Goal: Information Seeking & Learning: Find specific page/section

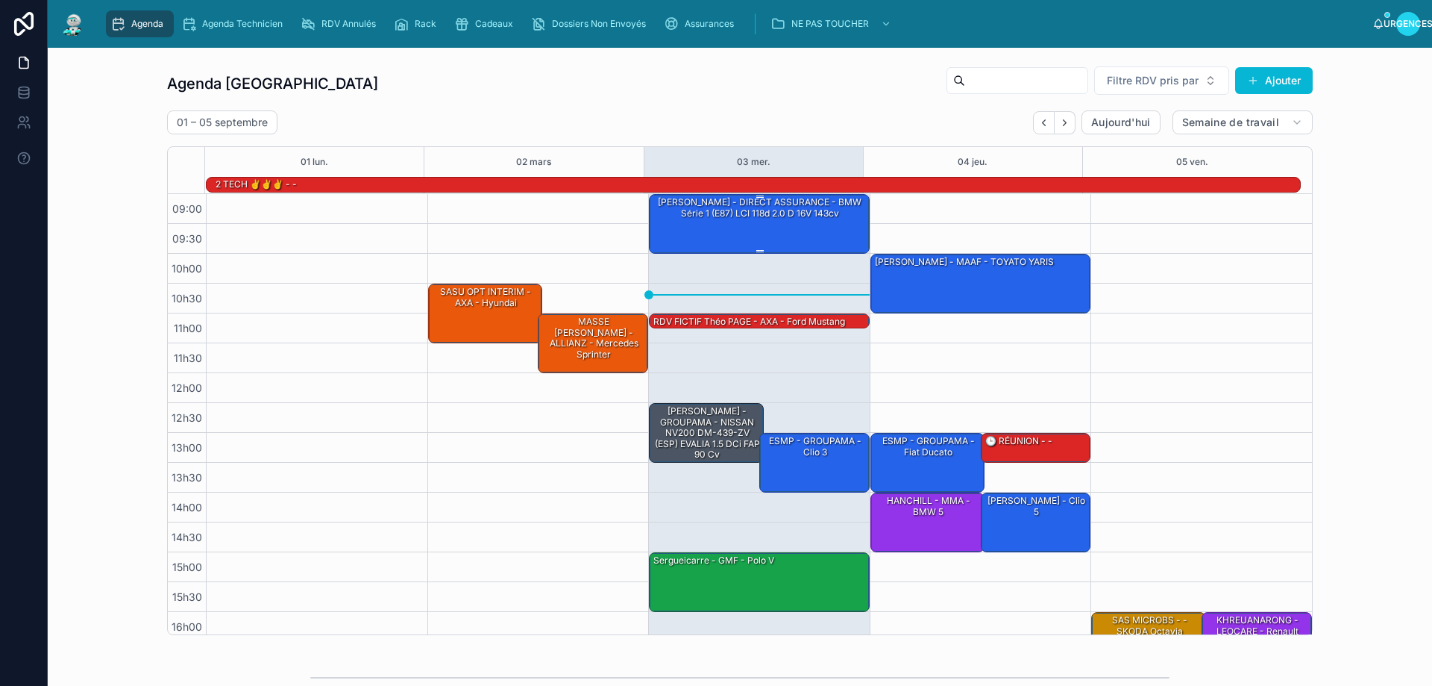
drag, startPoint x: 0, startPoint y: 0, endPoint x: 760, endPoint y: 214, distance: 789.7
click at [760, 214] on font "[PERSON_NAME] - DIRECT ASSURANCE - BMW Série 1 (E87) LCI 118d 2.0 d 16V 143cv" at bounding box center [760, 207] width 204 height 22
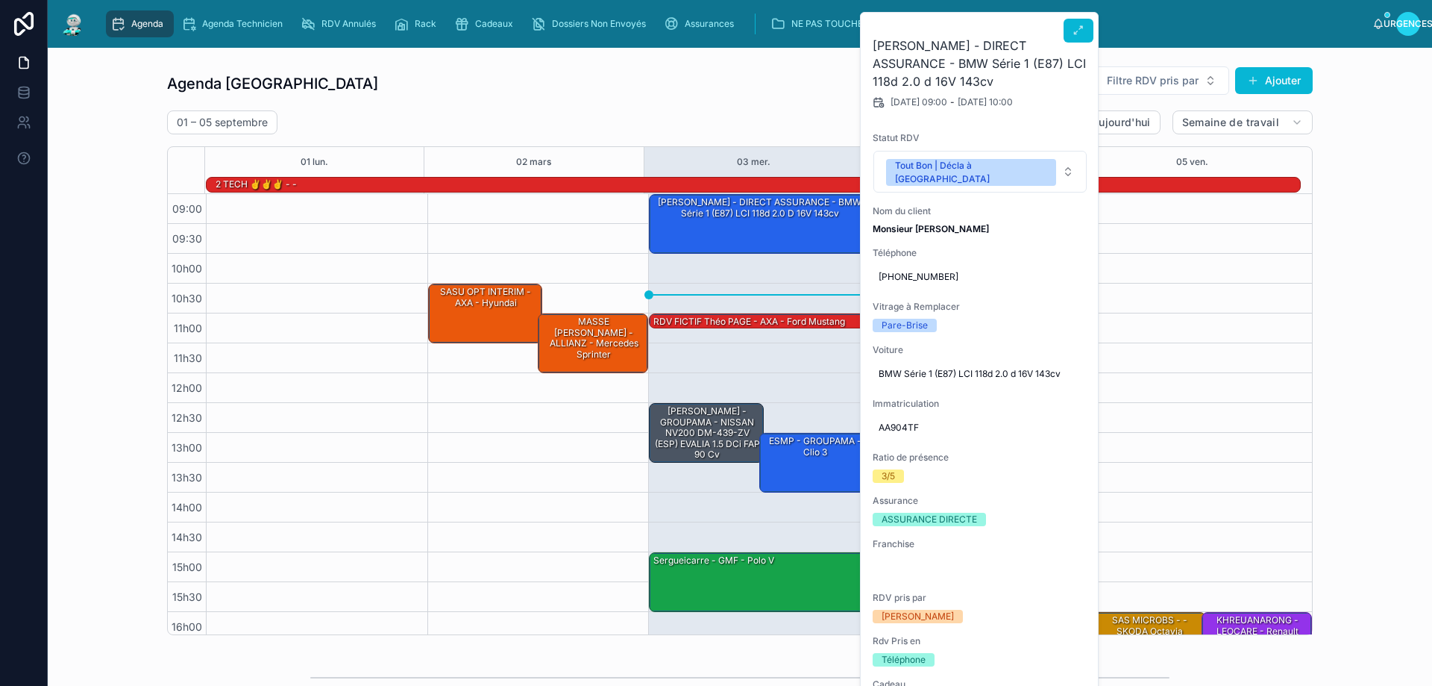
click at [1076, 26] on icon at bounding box center [1079, 31] width 12 height 12
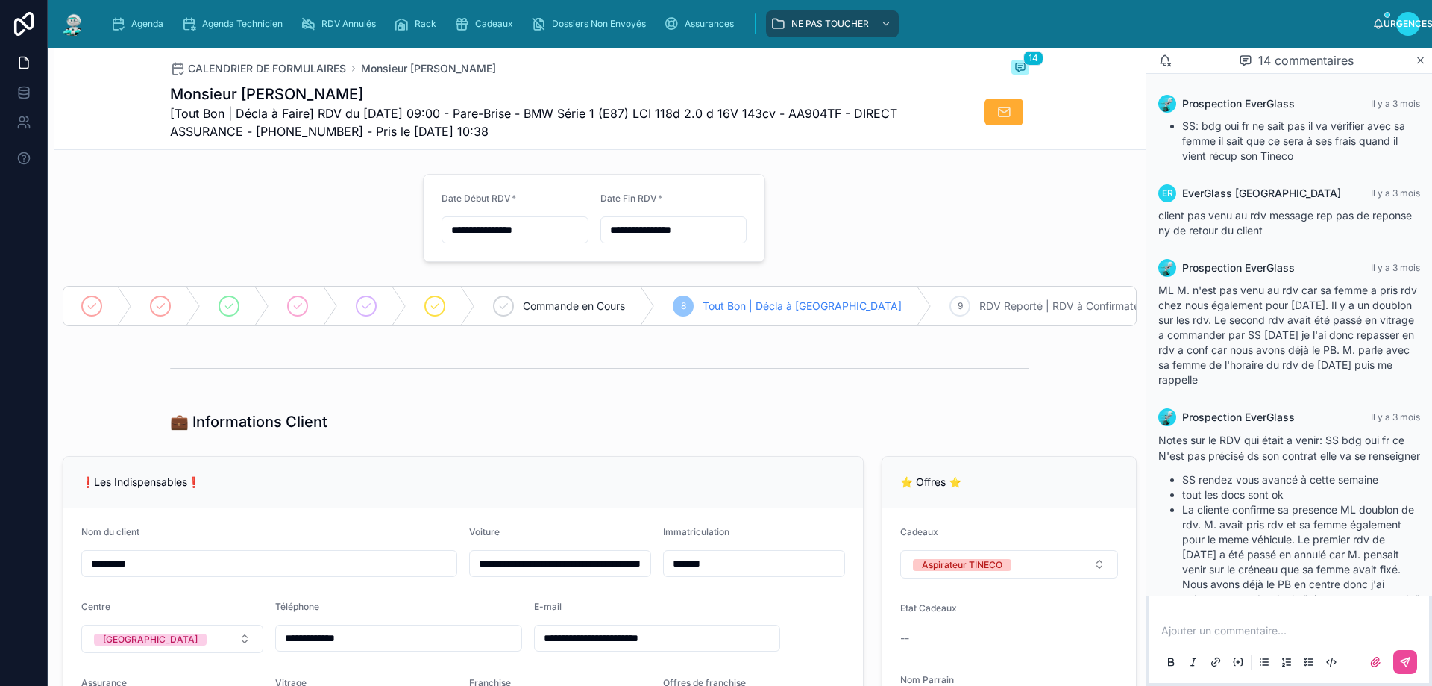
scroll to position [936, 0]
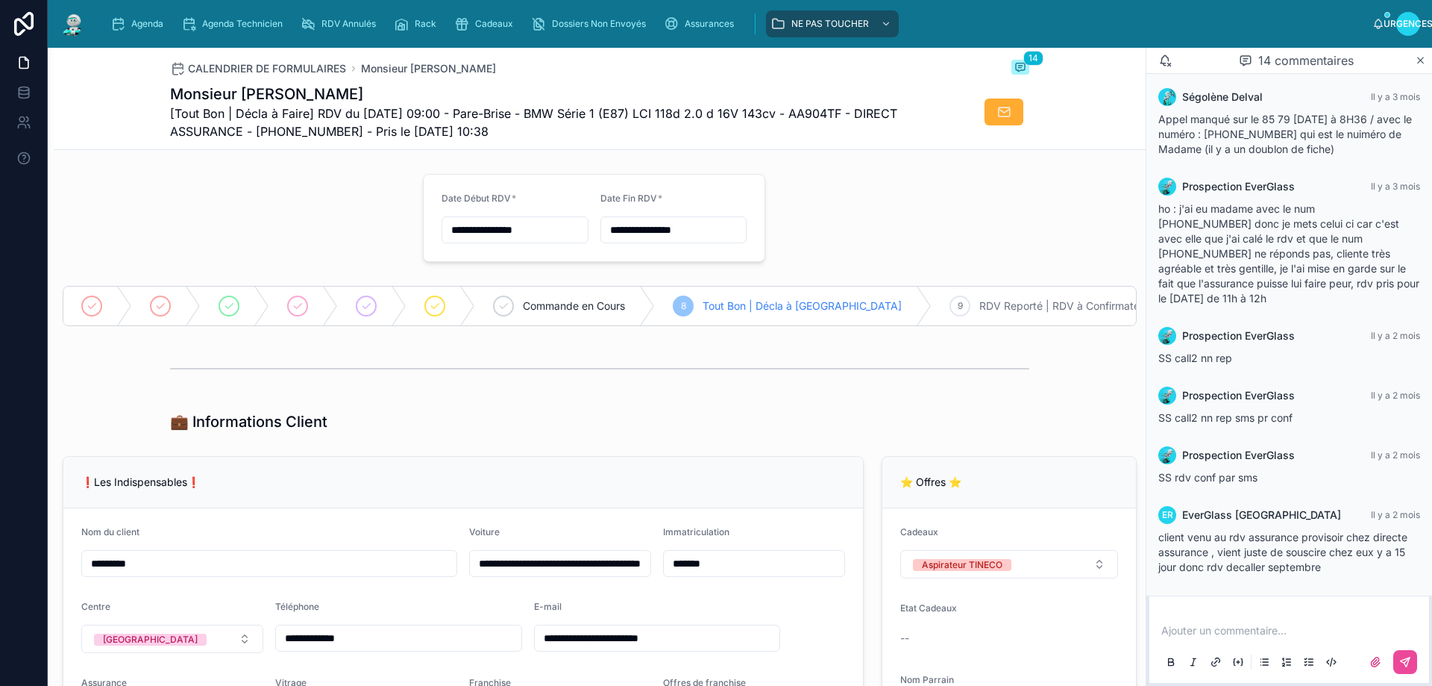
click at [1279, 465] on div "Prospection EverGlass Il y a 2 mois SS rdv conf par sms" at bounding box center [1290, 465] width 280 height 57
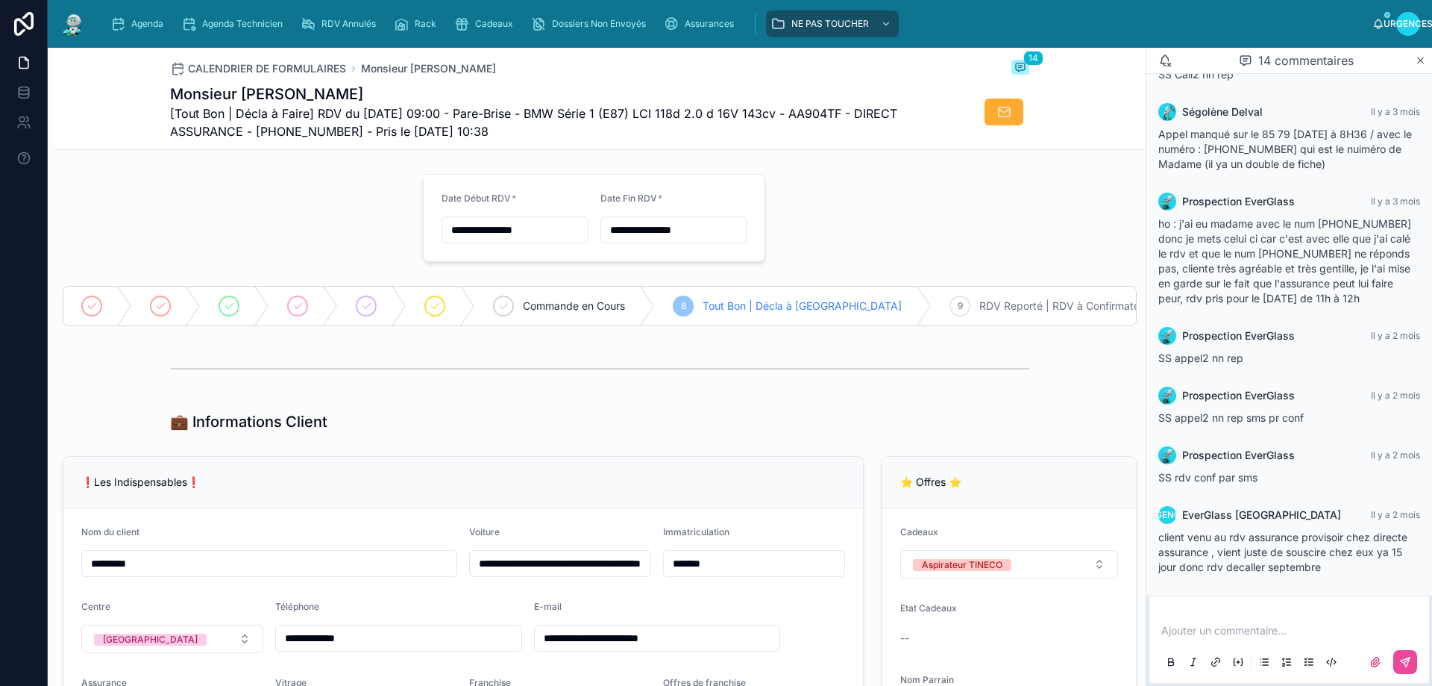
click at [1064, 634] on div "Etat Cadeaux --" at bounding box center [1009, 626] width 218 height 48
click at [1244, 628] on p at bounding box center [1292, 630] width 262 height 15
drag, startPoint x: 1241, startPoint y: 632, endPoint x: 1232, endPoint y: 641, distance: 12.7
click at [1240, 633] on span "**********" at bounding box center [1221, 630] width 121 height 10
click at [1402, 670] on button at bounding box center [1405, 662] width 24 height 24
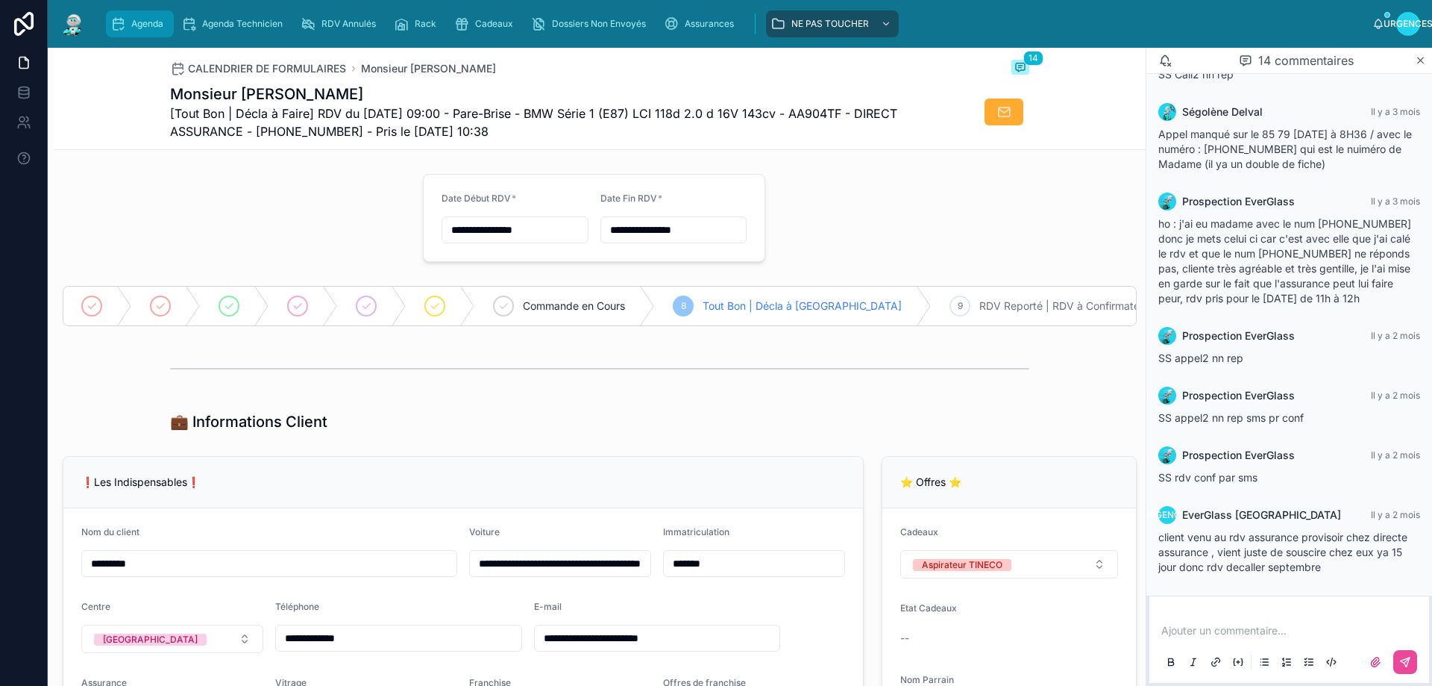
click at [128, 22] on div "Agenda" at bounding box center [139, 24] width 59 height 24
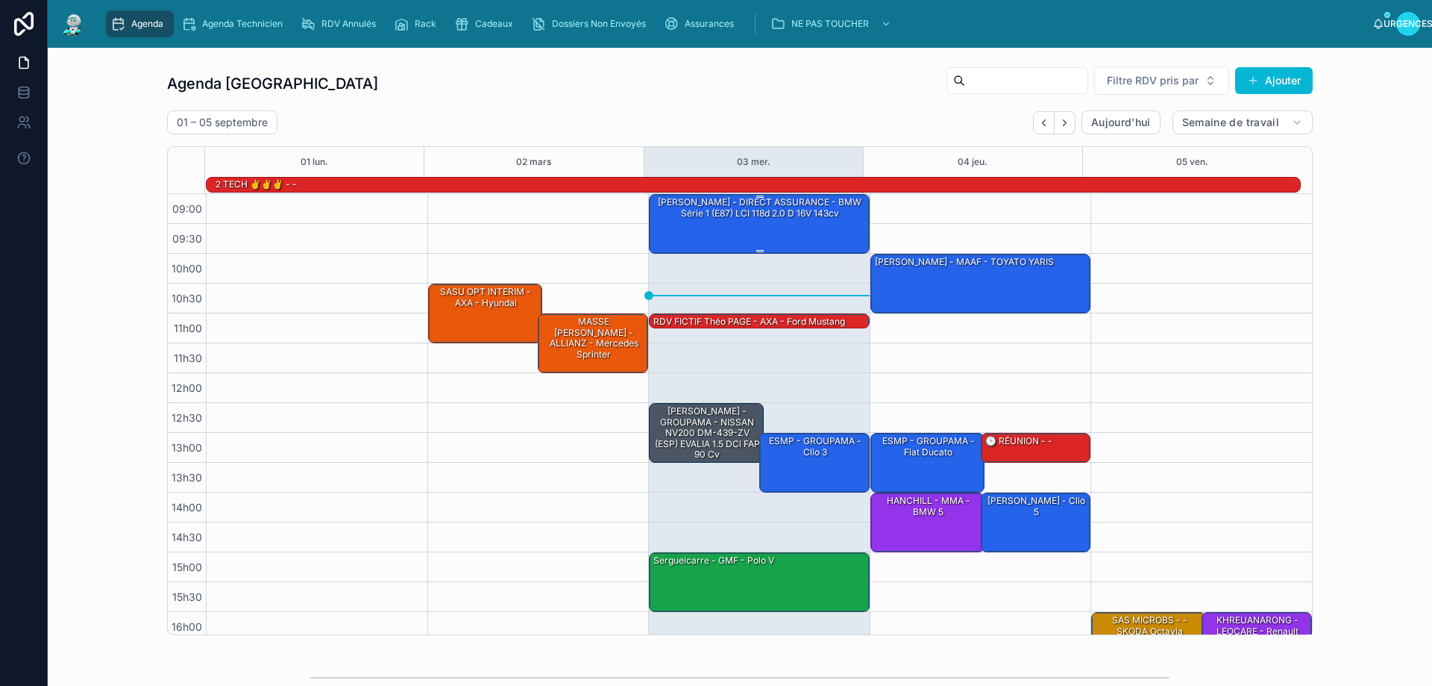
click at [746, 211] on font "[PERSON_NAME] - DIRECT ASSURANCE - BMW Série 1 (E87) LCI 118d 2.0 d 16V 143cv" at bounding box center [760, 207] width 204 height 22
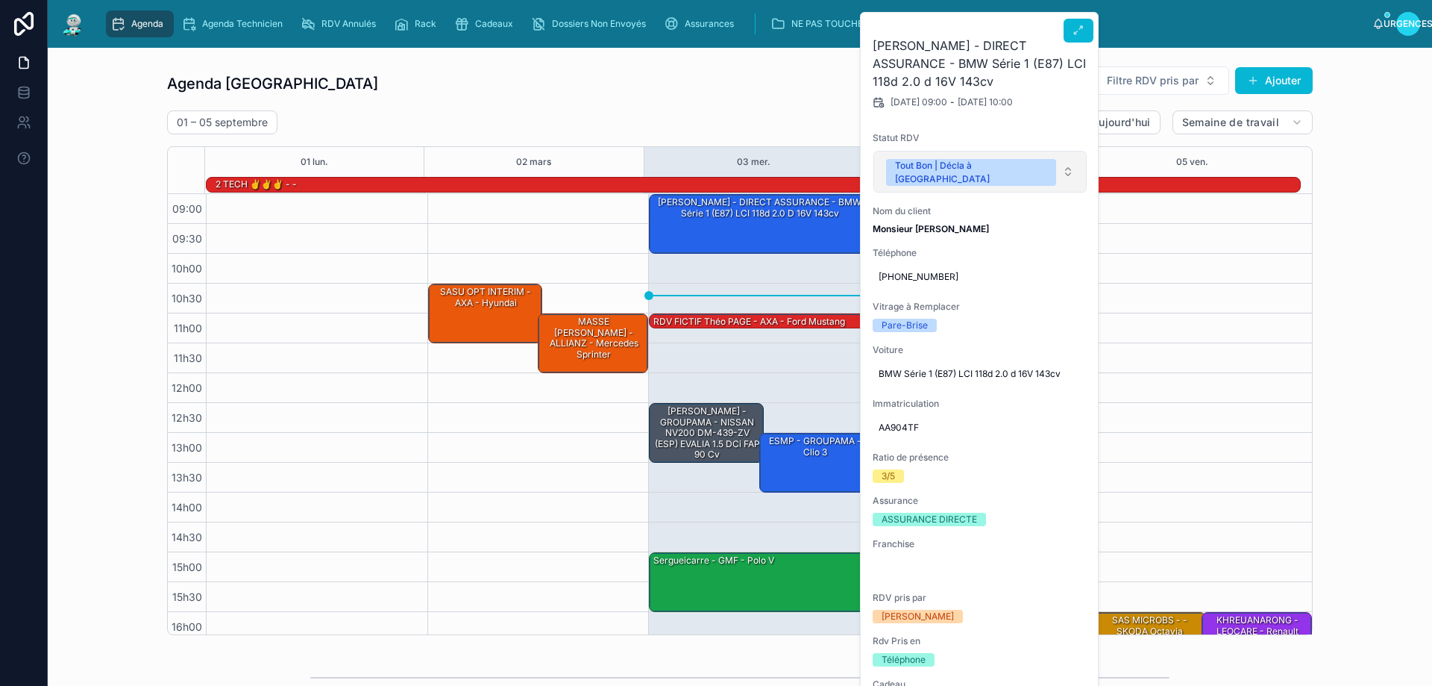
click at [1068, 166] on button "Tout Bon | Décla à [GEOGRAPHIC_DATA]" at bounding box center [980, 172] width 213 height 42
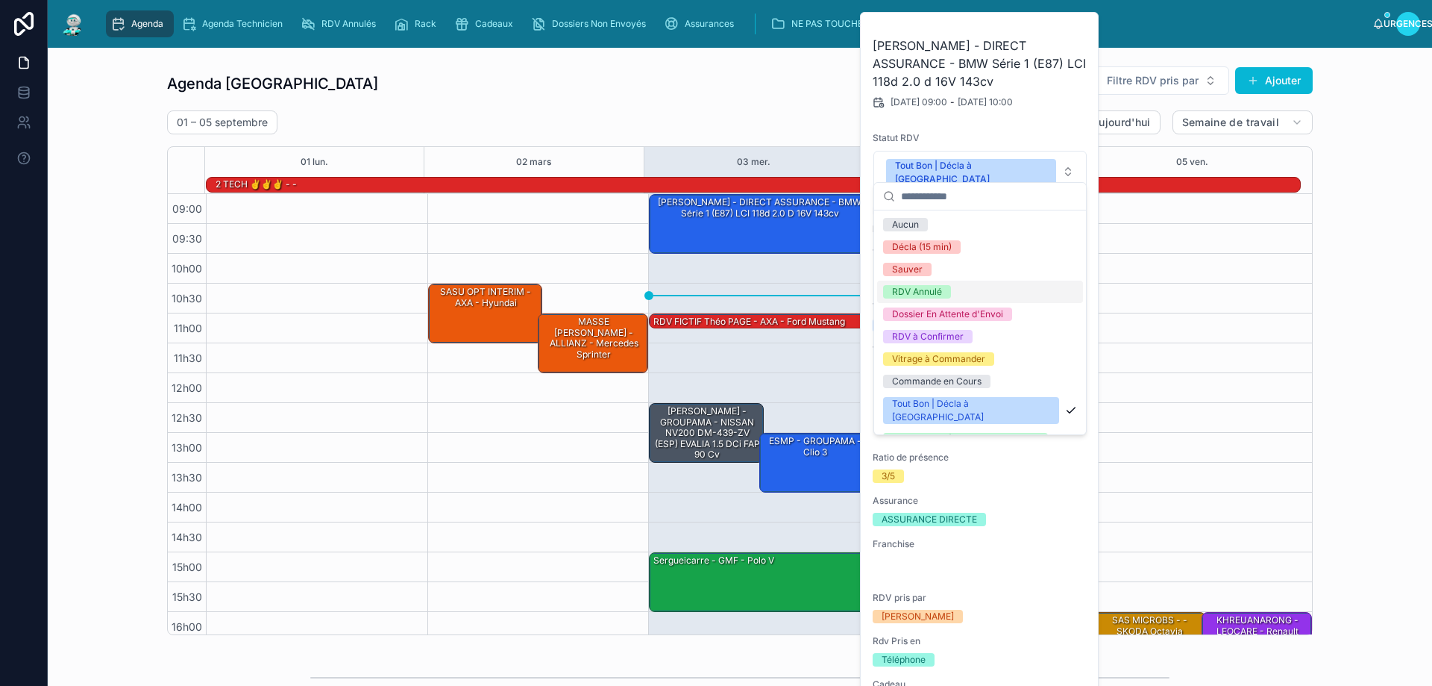
click at [938, 292] on font "RDV Annulé" at bounding box center [917, 291] width 50 height 11
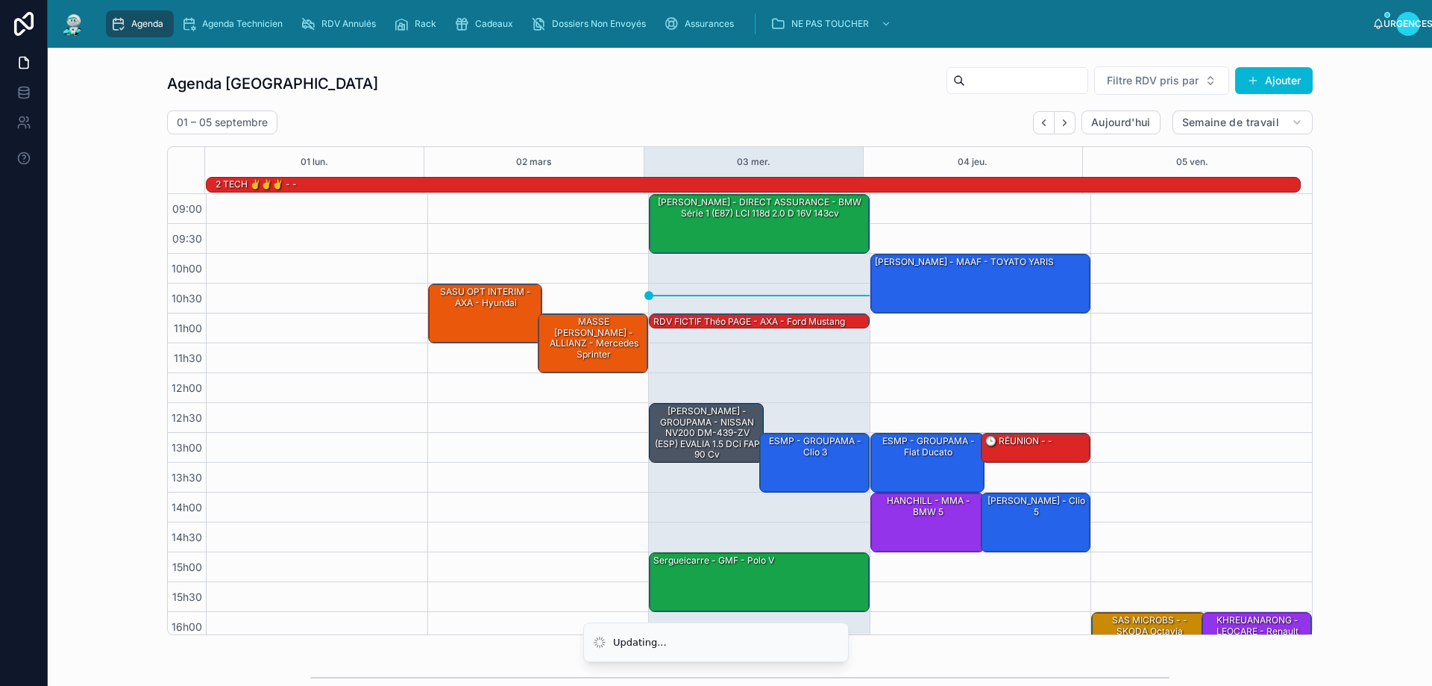
click at [821, 103] on div "Agenda Rennes Filtre RDV pris par Ajouter 01 – 05 septembre Aujourd'hui Semaine…" at bounding box center [740, 350] width 1146 height 569
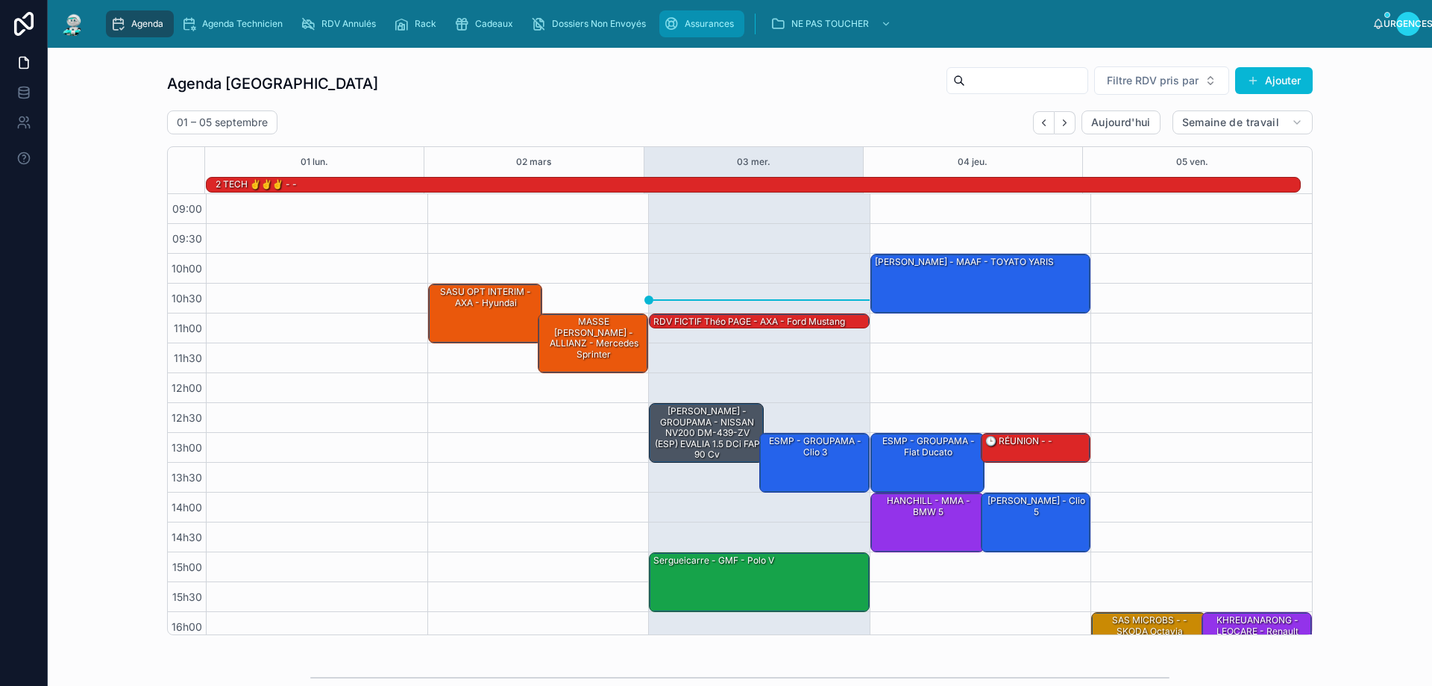
click at [694, 31] on div "Assurances" at bounding box center [702, 24] width 76 height 24
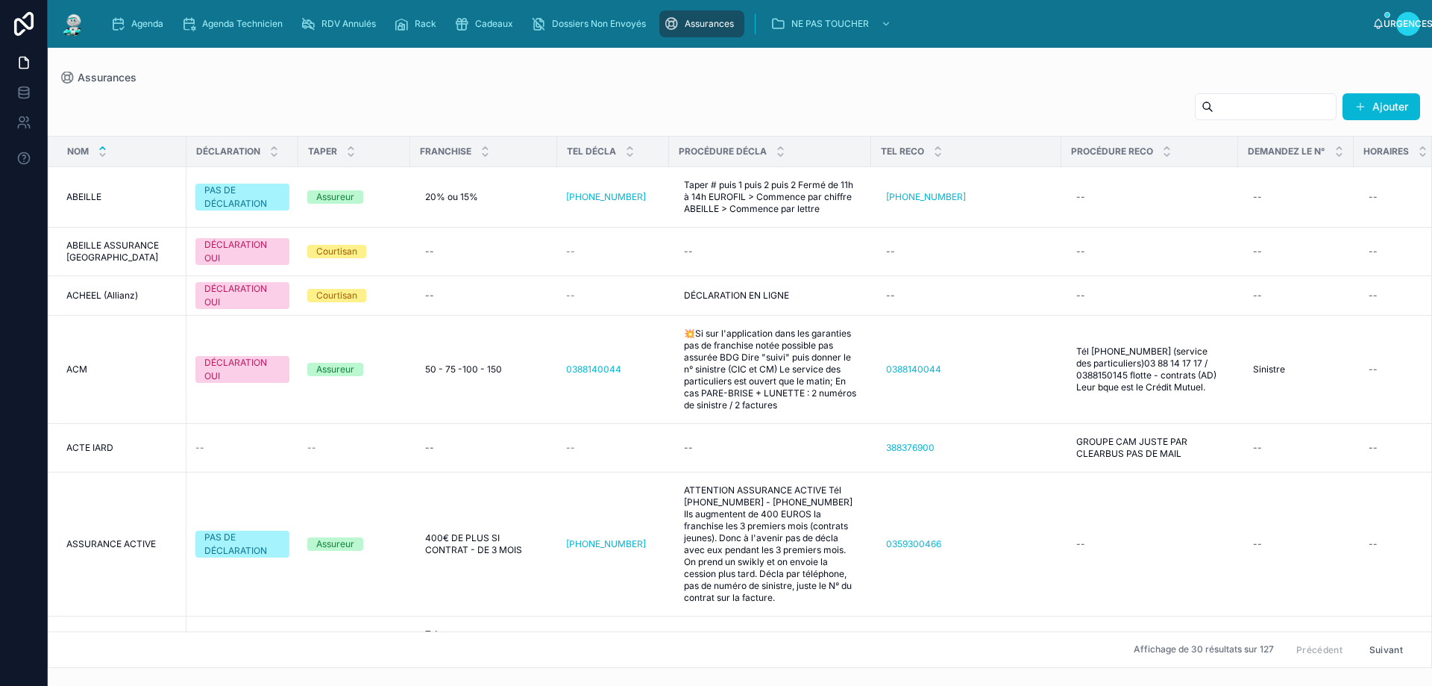
click at [1238, 113] on input "text" at bounding box center [1275, 106] width 122 height 21
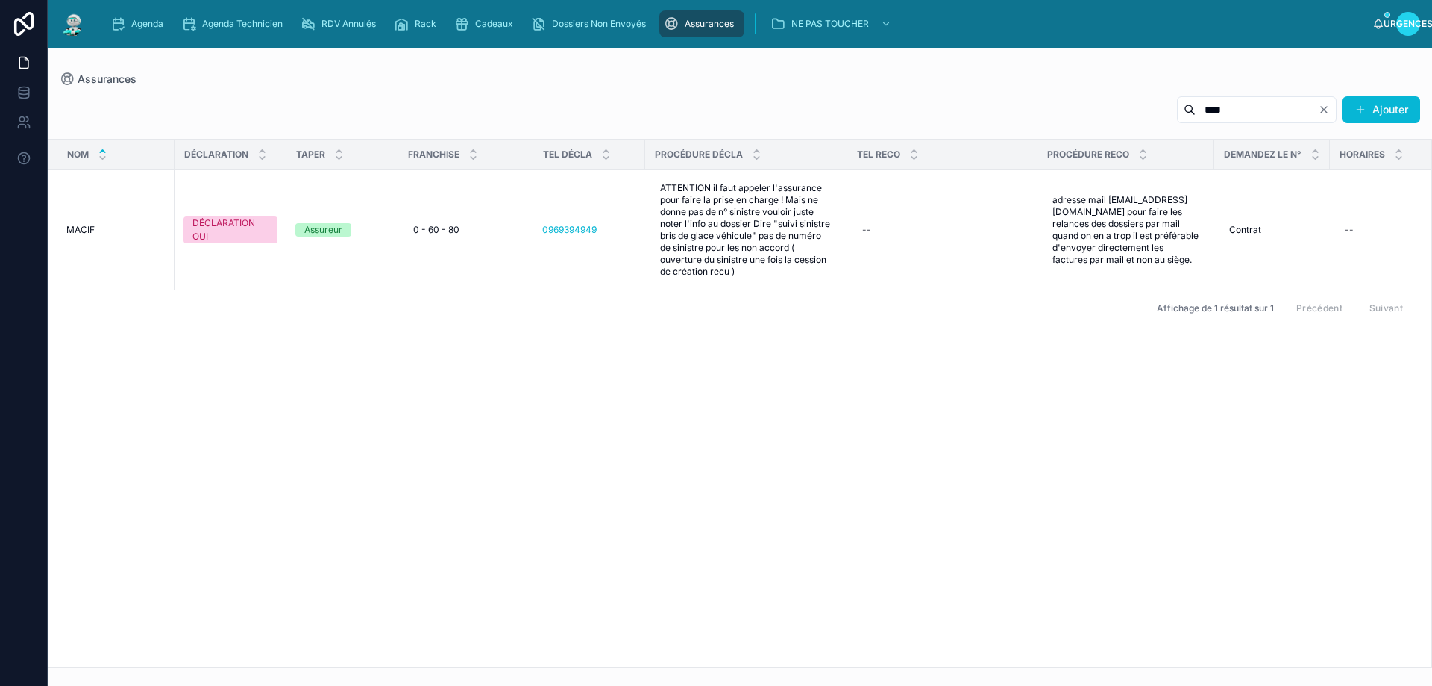
type input "****"
click at [575, 408] on div "Nom DÉCLARATION TAPER FRANCHISE TEL DÉCLA PROCÉDURE DÉCLA TEL RECO PROCÉDURE RE…" at bounding box center [739, 402] width 1383 height 527
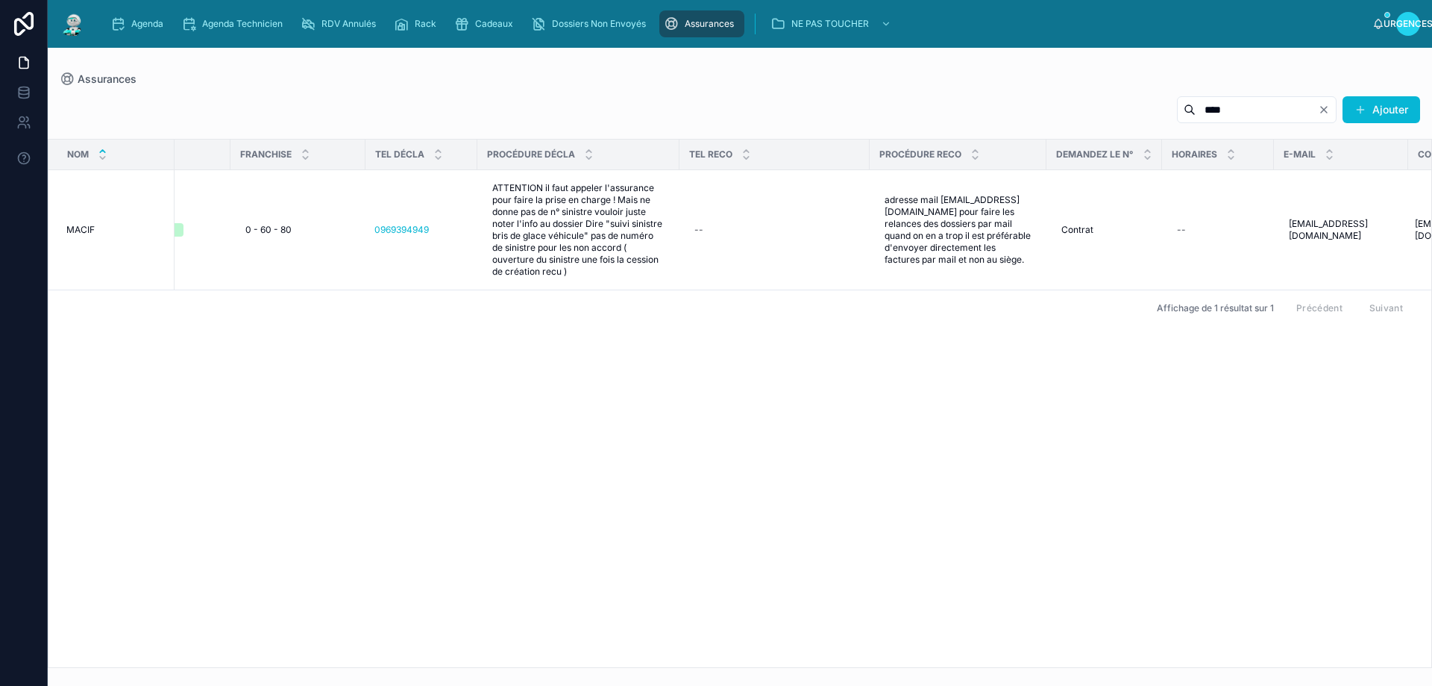
scroll to position [0, 269]
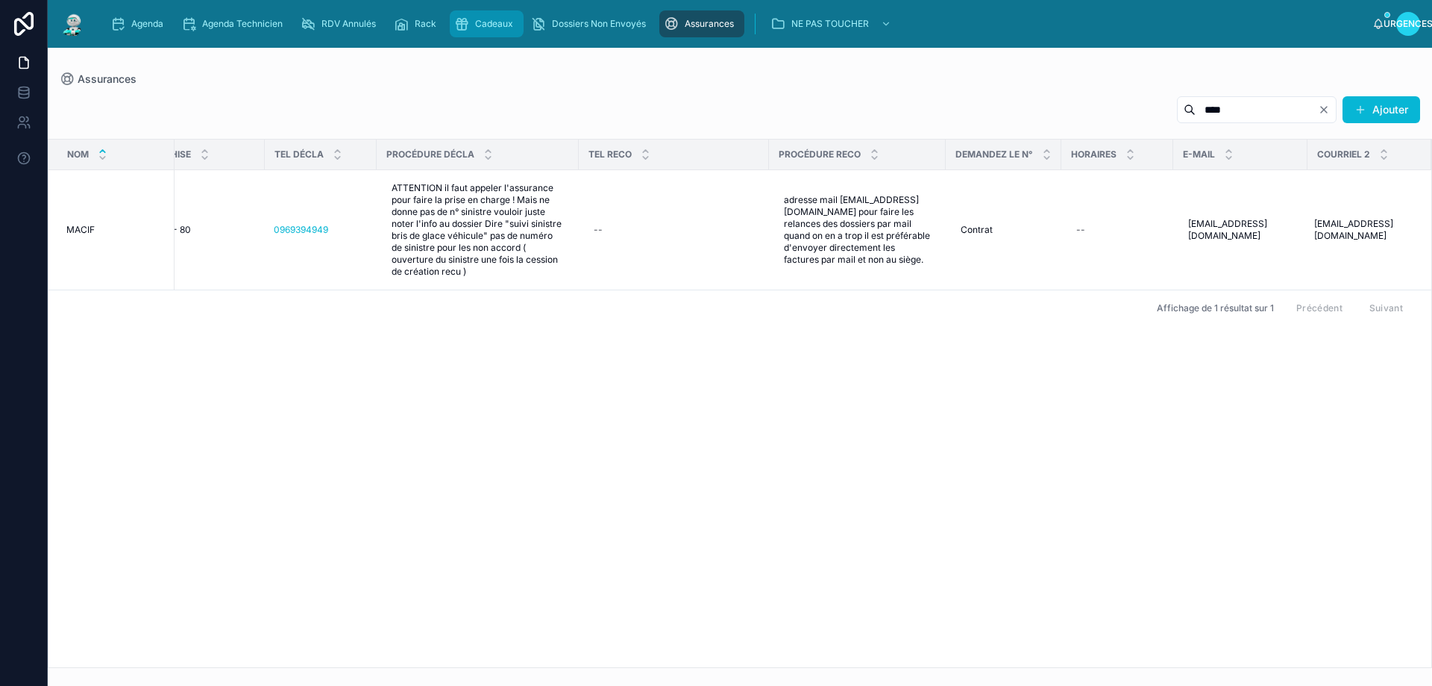
click at [480, 23] on span "Cadeaux" at bounding box center [494, 24] width 38 height 12
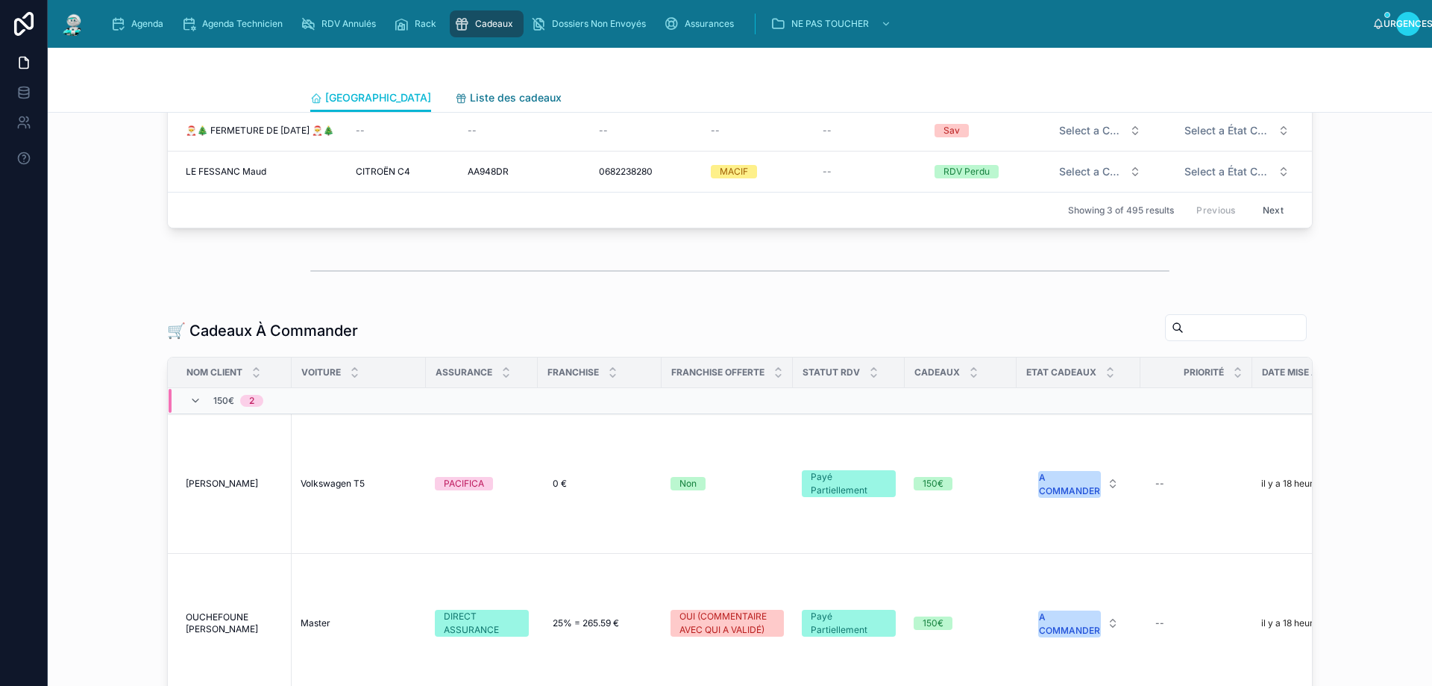
scroll to position [433, 0]
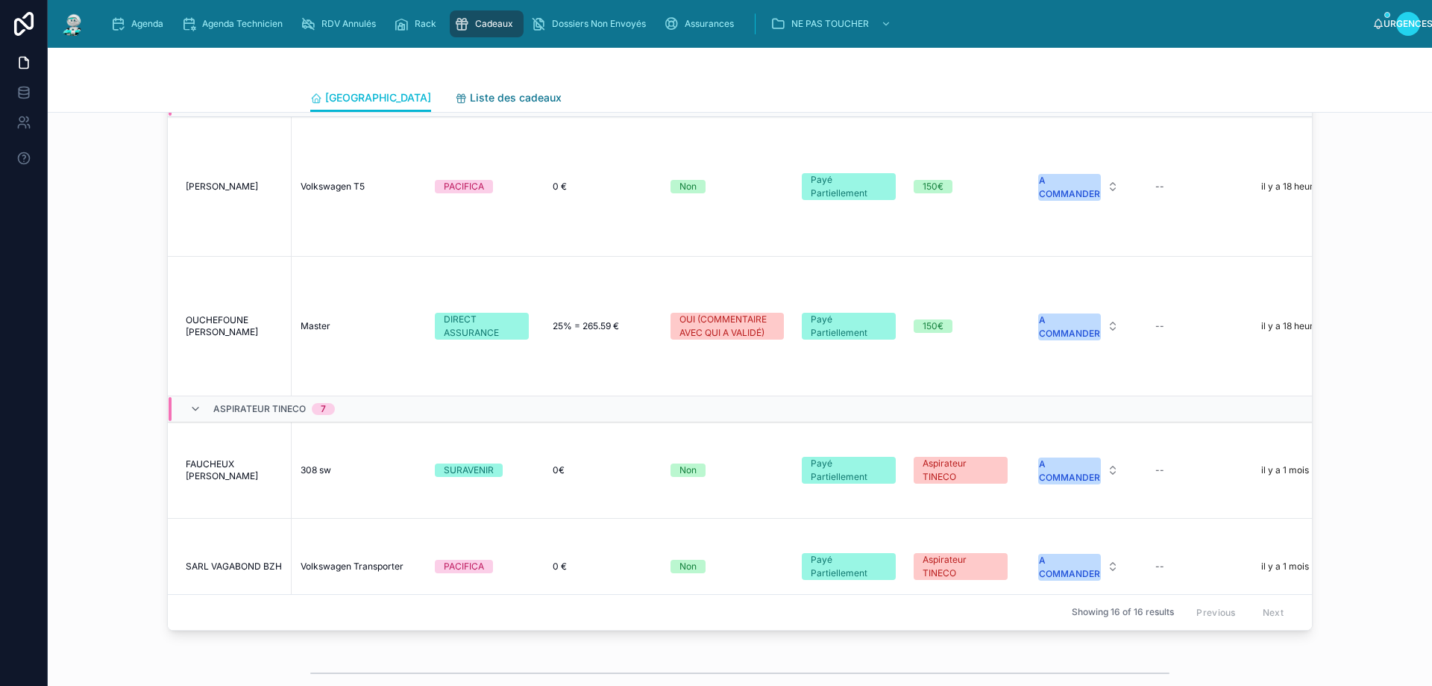
click at [470, 97] on font "Liste des cadeaux" at bounding box center [516, 97] width 92 height 13
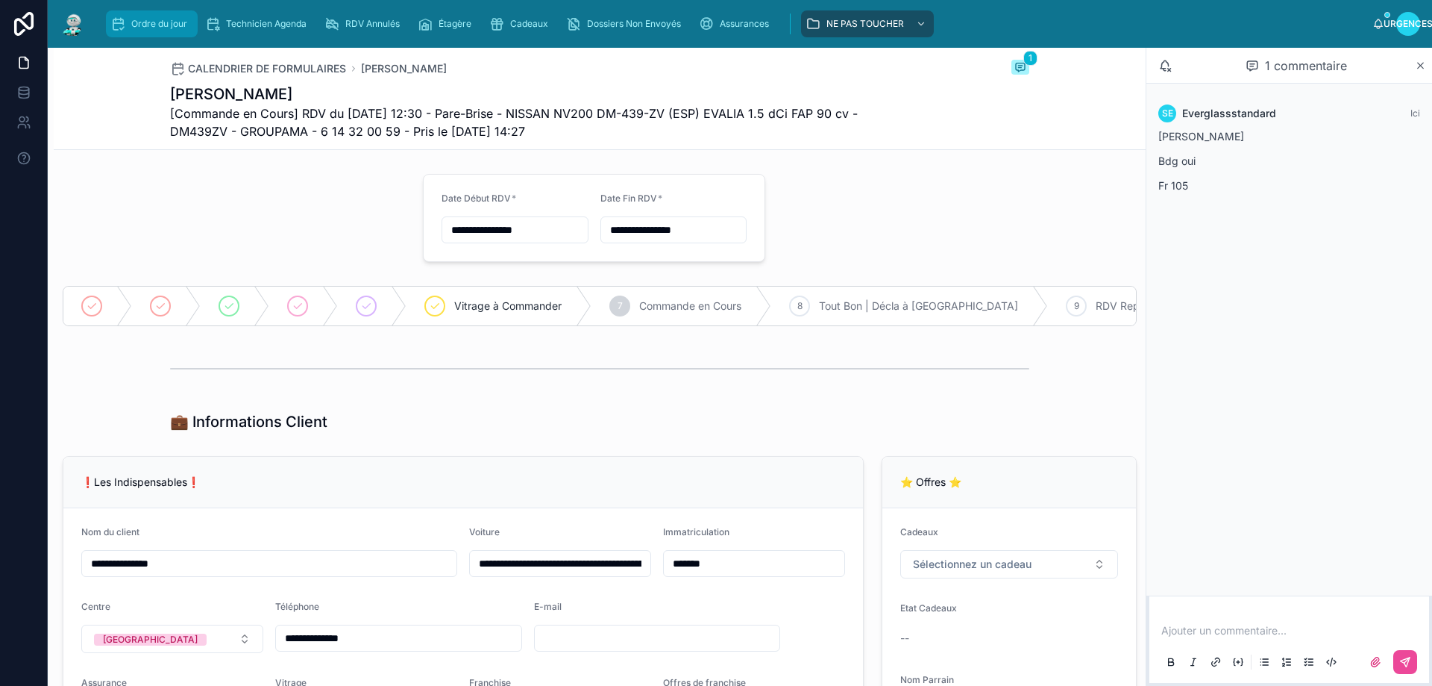
scroll to position [1790, 0]
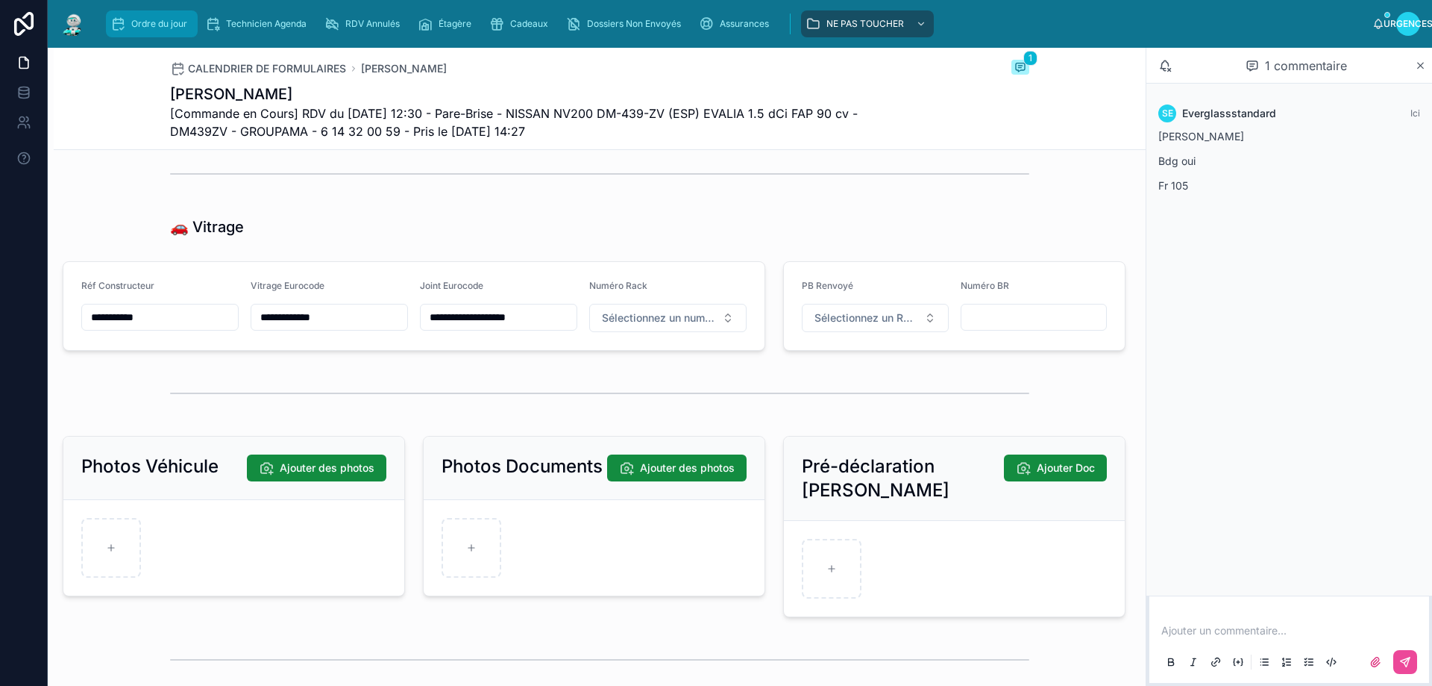
click at [154, 13] on div "Ordre du jour" at bounding box center [151, 24] width 83 height 24
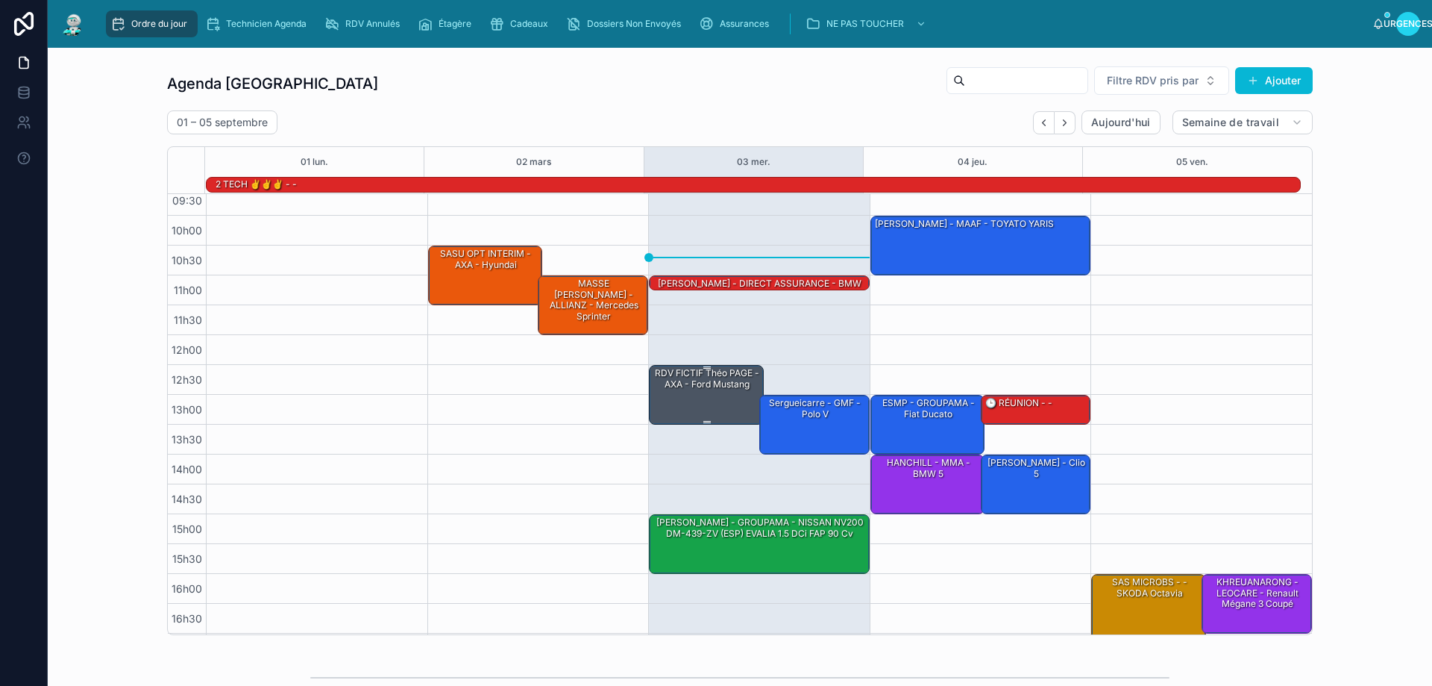
scroll to position [75, 0]
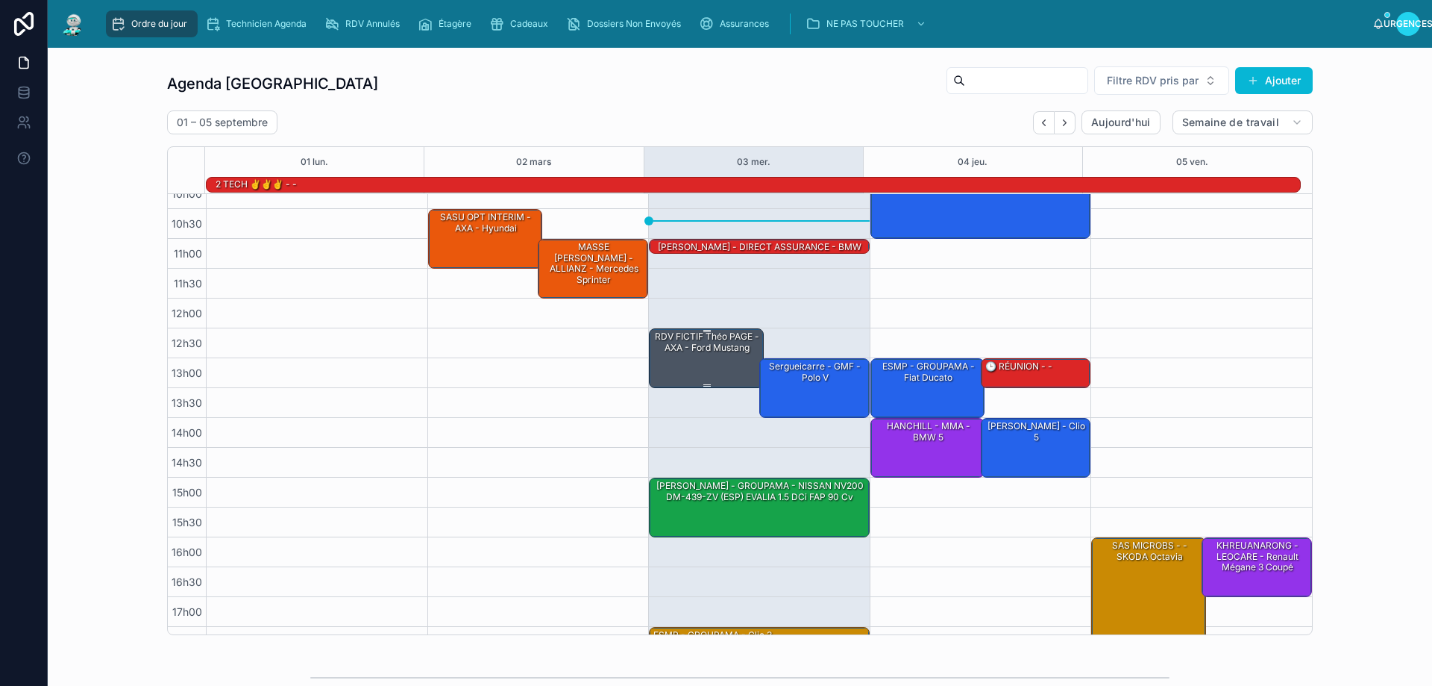
click at [716, 369] on div "RDV FICTIF Théo PAGE - AXA - ford mustang" at bounding box center [707, 357] width 110 height 57
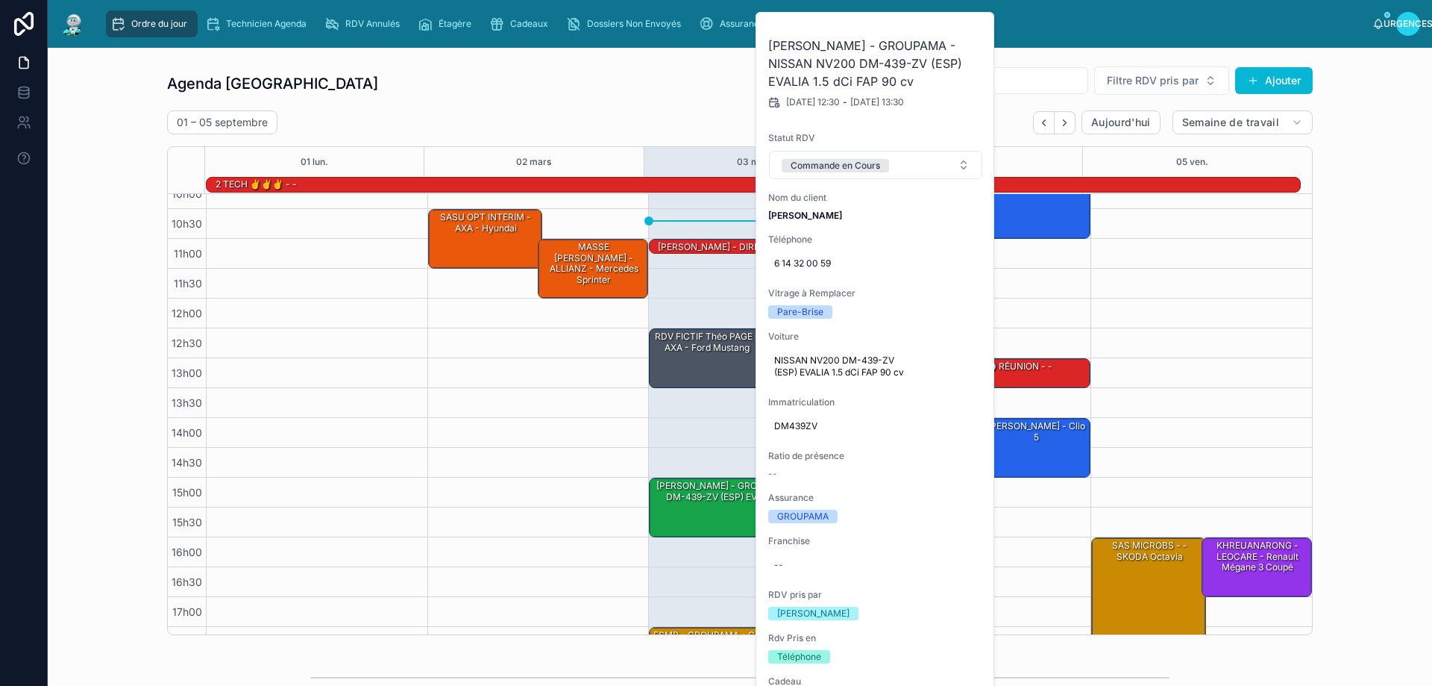
click at [563, 352] on div "10h30 – 11h30 SASU OPT INTERIM - AXA - hyundai 11h00 – 12h00 MASSE [PERSON_NAME…" at bounding box center [538, 387] width 222 height 537
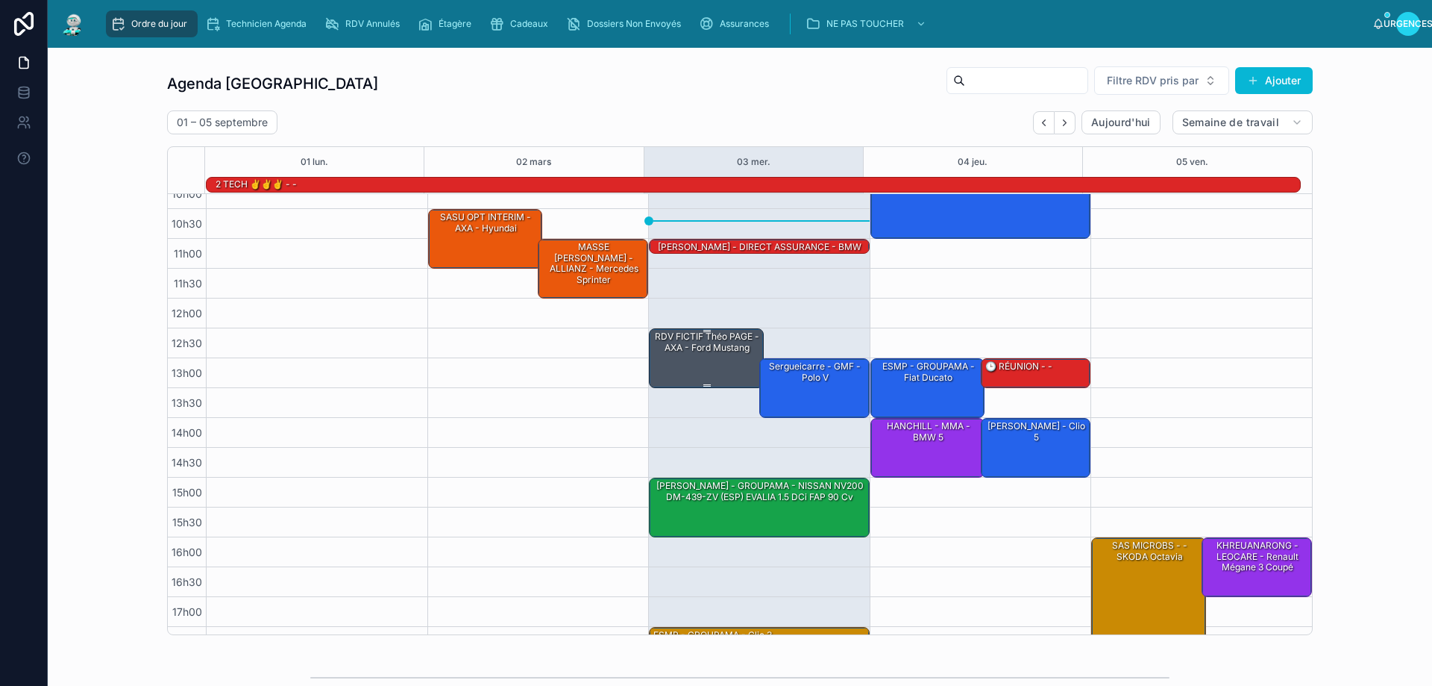
click at [708, 351] on font "RDV FICTIF Théo PAGE - AXA - ford mustang" at bounding box center [707, 341] width 104 height 22
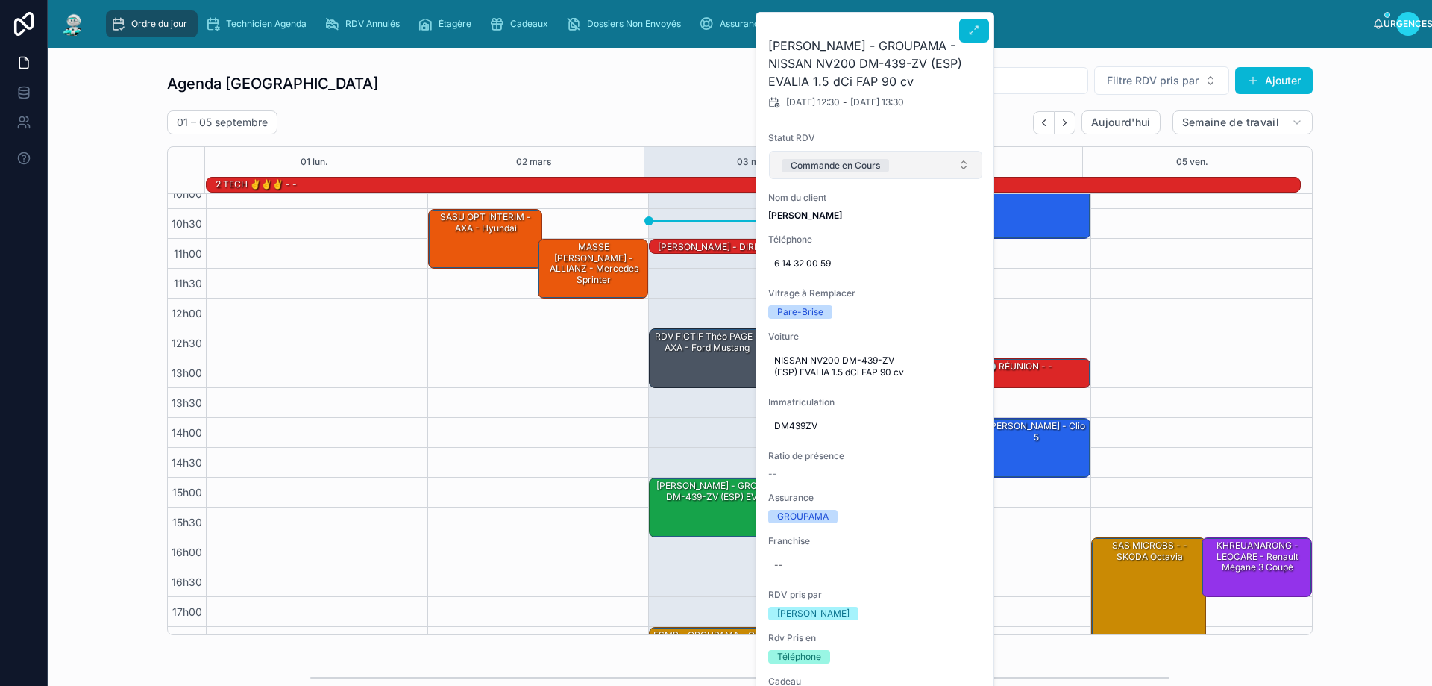
click at [965, 160] on button "Commande en Cours" at bounding box center [875, 165] width 213 height 28
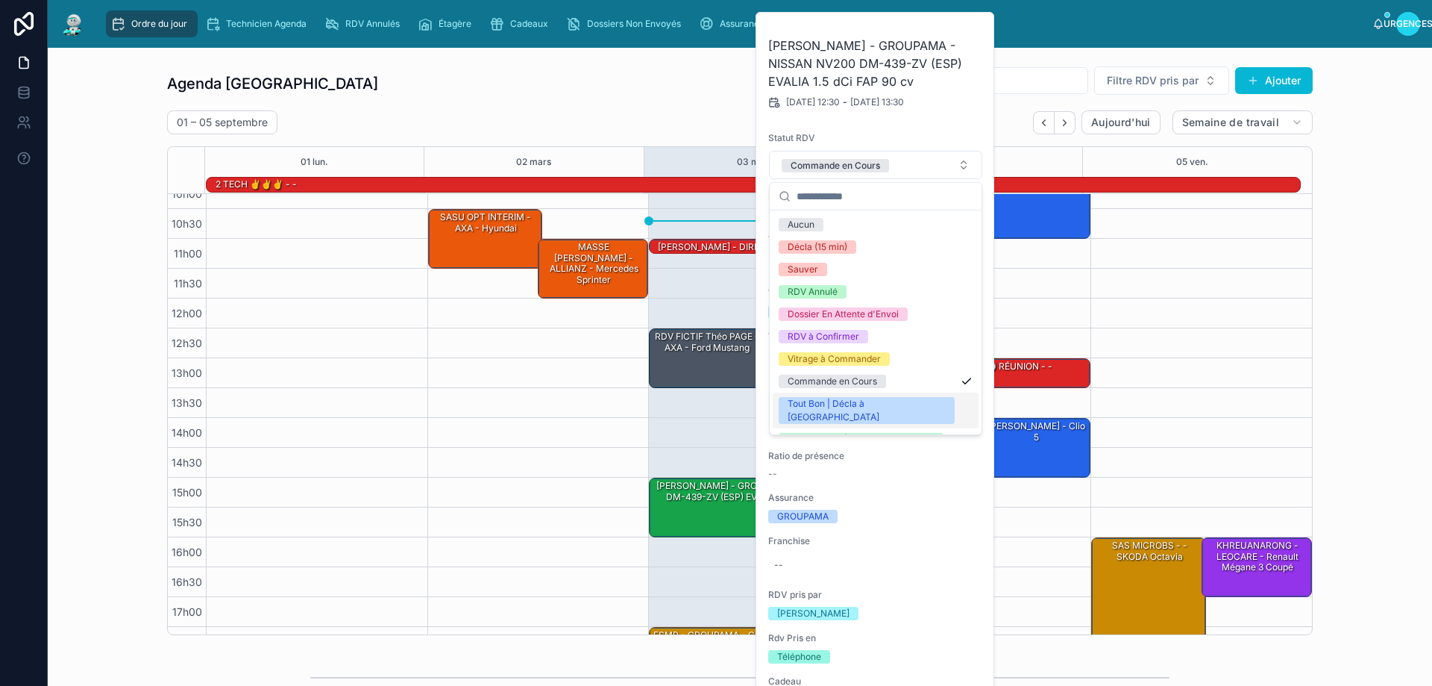
click at [829, 400] on font "Tout Bon | Décla à [GEOGRAPHIC_DATA]" at bounding box center [834, 410] width 92 height 25
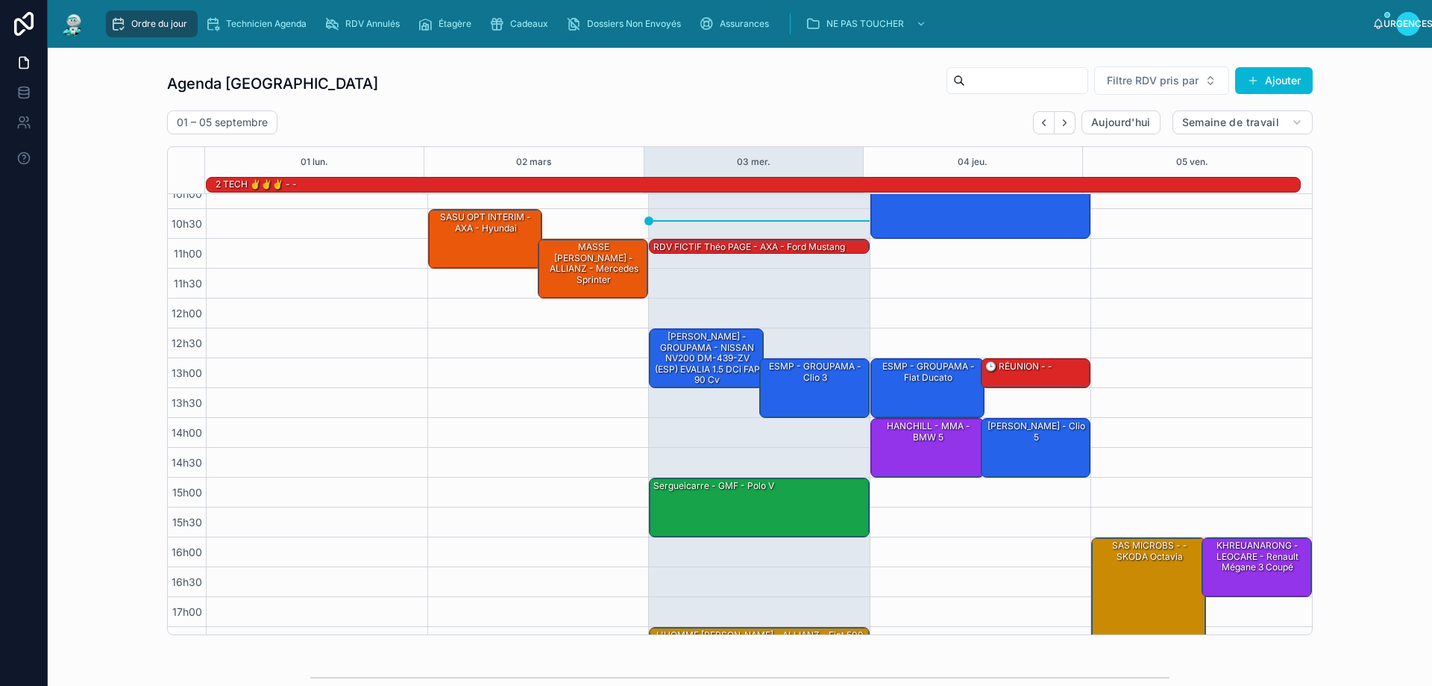
click at [568, 395] on div "10h30 – 11h30 SASU OPT INTERIM - AXA - hyundai 11h00 – 12h00 MASSE [PERSON_NAME…" at bounding box center [538, 387] width 222 height 537
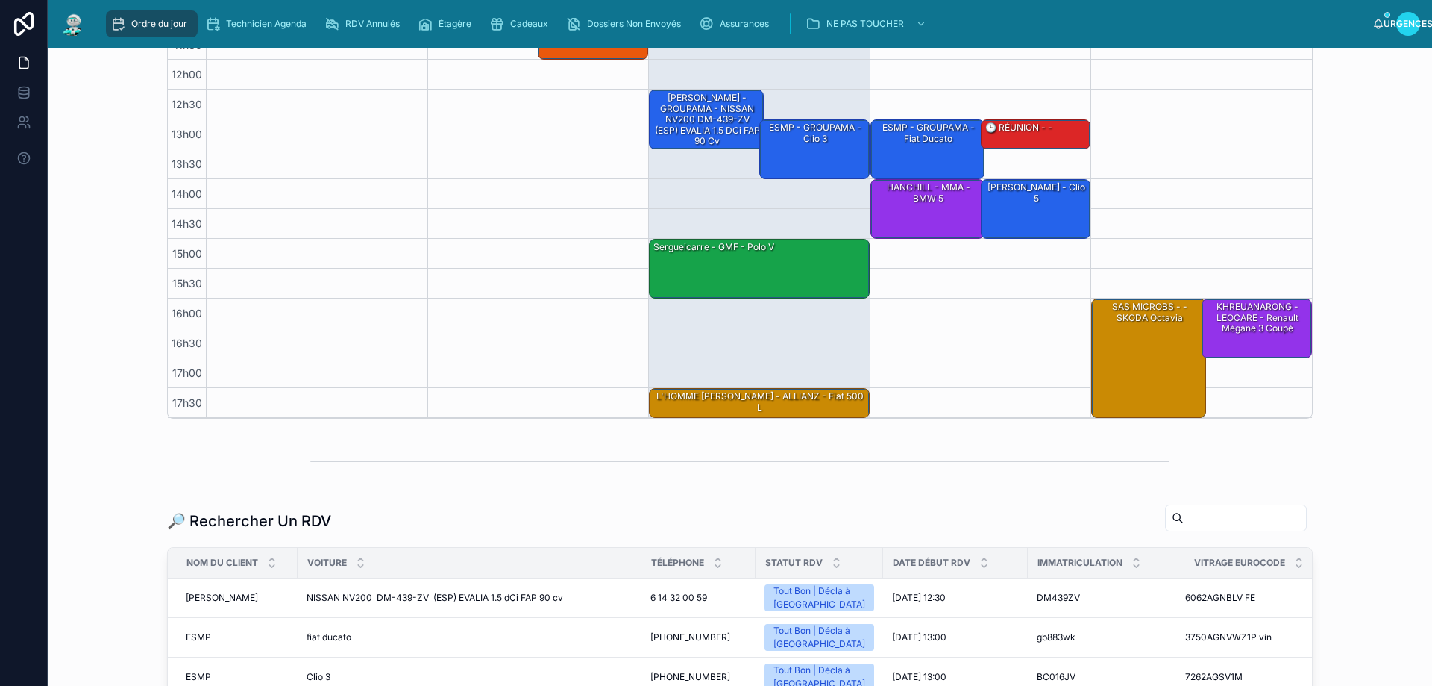
scroll to position [224, 0]
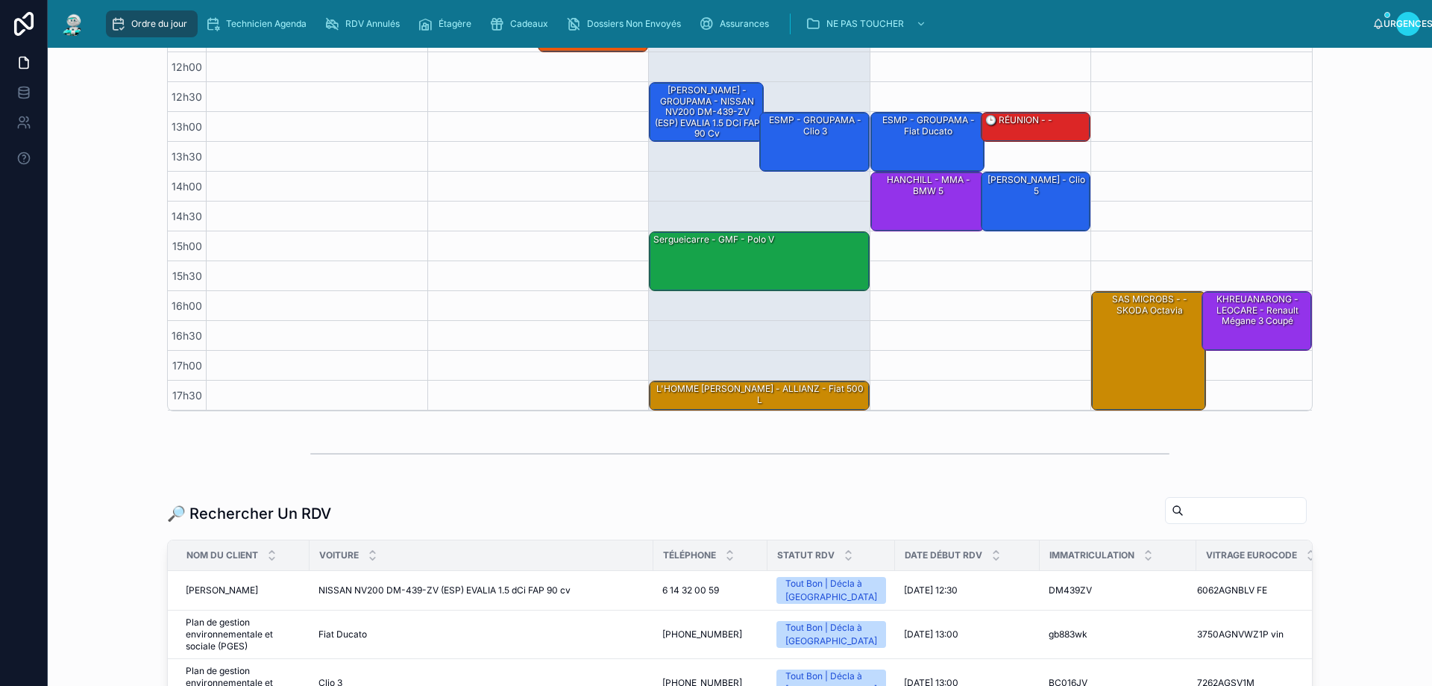
click at [1184, 513] on input "text" at bounding box center [1245, 510] width 122 height 21
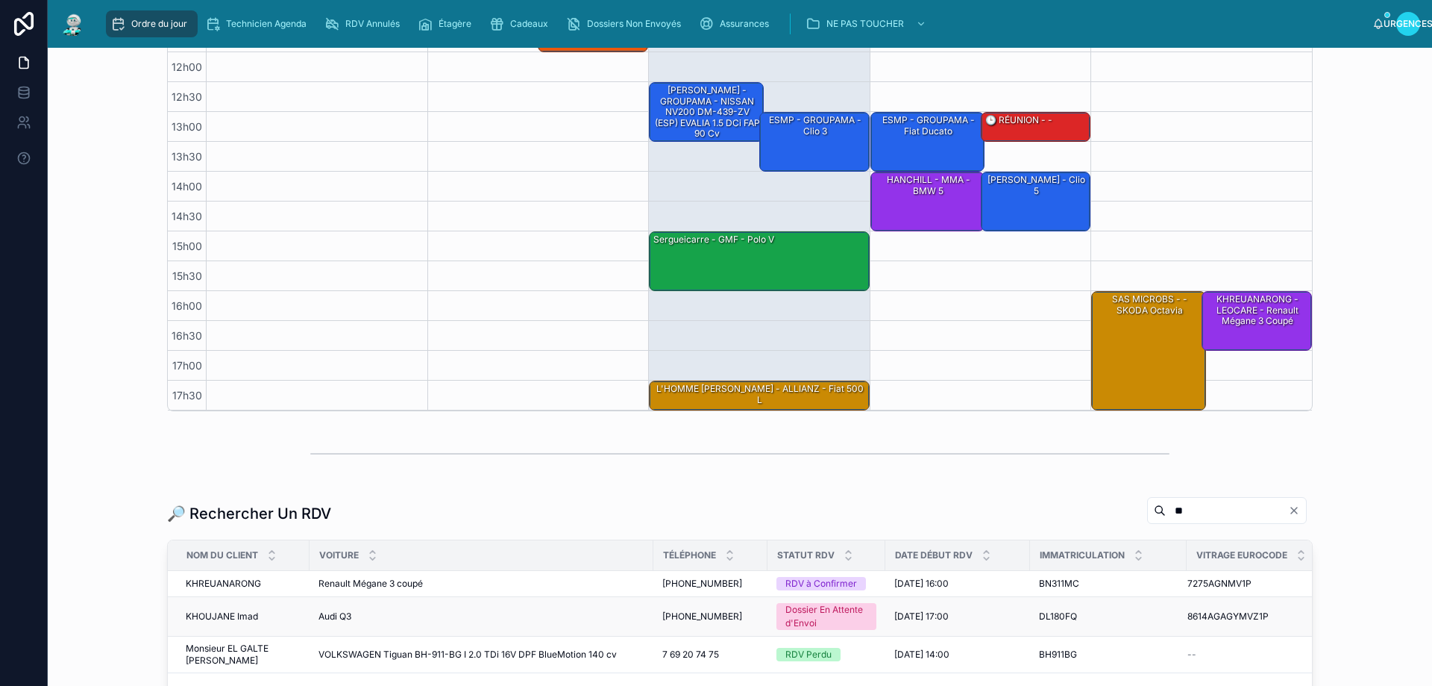
type input "**"
click at [653, 617] on td "[PHONE_NUMBER] [PHONE_NUMBER]" at bounding box center [710, 616] width 114 height 40
click at [746, 619] on div "[PHONE_NUMBER] [PHONE_NUMBER]" at bounding box center [710, 616] width 96 height 12
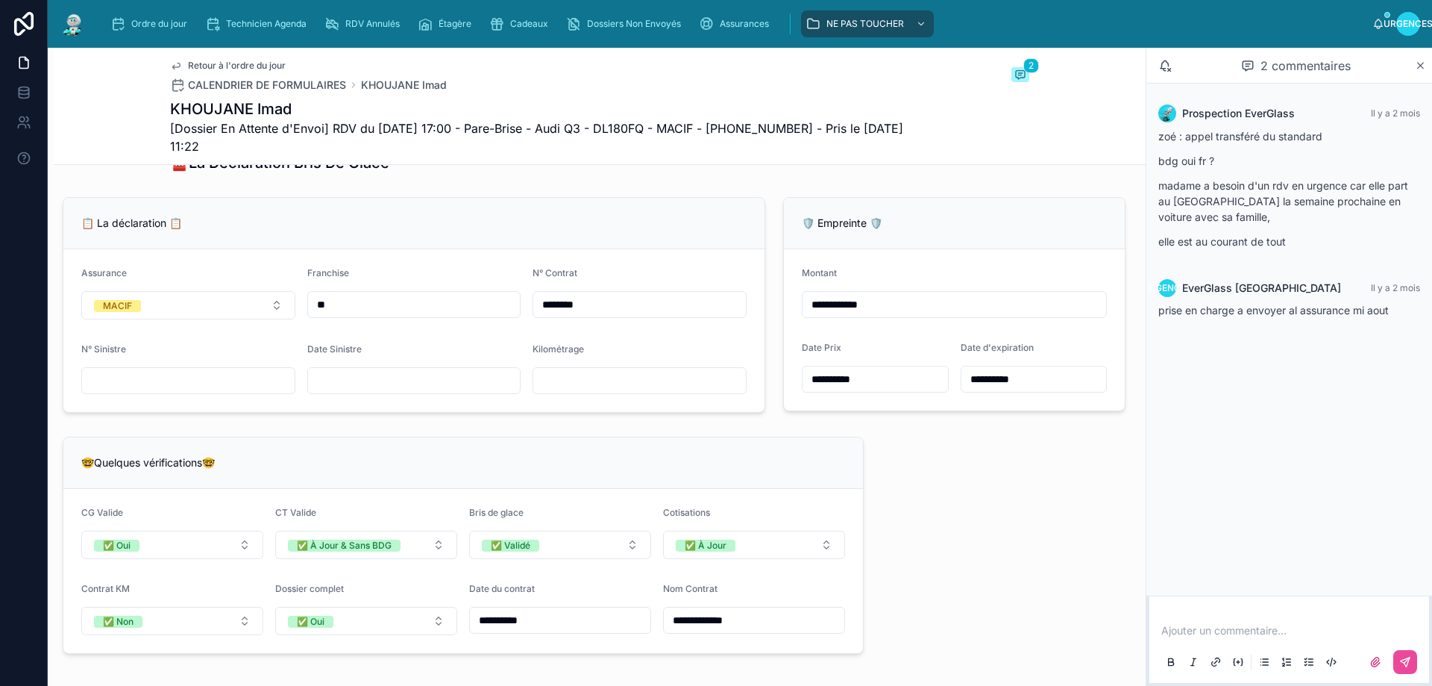
scroll to position [1268, 0]
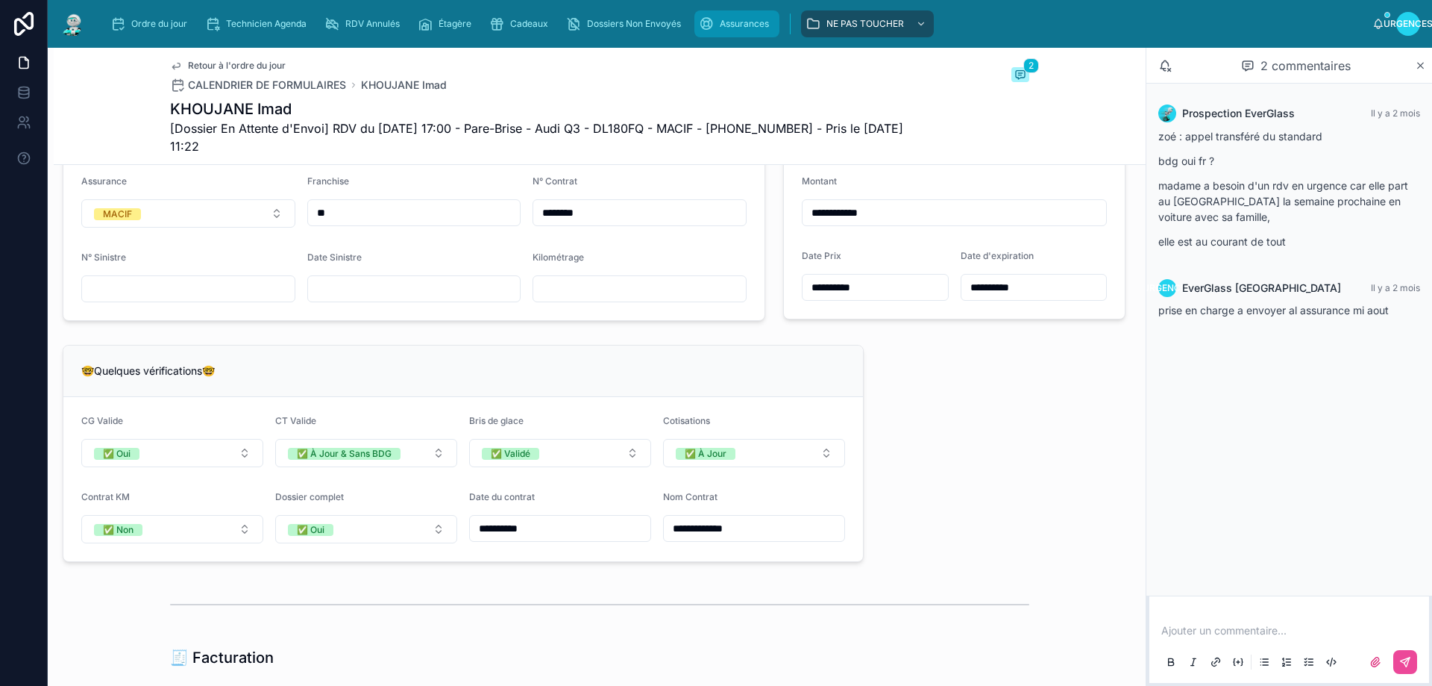
click at [758, 22] on font "Assurances" at bounding box center [744, 23] width 49 height 11
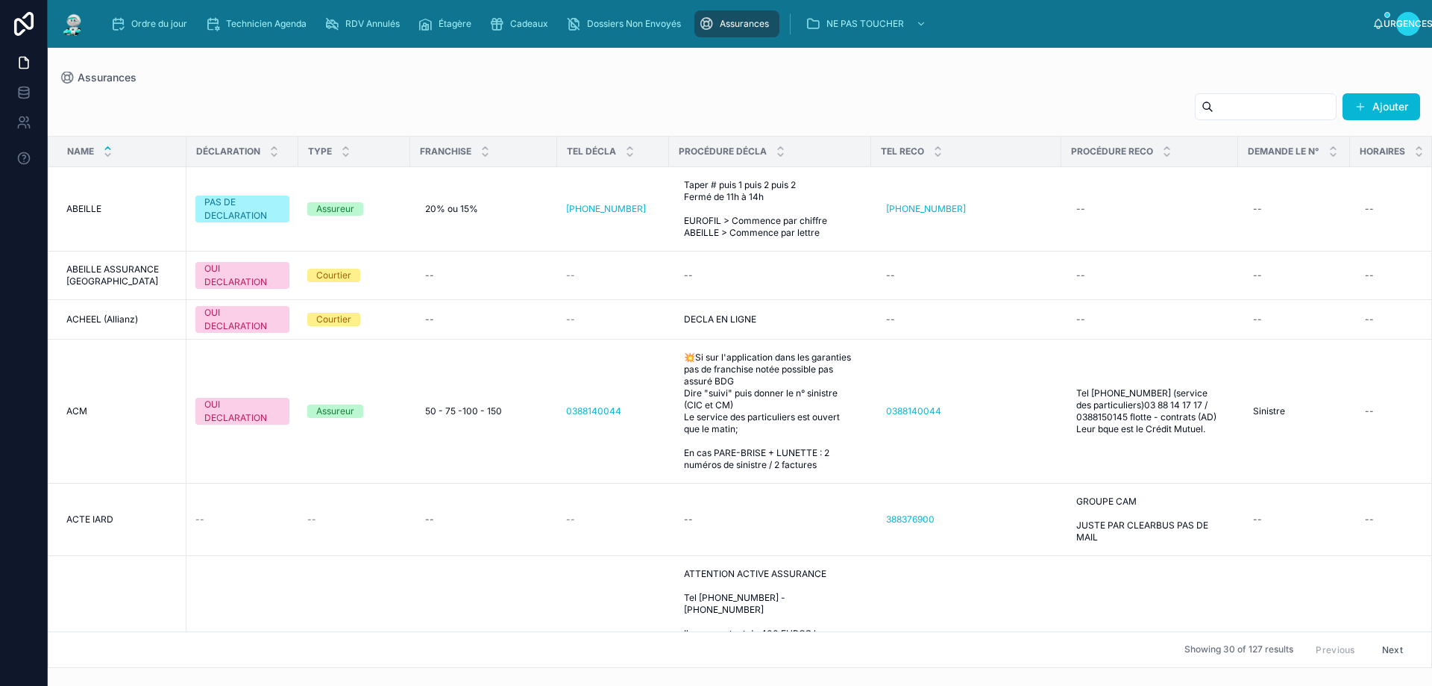
click at [1228, 110] on input "text" at bounding box center [1275, 106] width 122 height 21
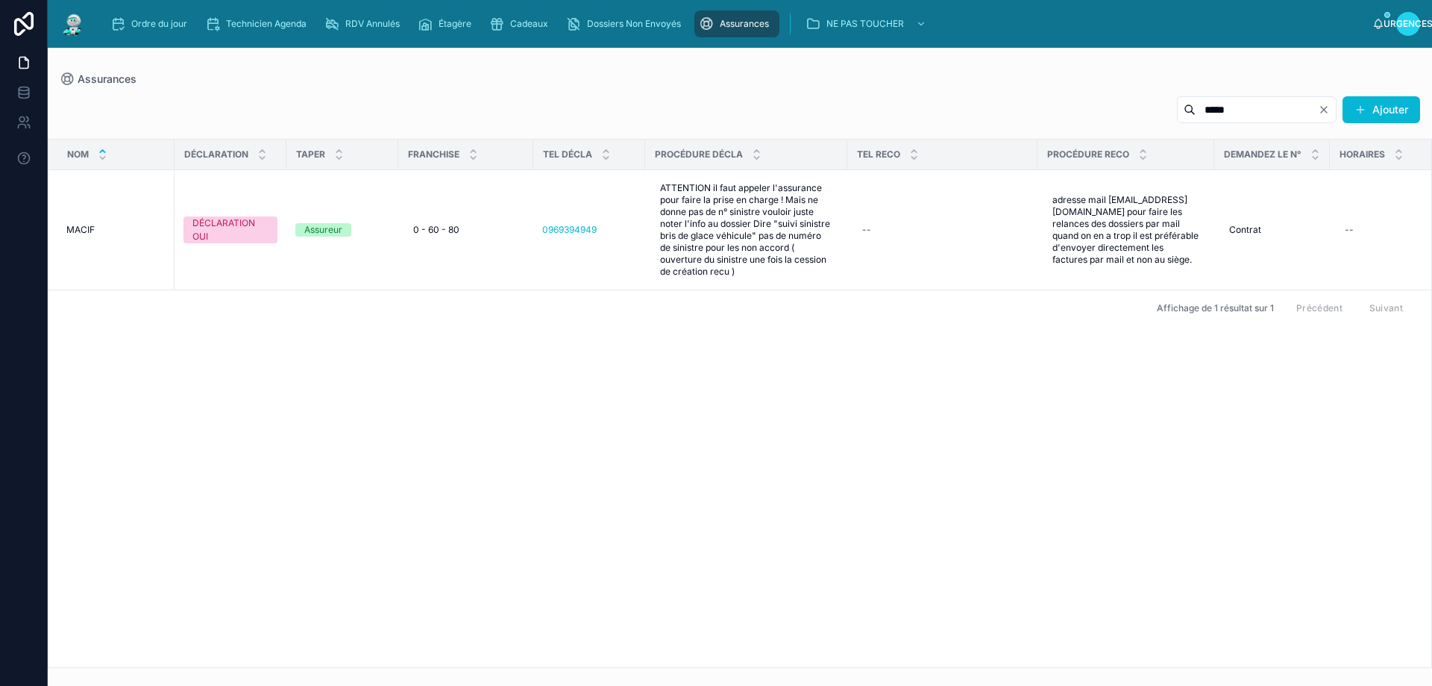
type input "*****"
click at [167, 25] on font "Ordre du jour" at bounding box center [159, 23] width 56 height 11
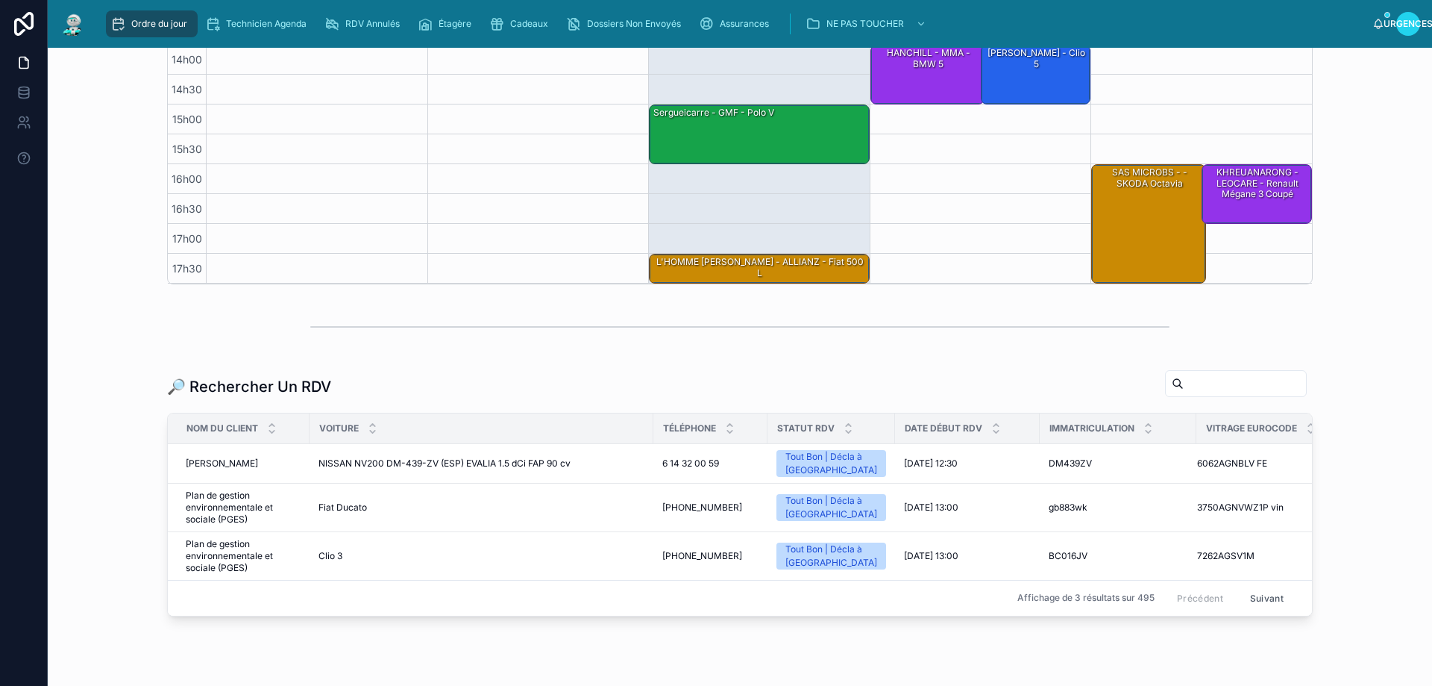
scroll to position [418, 0]
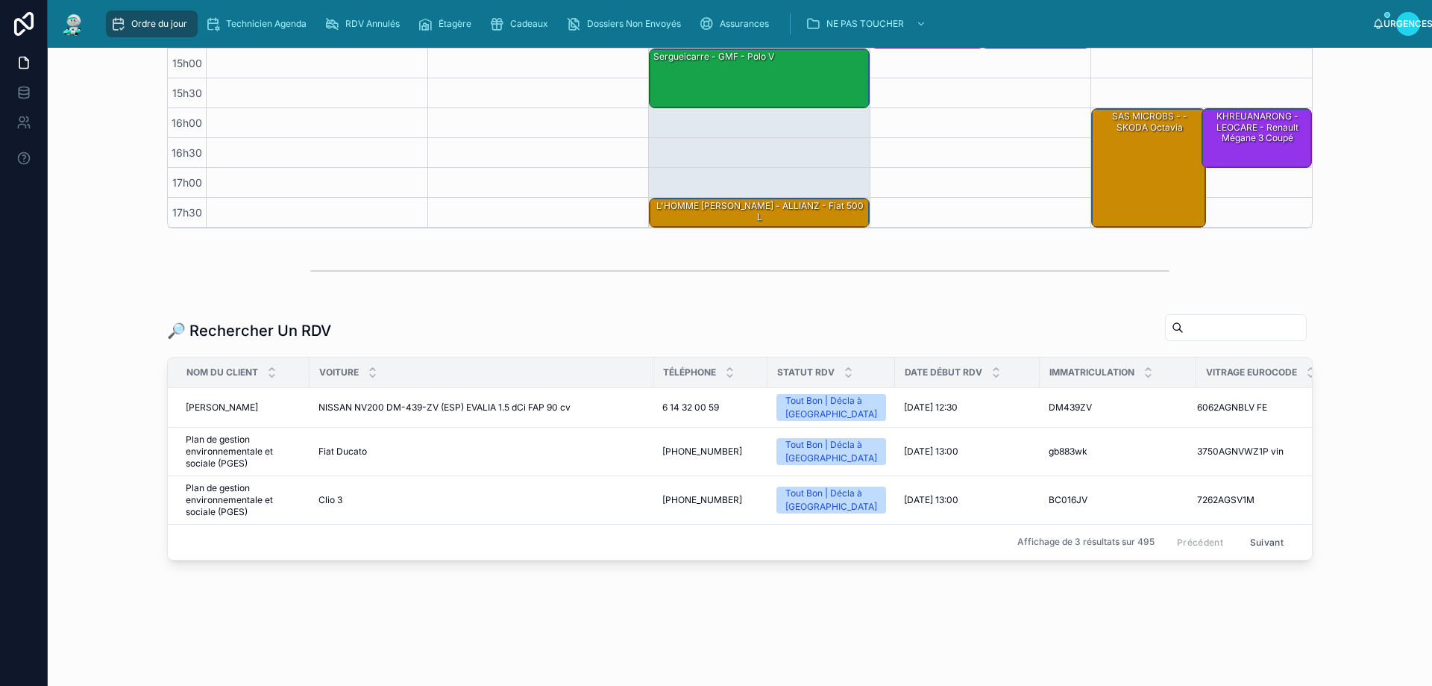
click at [1184, 322] on input "text" at bounding box center [1245, 327] width 122 height 21
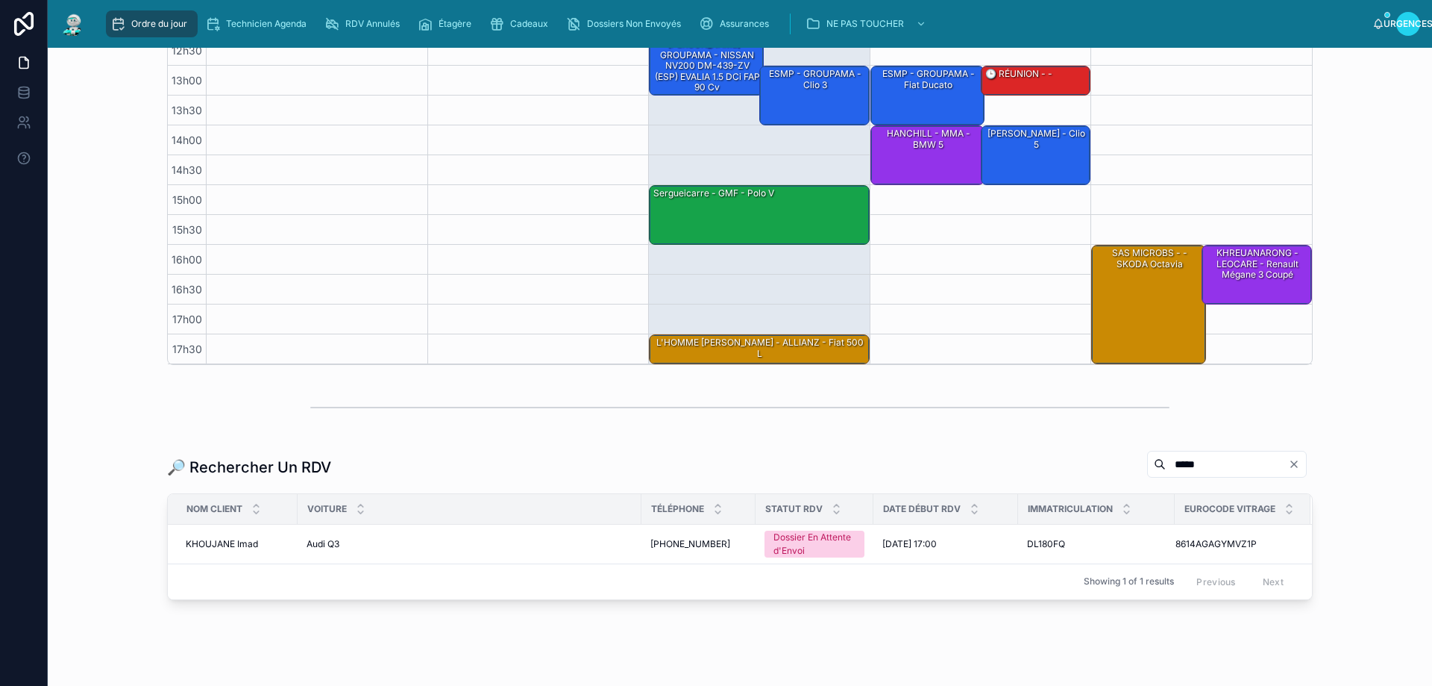
scroll to position [310, 0]
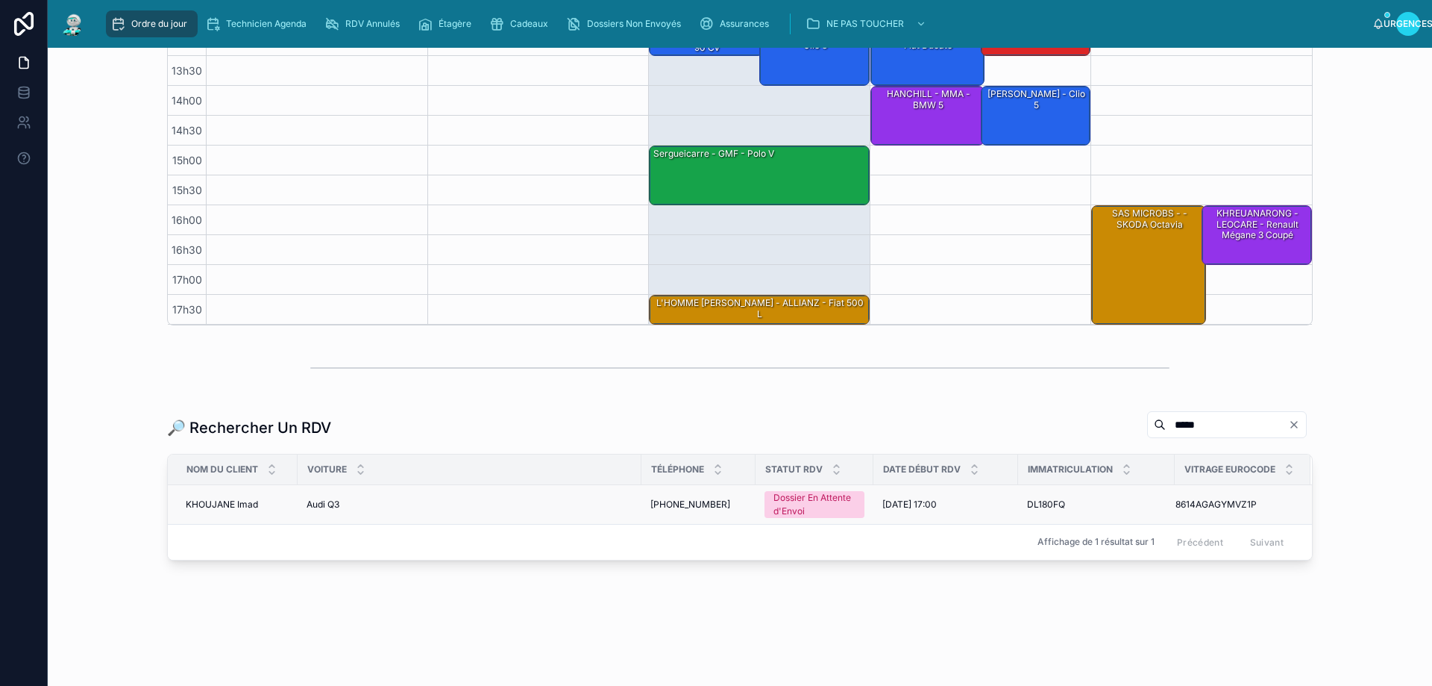
type input "*****"
click at [835, 507] on font "Dossier En Attente d'Envoi" at bounding box center [815, 504] width 82 height 27
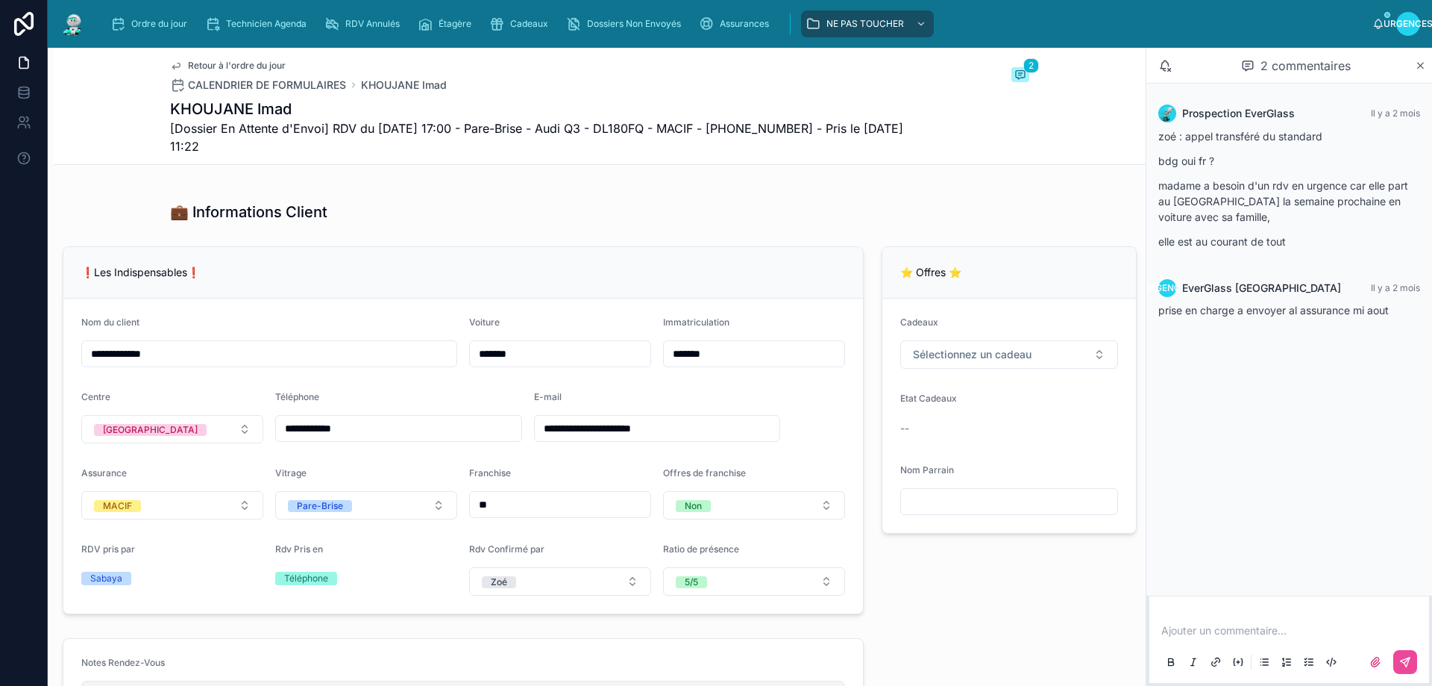
scroll to position [384, 0]
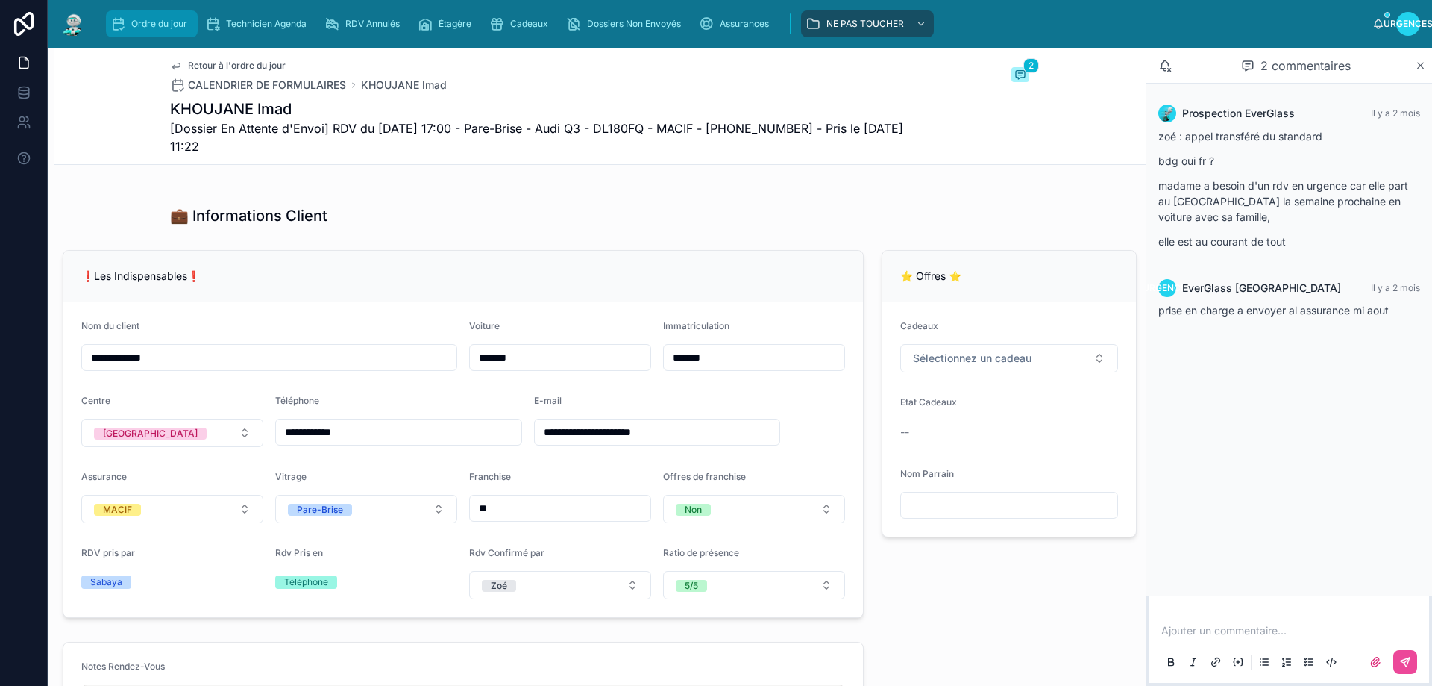
click at [166, 15] on div "Ordre du jour" at bounding box center [151, 24] width 83 height 24
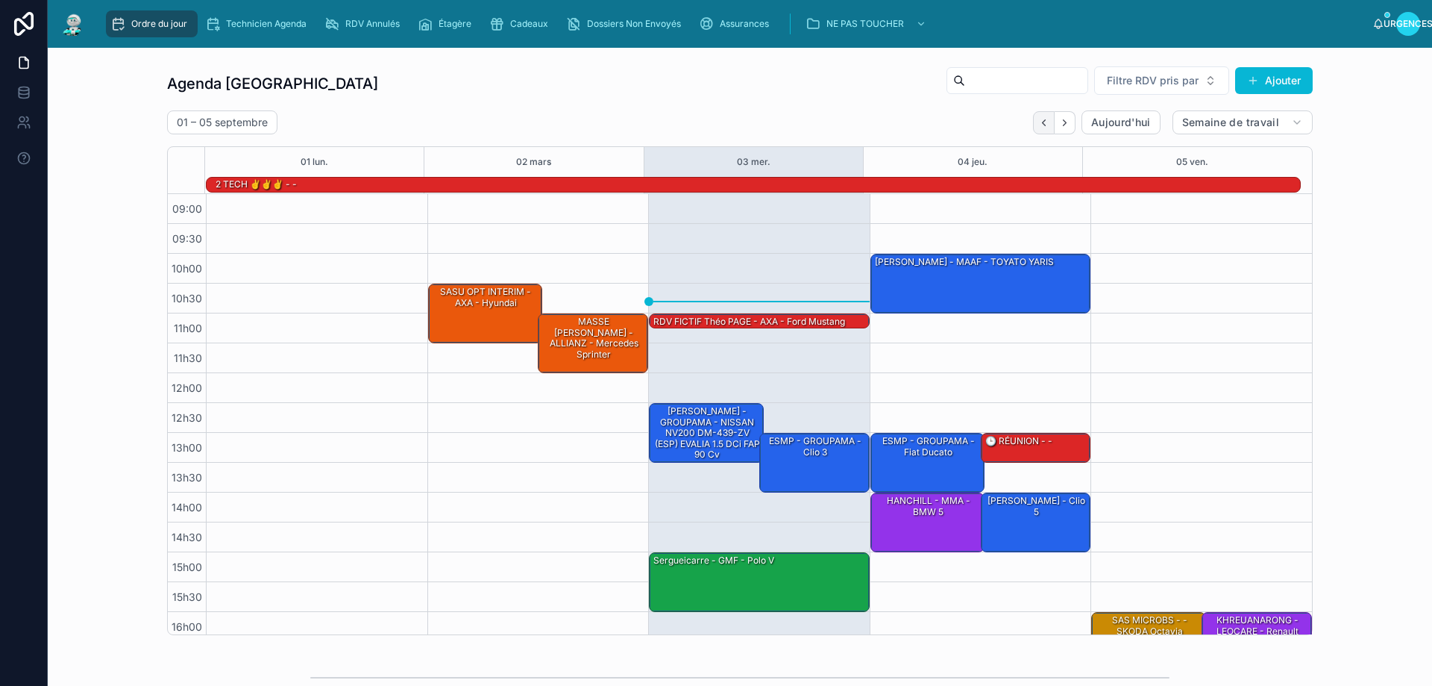
click at [1038, 121] on icon "Dos" at bounding box center [1043, 122] width 11 height 11
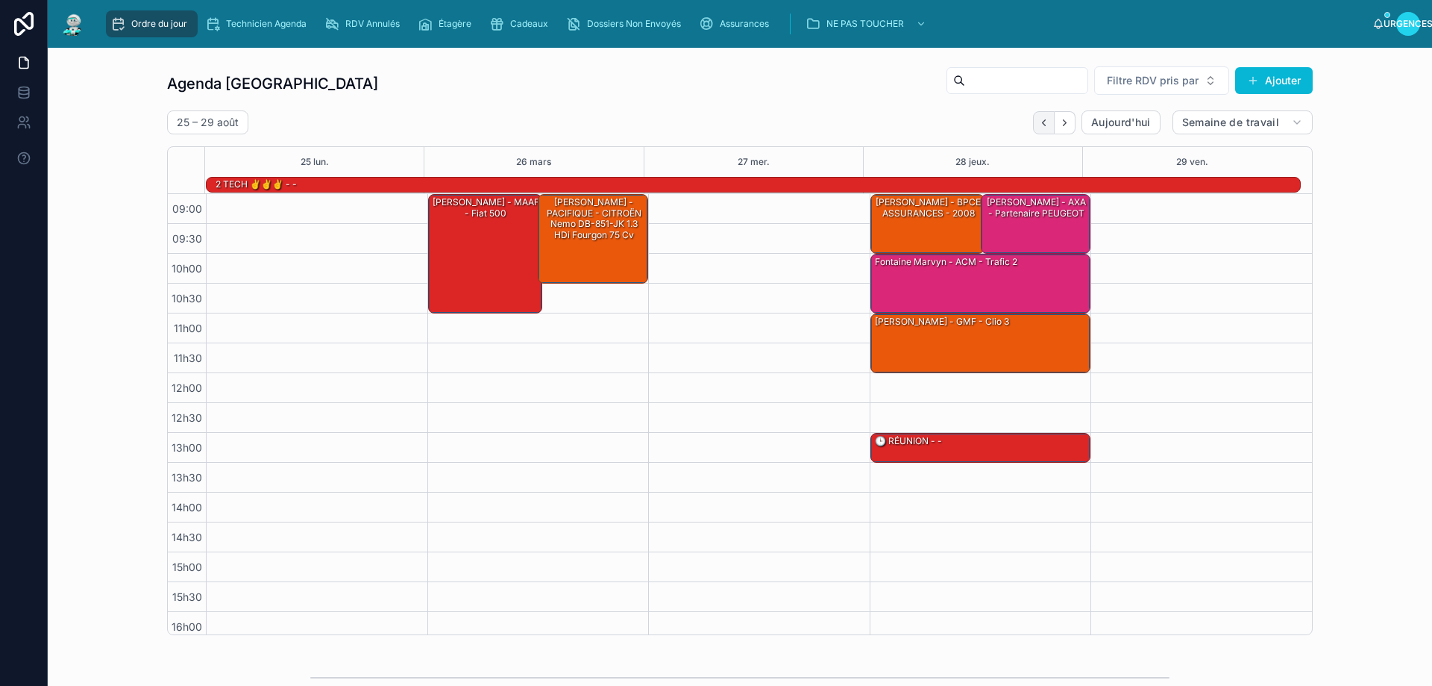
click at [1038, 125] on icon "Dos" at bounding box center [1043, 122] width 11 height 11
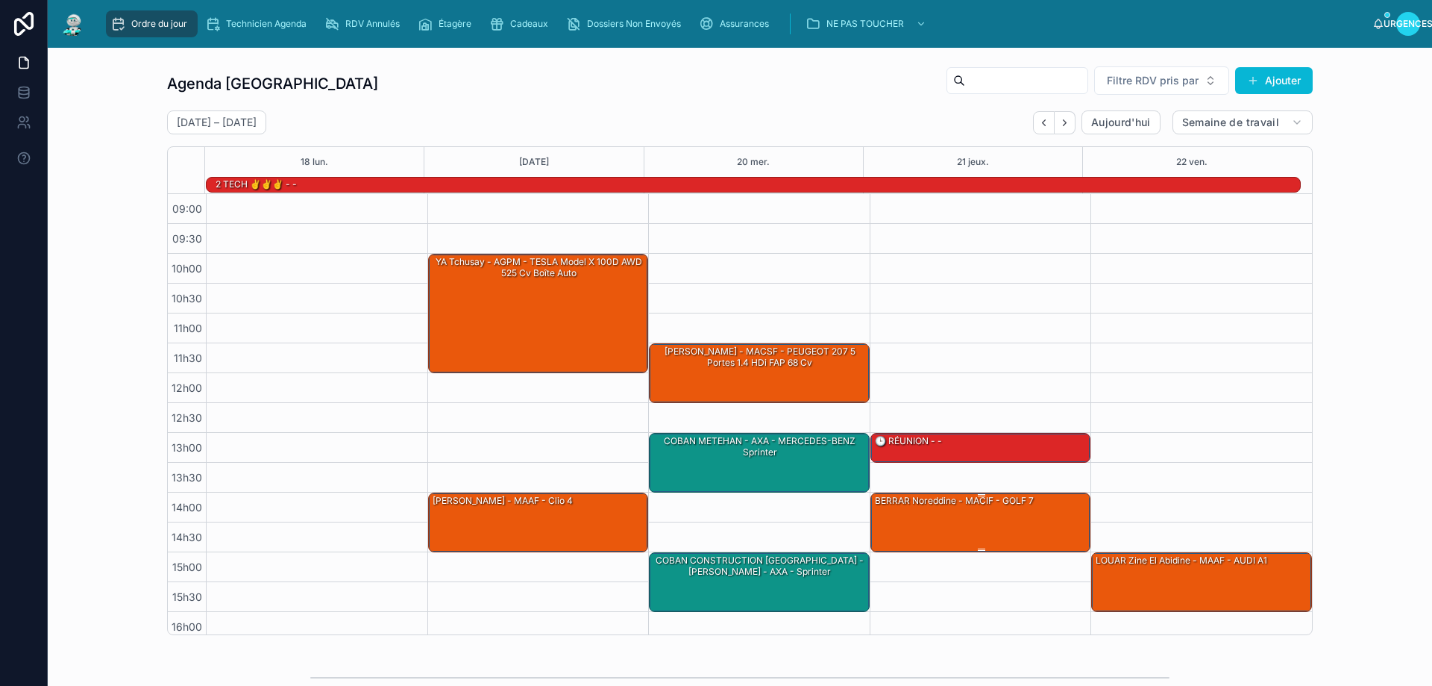
click at [947, 508] on div "BERRAR Noreddine - MACIF - GOLF 7" at bounding box center [955, 500] width 162 height 15
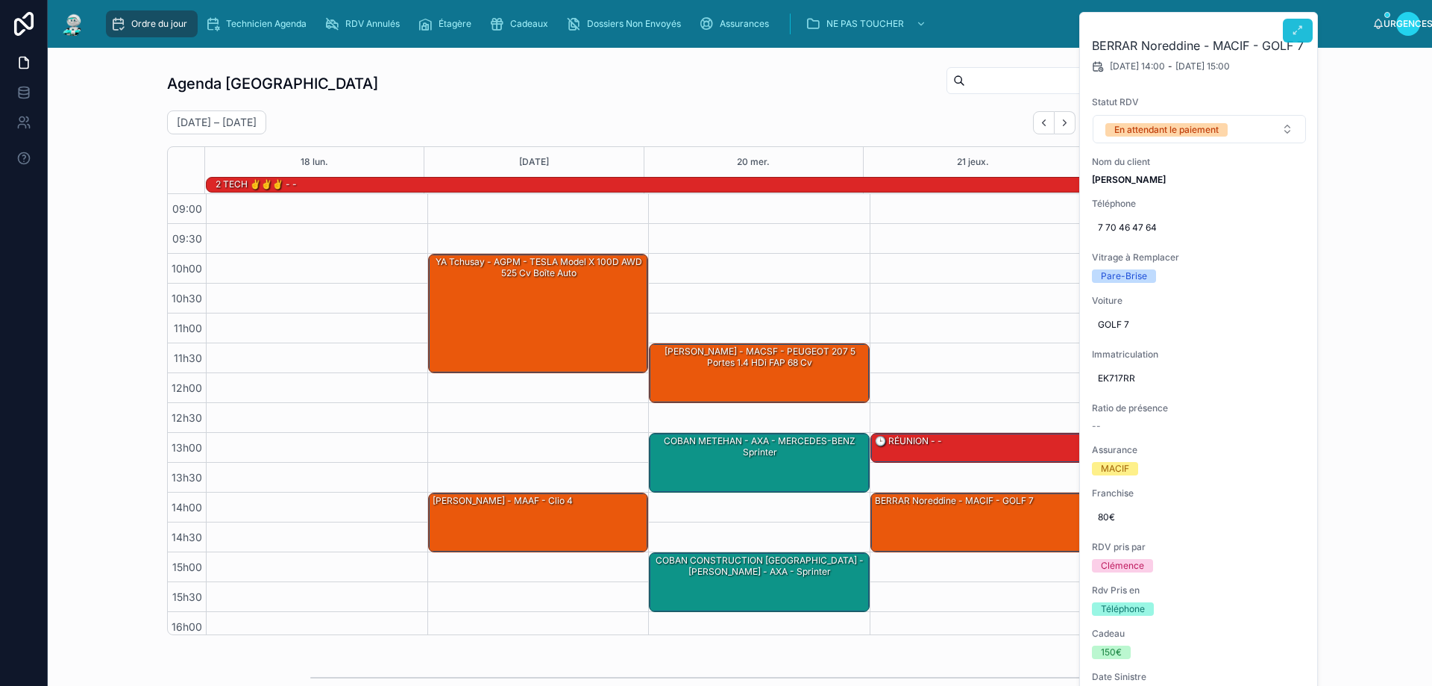
click at [1295, 28] on icon at bounding box center [1298, 31] width 12 height 12
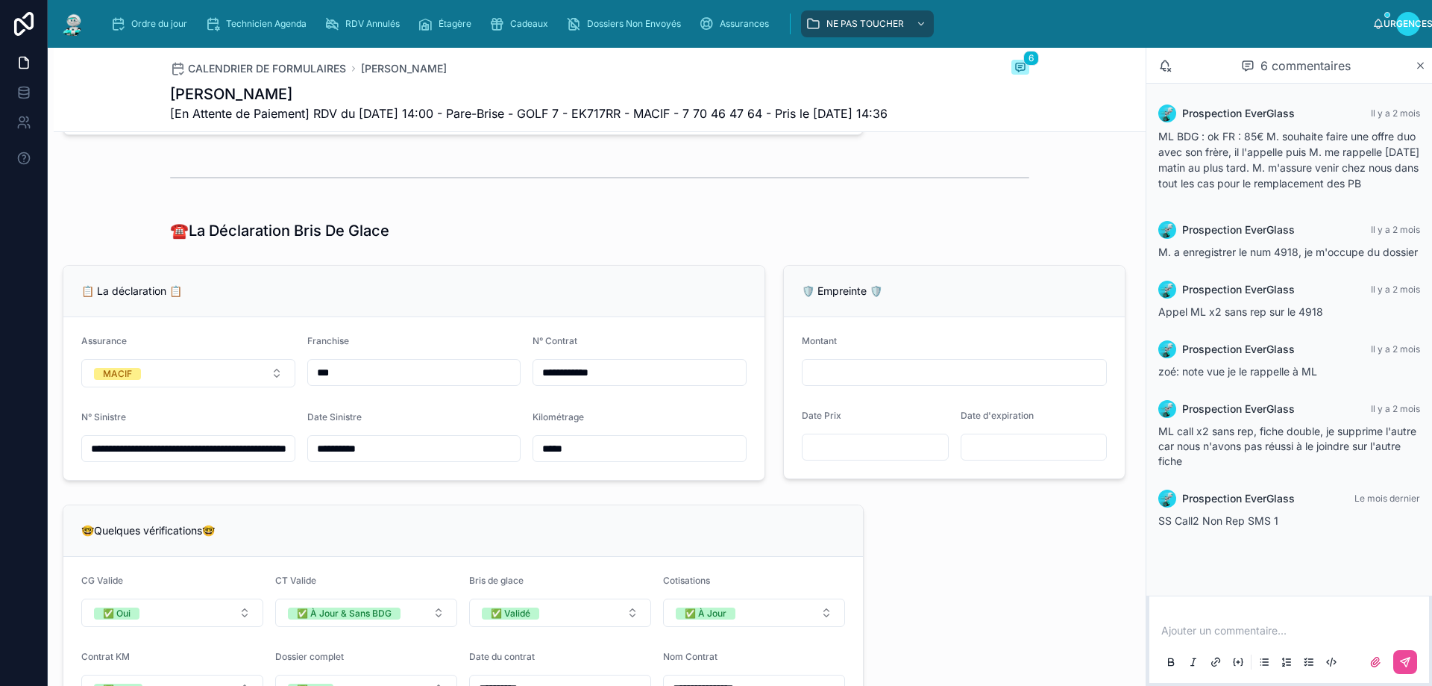
scroll to position [895, 0]
click at [163, 23] on font "Ordre du jour" at bounding box center [159, 23] width 56 height 11
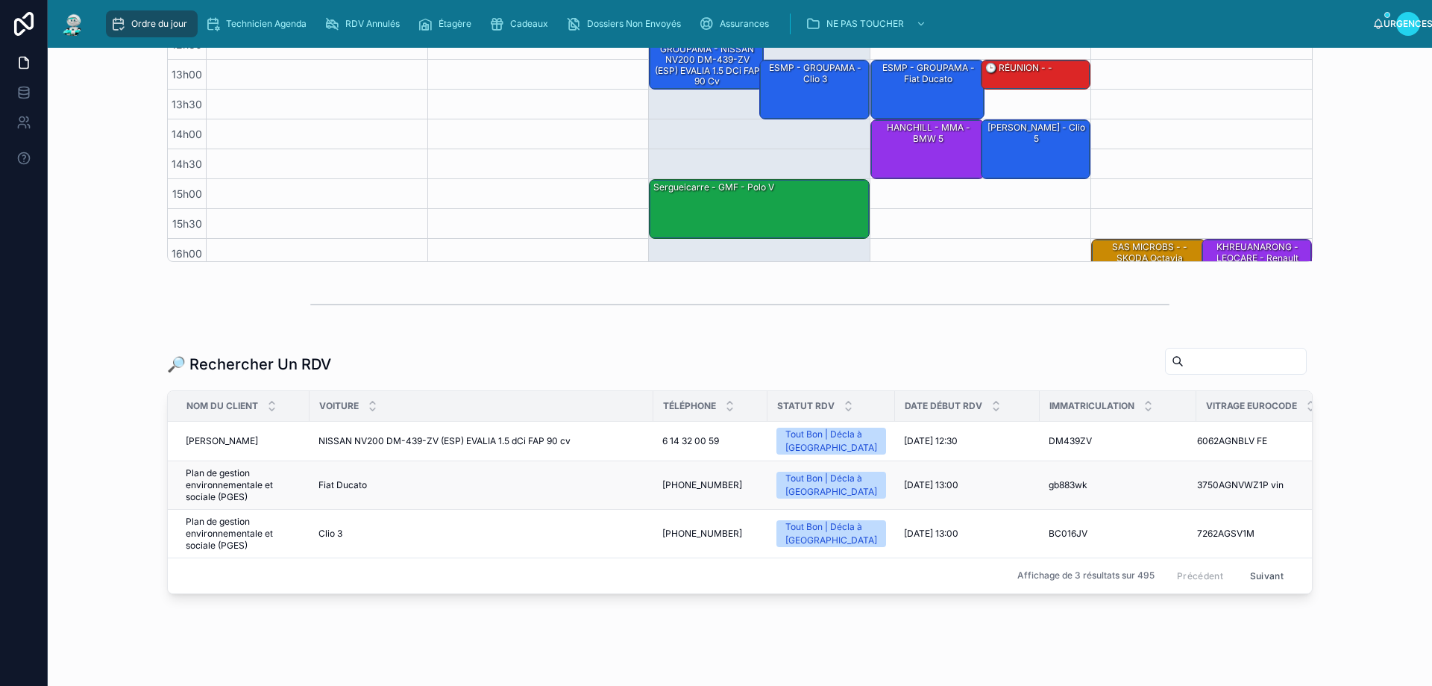
scroll to position [418, 0]
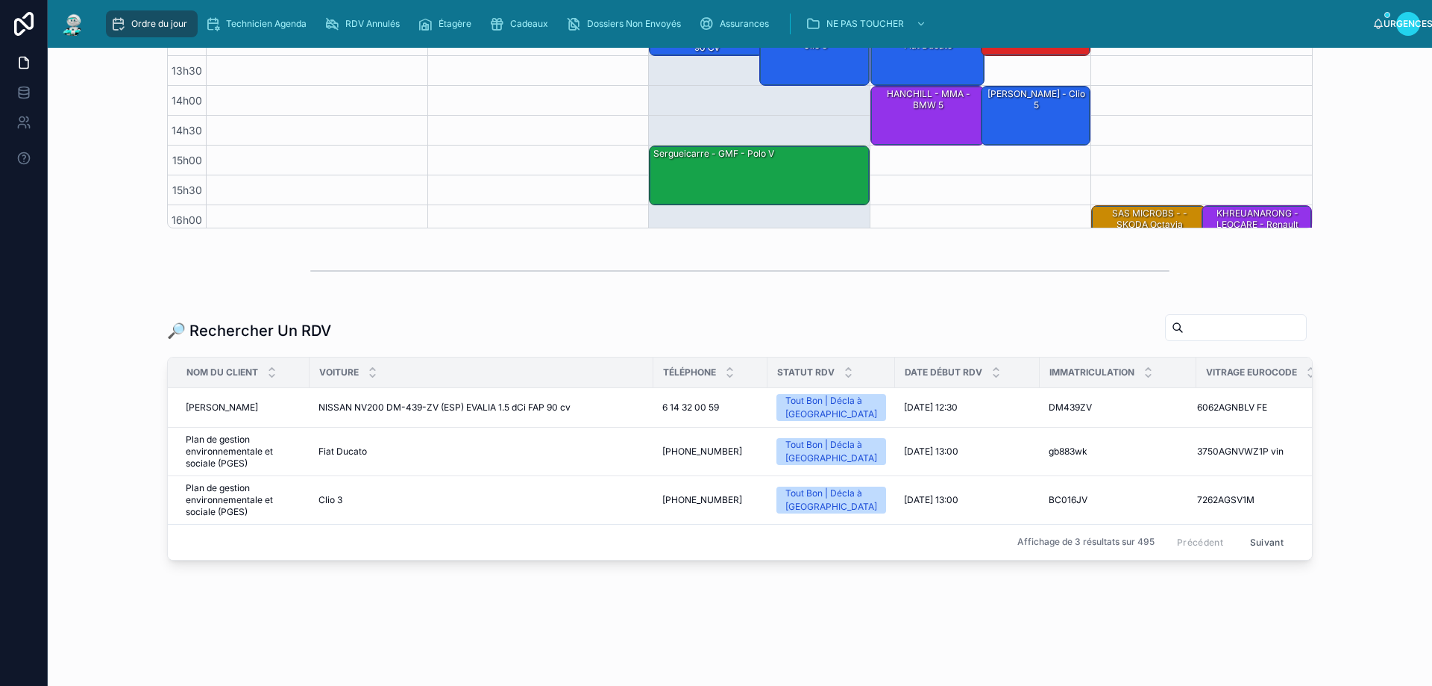
click at [1184, 317] on input "text" at bounding box center [1245, 327] width 122 height 21
paste input "**********"
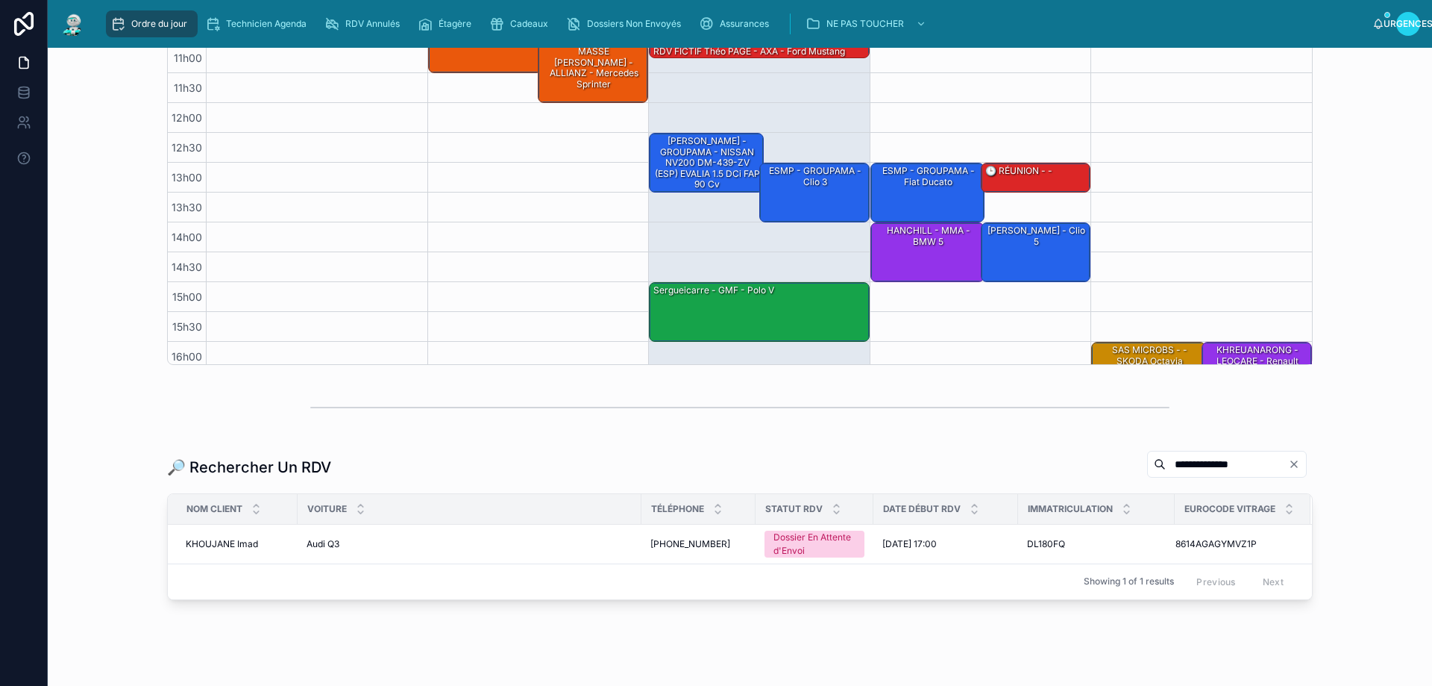
scroll to position [310, 0]
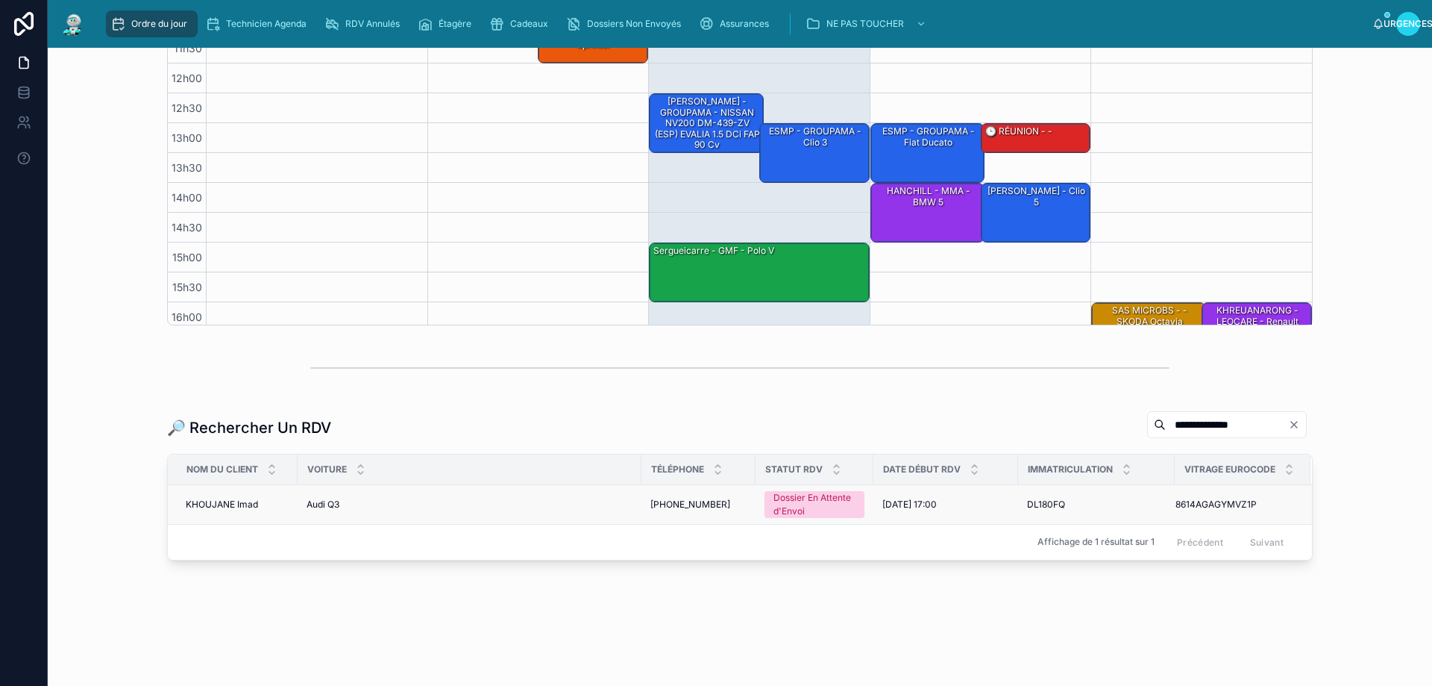
type input "**********"
click at [661, 503] on font "+33684182785" at bounding box center [690, 503] width 80 height 11
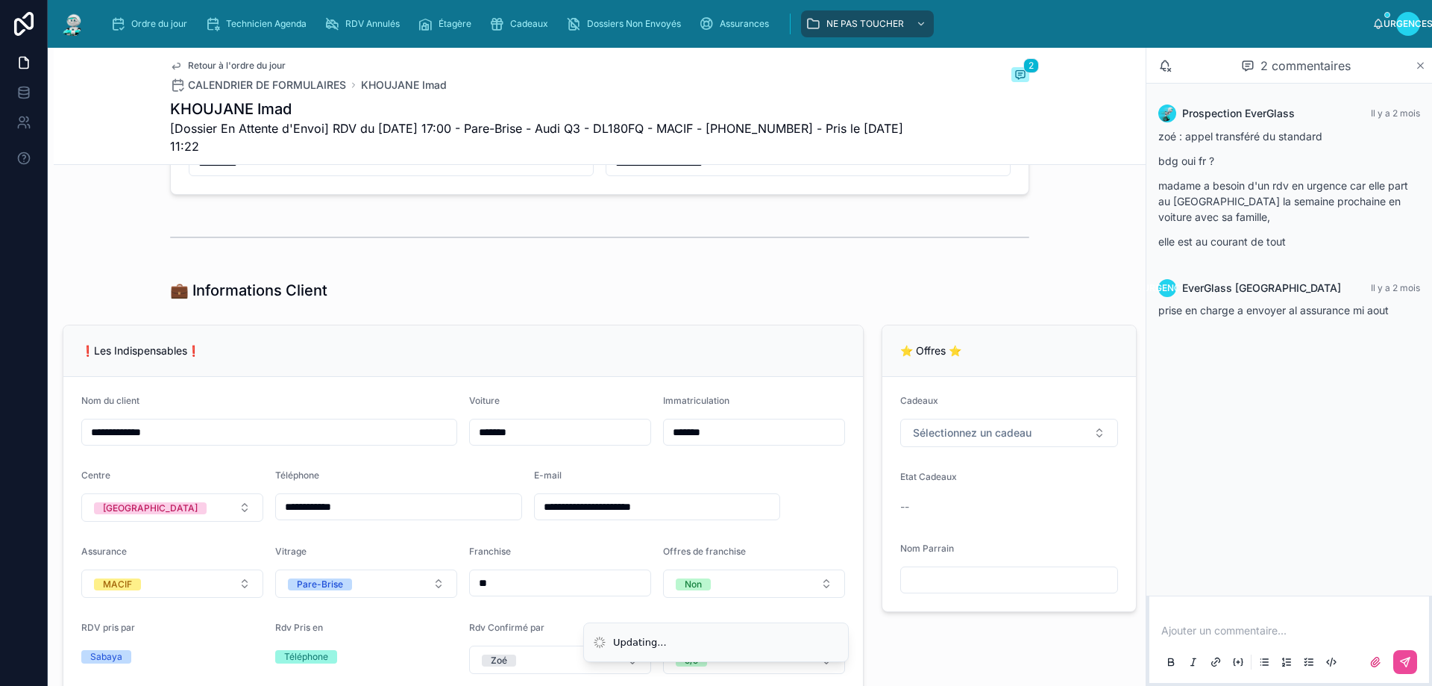
click at [1420, 69] on icon at bounding box center [1420, 66] width 11 height 12
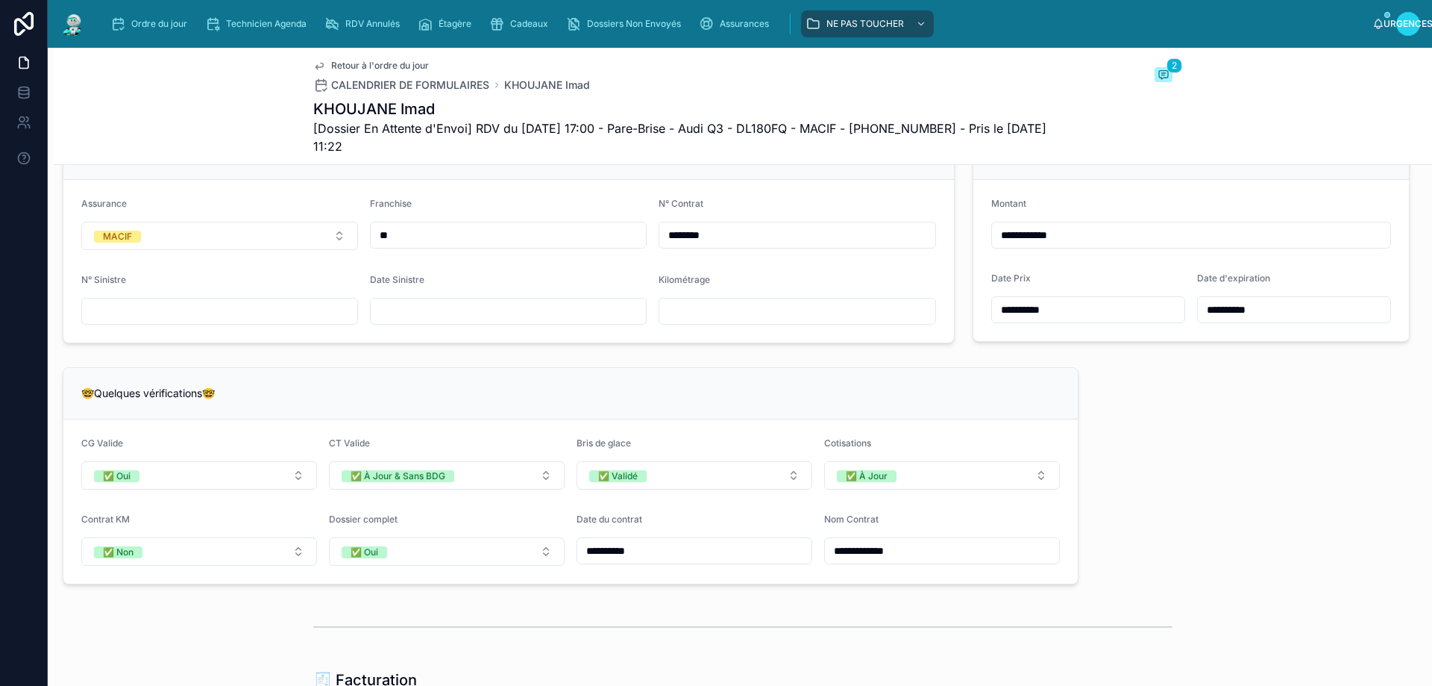
scroll to position [1205, 0]
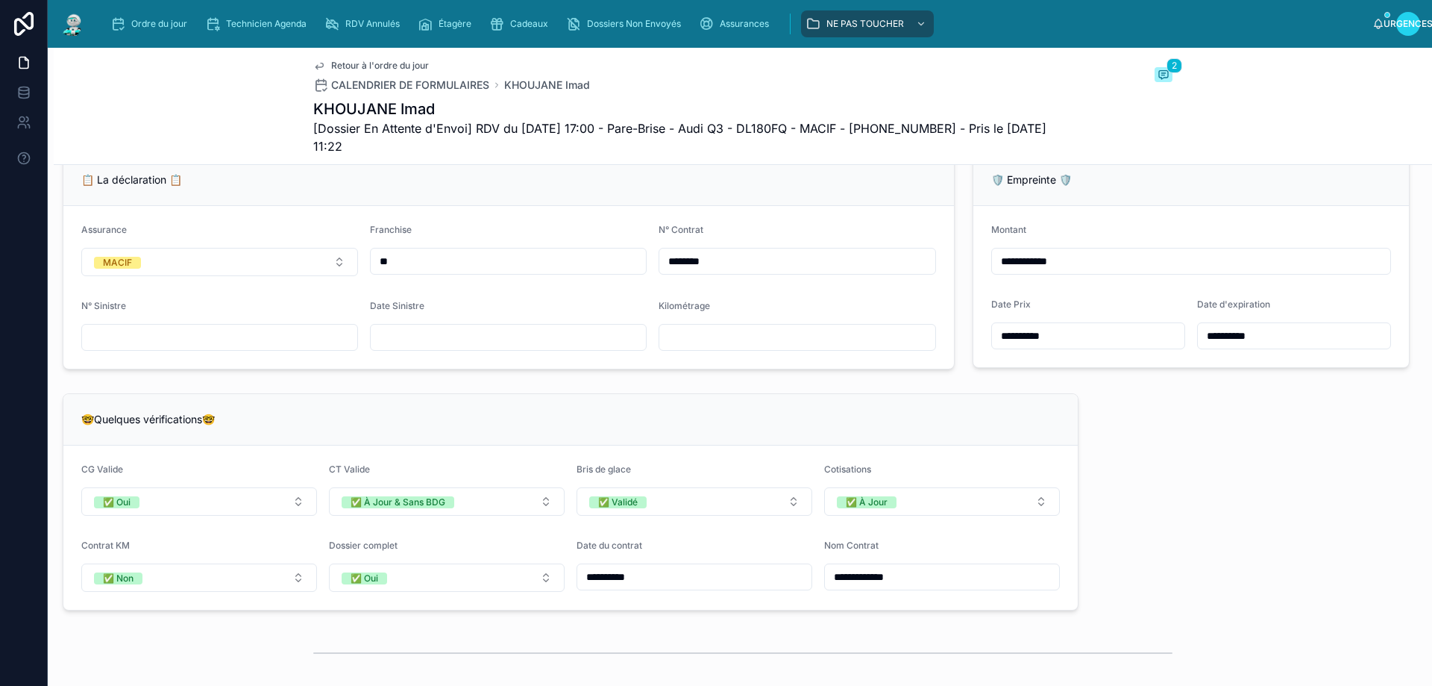
click at [434, 348] on input "text" at bounding box center [508, 337] width 275 height 21
type input "**********"
click at [650, 433] on div "🤓Quelques vérifications🤓" at bounding box center [570, 419] width 1015 height 51
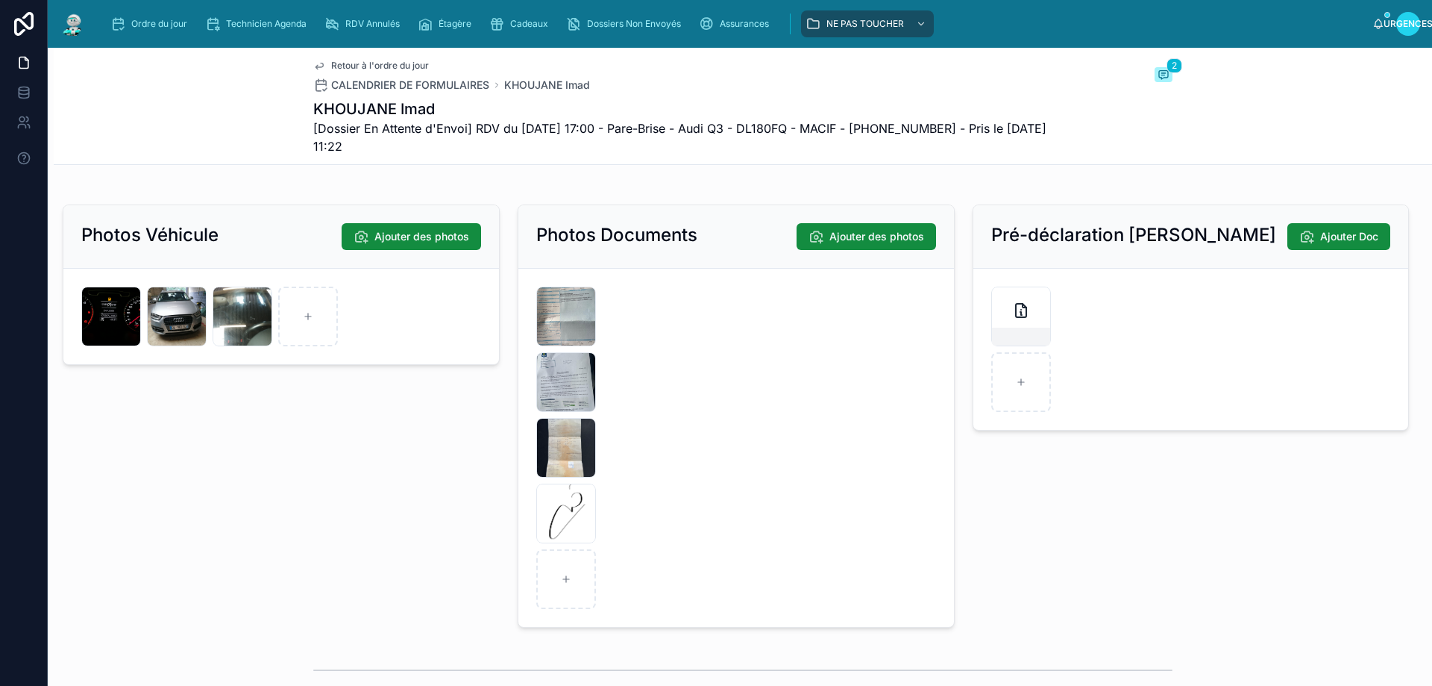
scroll to position [2249, 0]
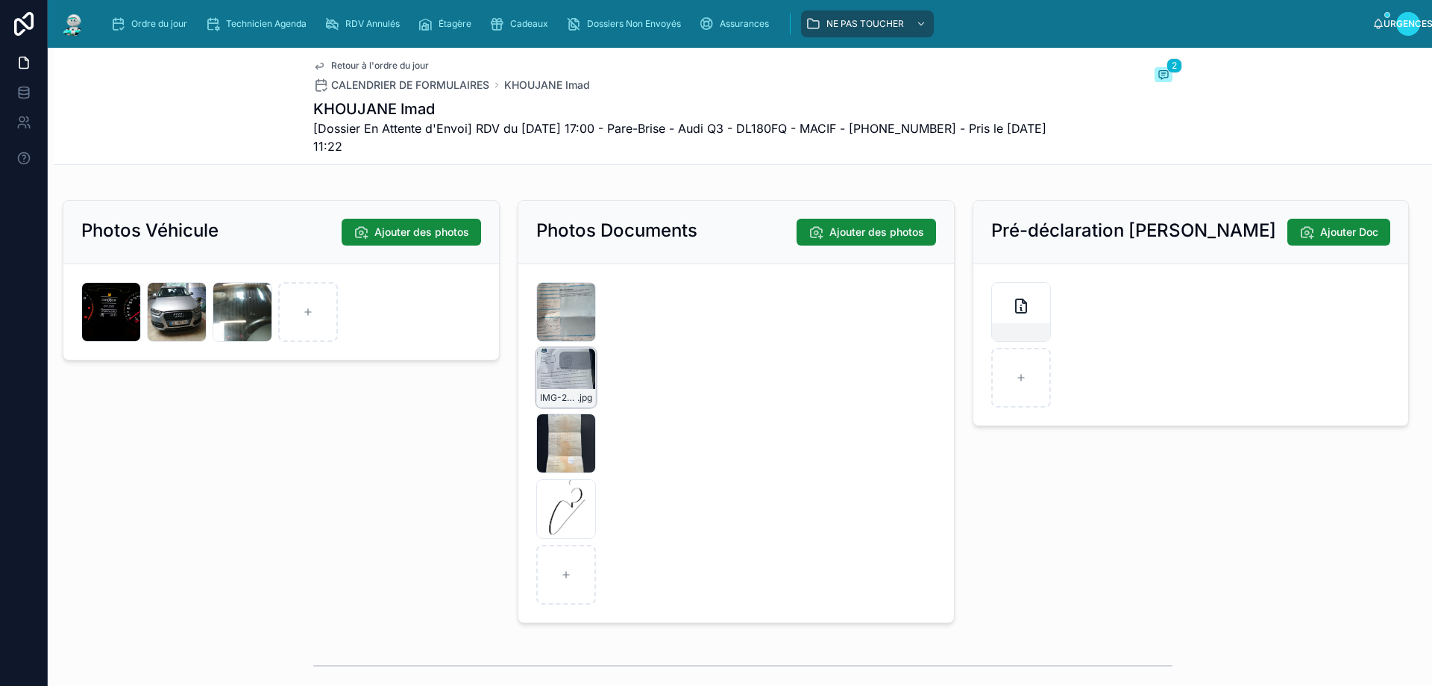
click at [569, 407] on div "IMG-20250725-WA0016 .jpg" at bounding box center [566, 378] width 60 height 60
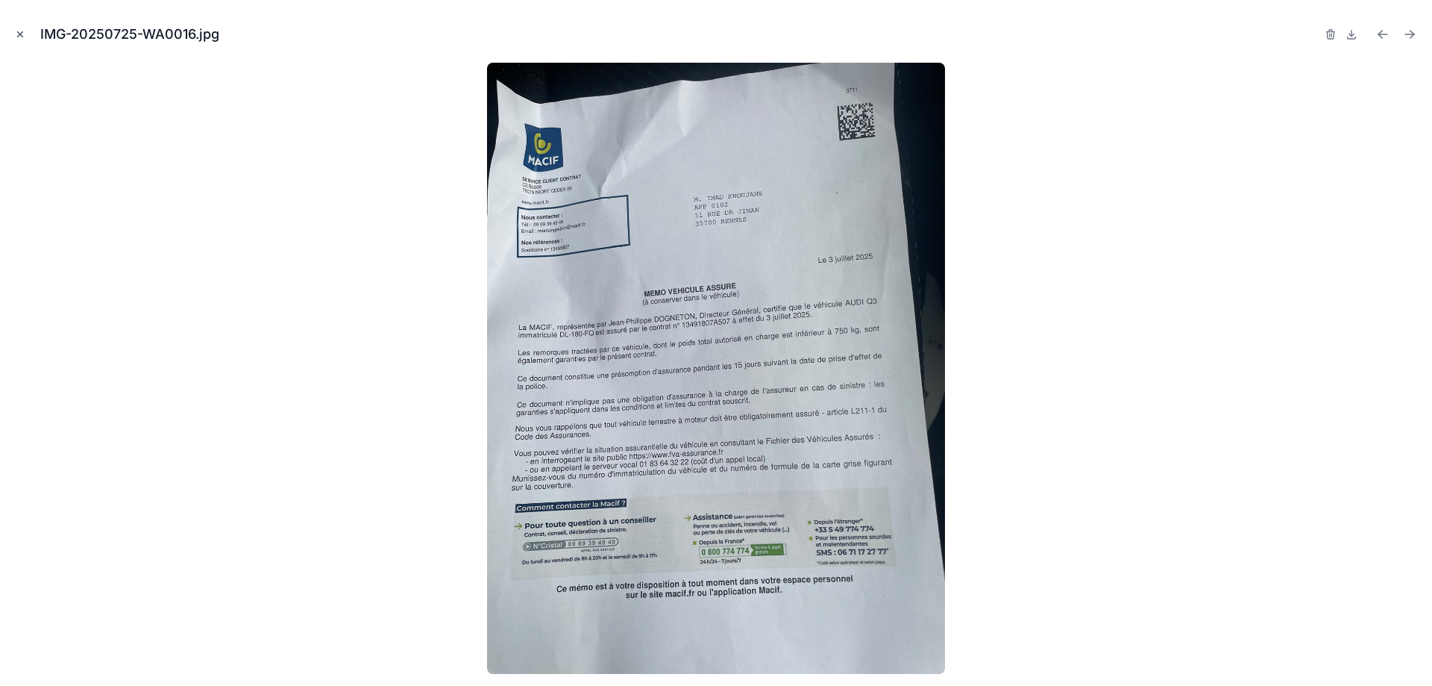
click at [25, 33] on icon "Fermer la fenêtre modale" at bounding box center [20, 34] width 10 height 10
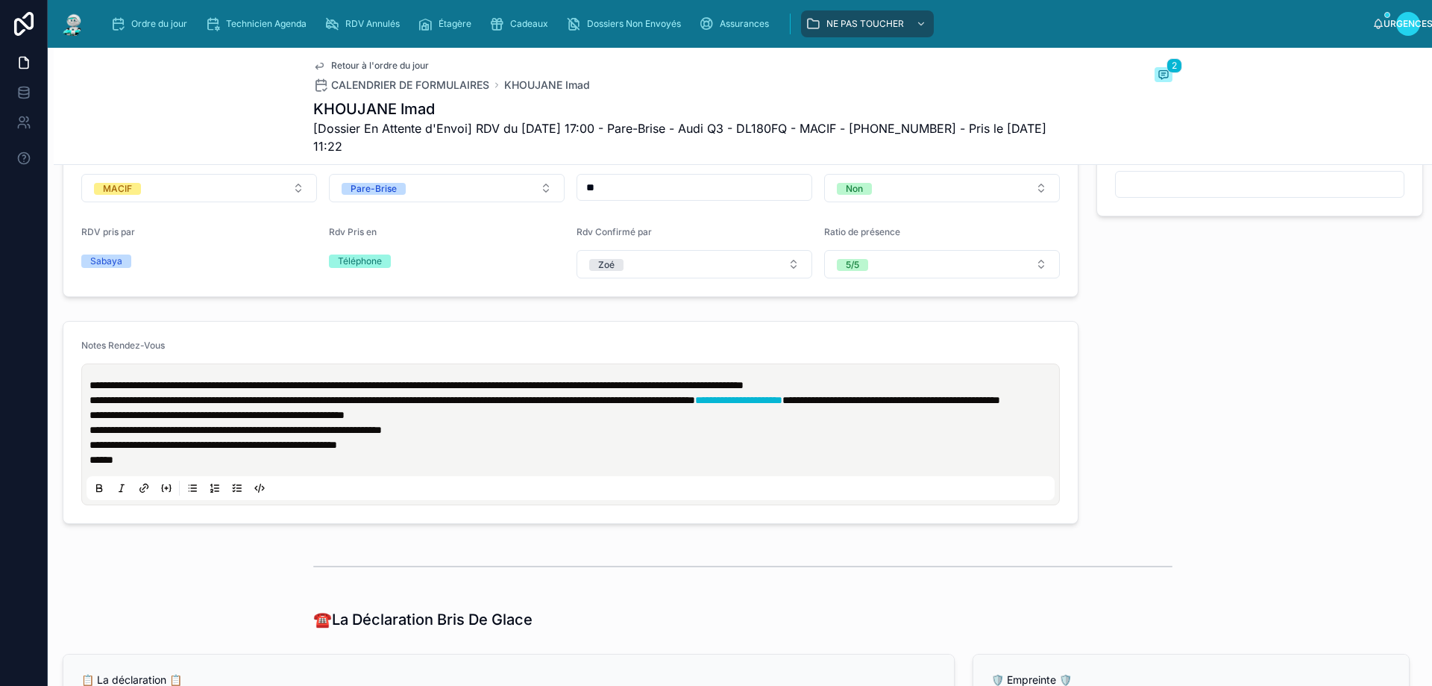
scroll to position [690, 0]
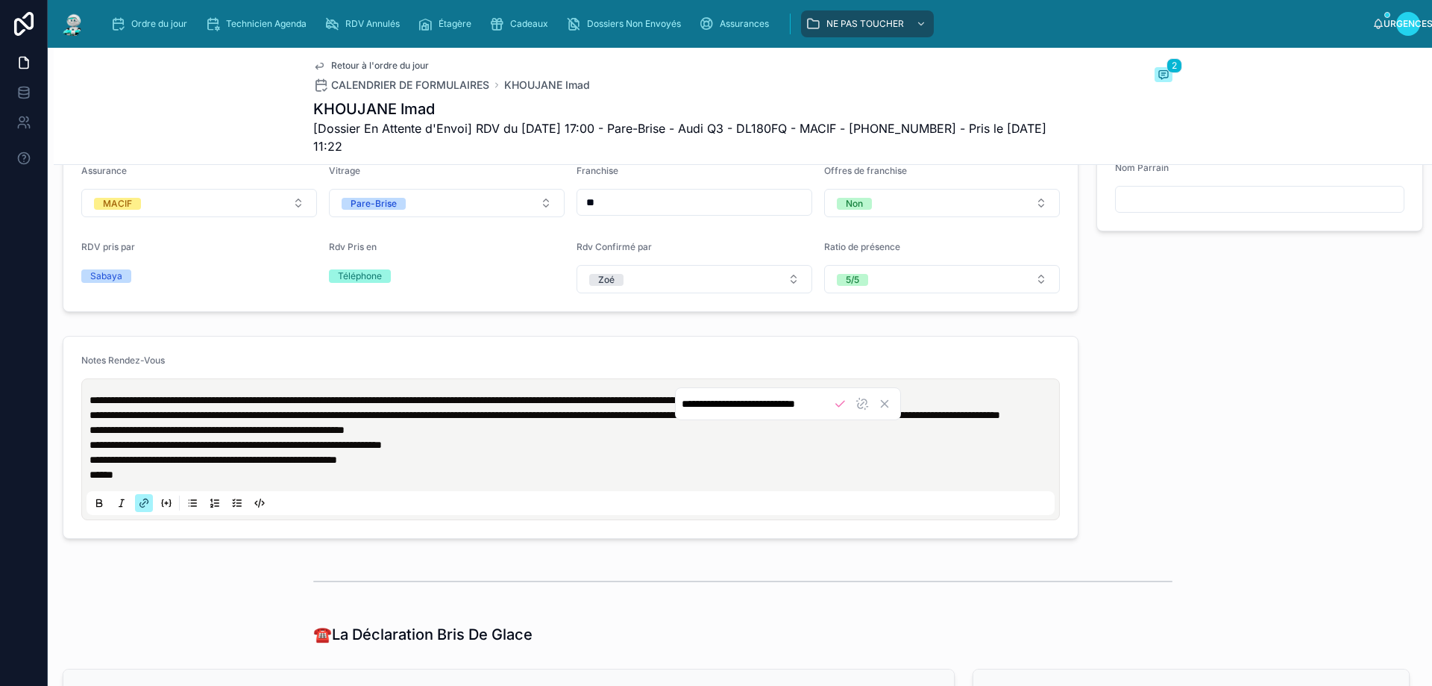
drag, startPoint x: 989, startPoint y: 428, endPoint x: 891, endPoint y: 427, distance: 98.5
click at [891, 422] on p "**********" at bounding box center [574, 414] width 968 height 15
click at [776, 401] on icon "Annuler" at bounding box center [771, 403] width 13 height 13
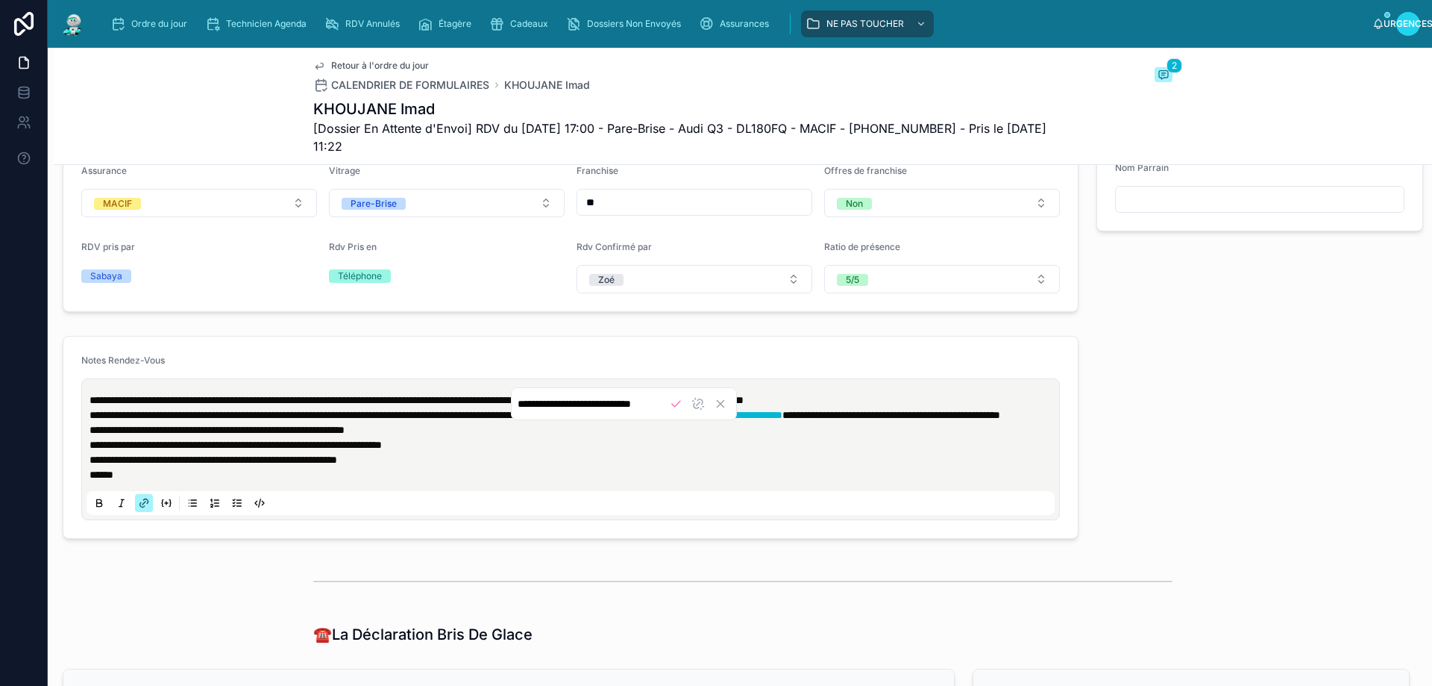
drag, startPoint x: 855, startPoint y: 427, endPoint x: 993, endPoint y: 433, distance: 138.1
click at [993, 422] on p "**********" at bounding box center [574, 414] width 968 height 15
click at [719, 407] on icon "Annuler" at bounding box center [720, 403] width 13 height 13
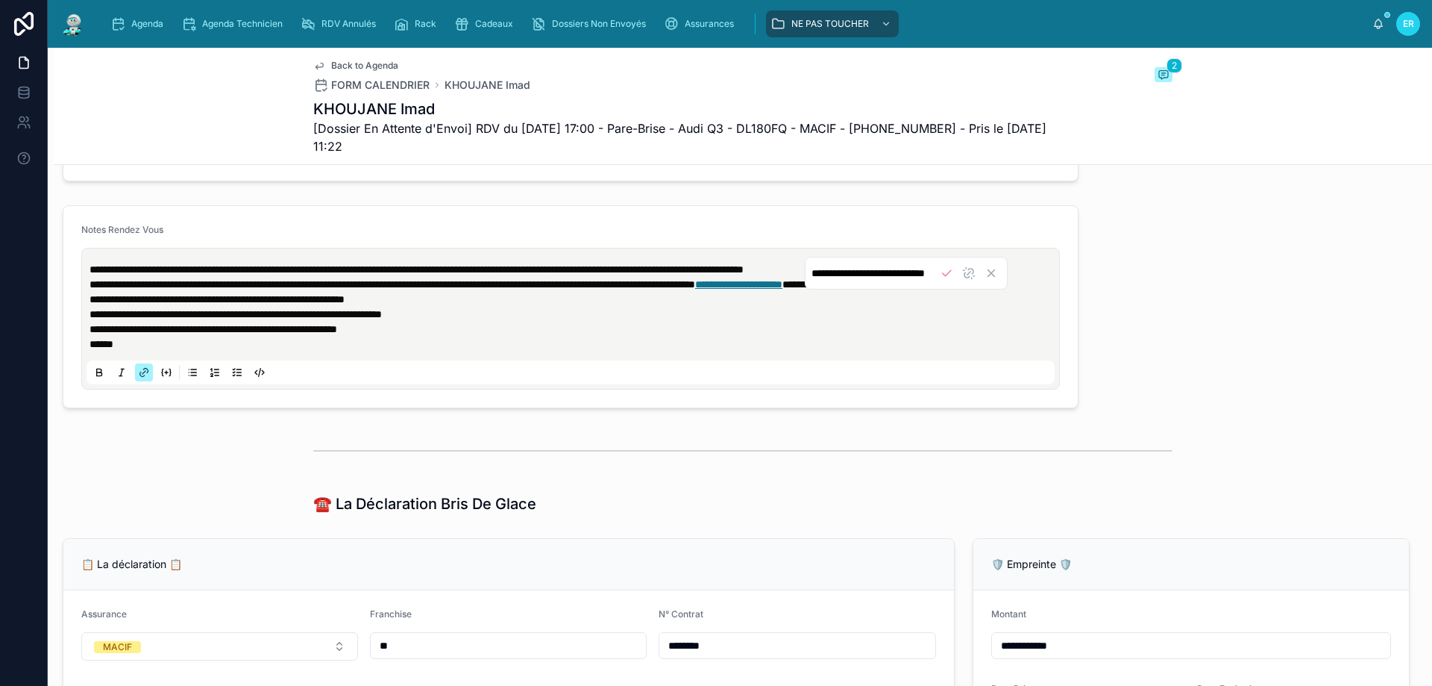
scroll to position [0, 23]
drag, startPoint x: 987, startPoint y: 297, endPoint x: 799, endPoint y: 285, distance: 188.4
click at [799, 285] on div "**********" at bounding box center [574, 307] width 968 height 90
click at [892, 475] on div at bounding box center [743, 450] width 1379 height 49
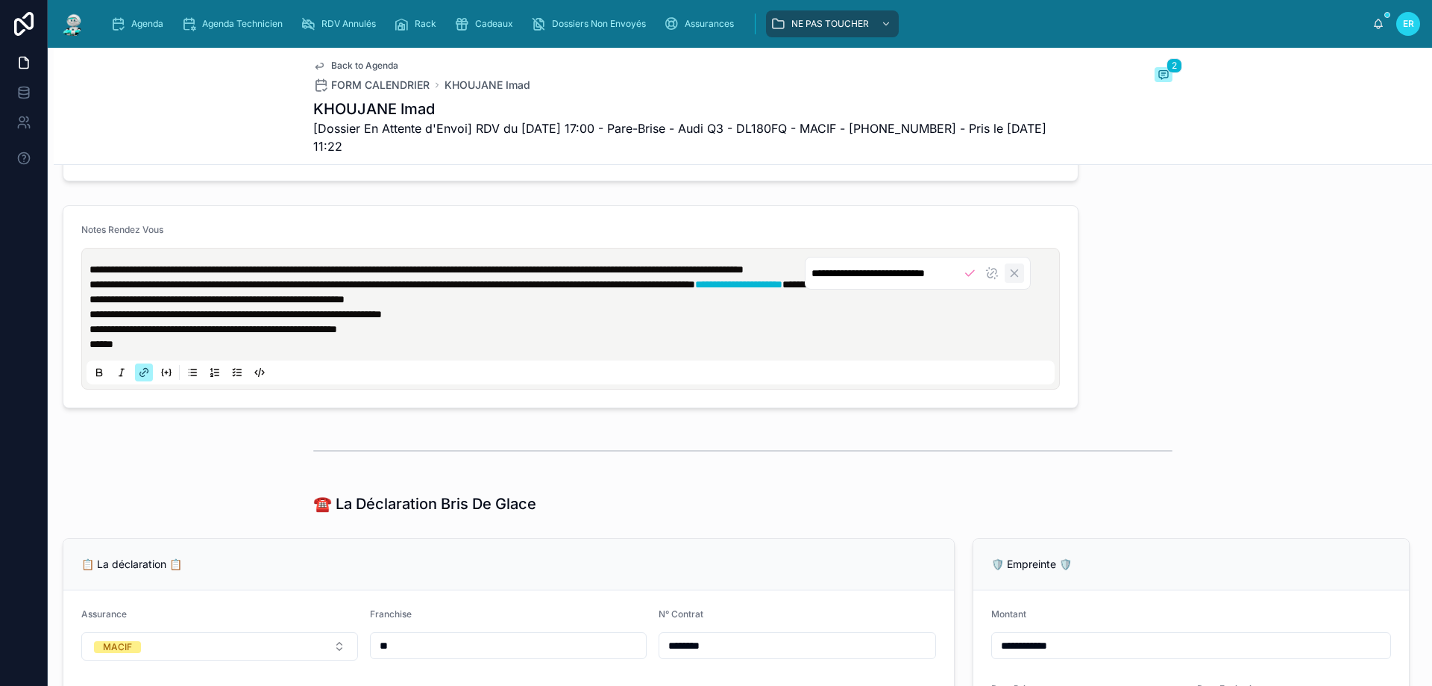
click at [1009, 277] on icon "Cancel" at bounding box center [1014, 272] width 13 height 13
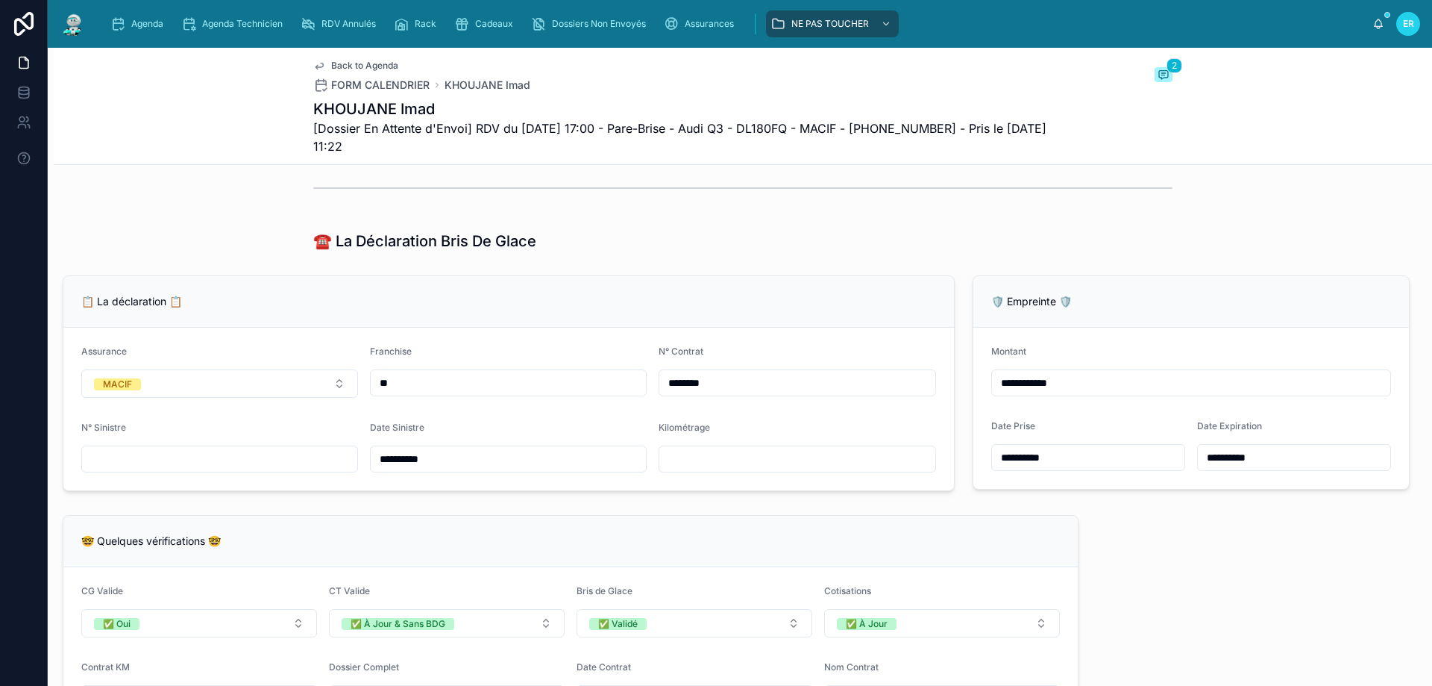
scroll to position [1119, 0]
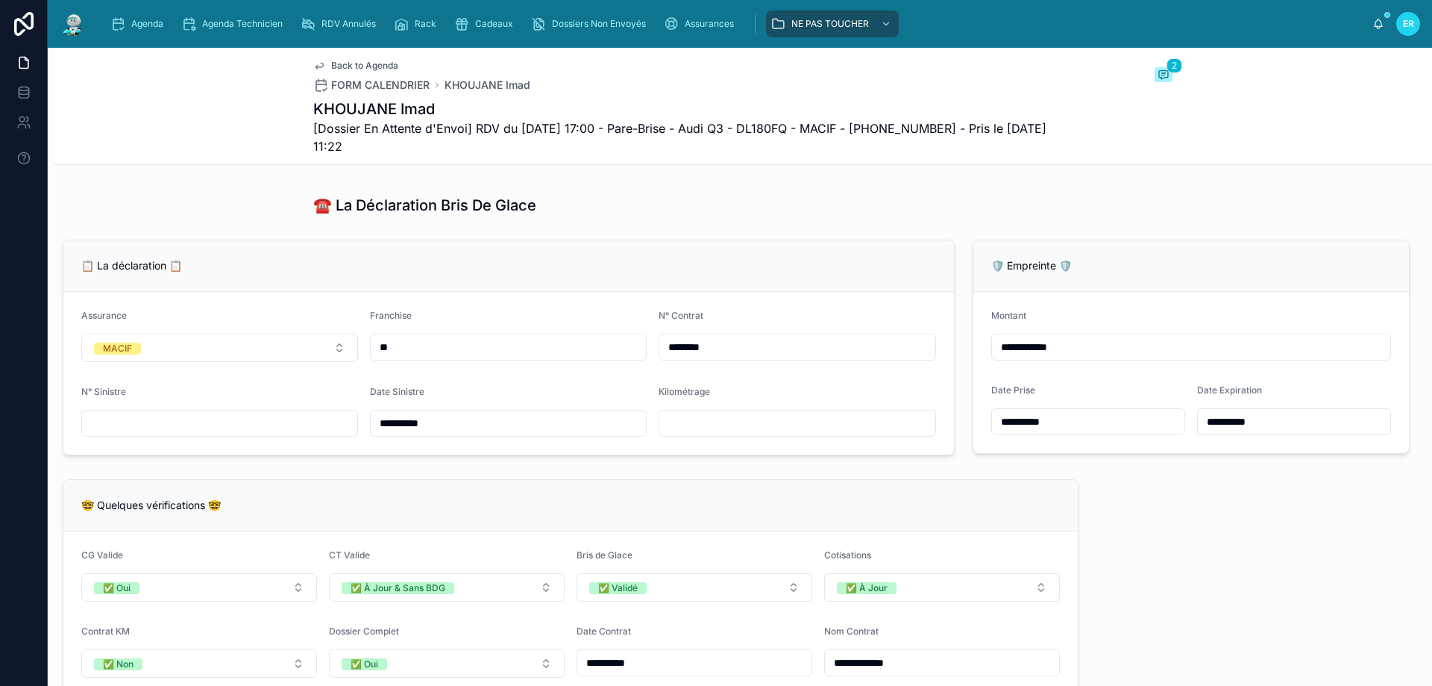
click at [879, 213] on div "**********" at bounding box center [743, 479] width 1379 height 2831
click at [133, 433] on input "text" at bounding box center [219, 423] width 275 height 21
type input "**********"
click at [544, 273] on div "📋 La déclaration 📋" at bounding box center [508, 265] width 855 height 15
click at [442, 487] on div "**********" at bounding box center [743, 479] width 1379 height 2831
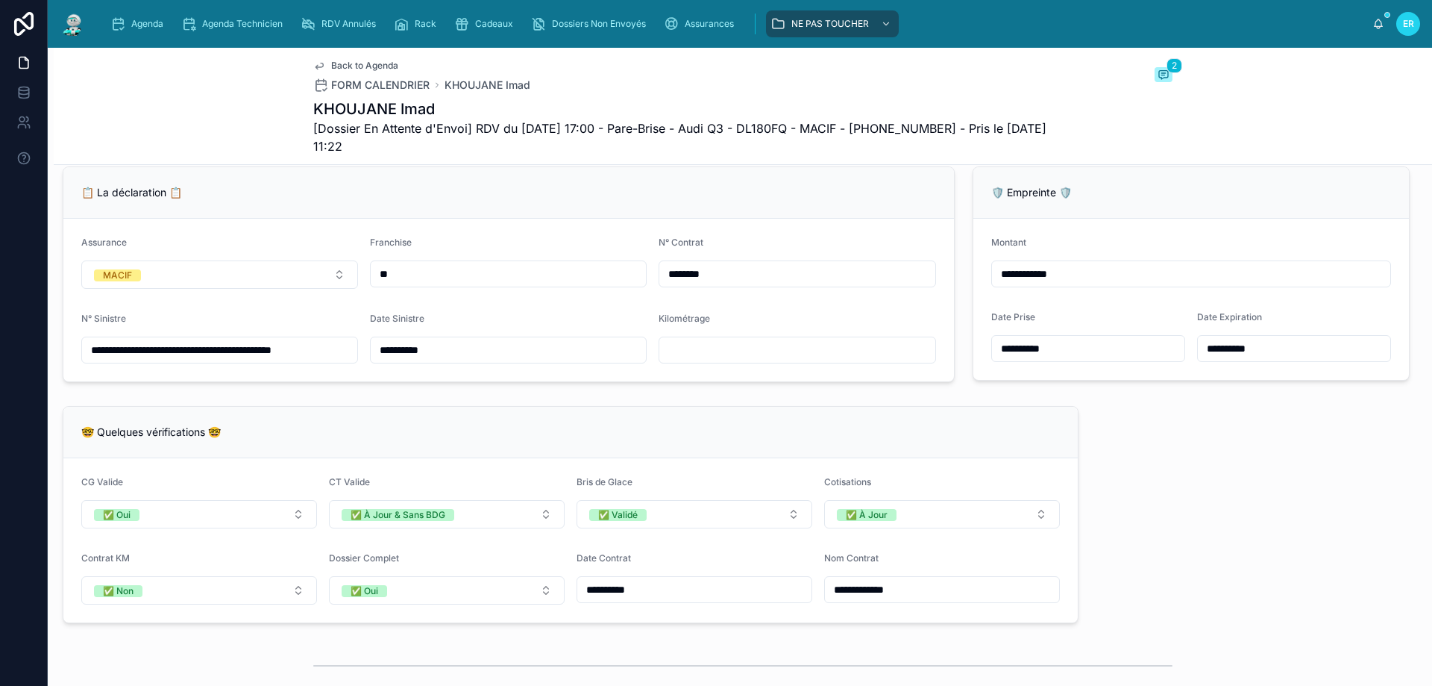
scroll to position [1194, 0]
click at [817, 438] on div "🤓 Quelques vérifications 🤓" at bounding box center [570, 430] width 979 height 15
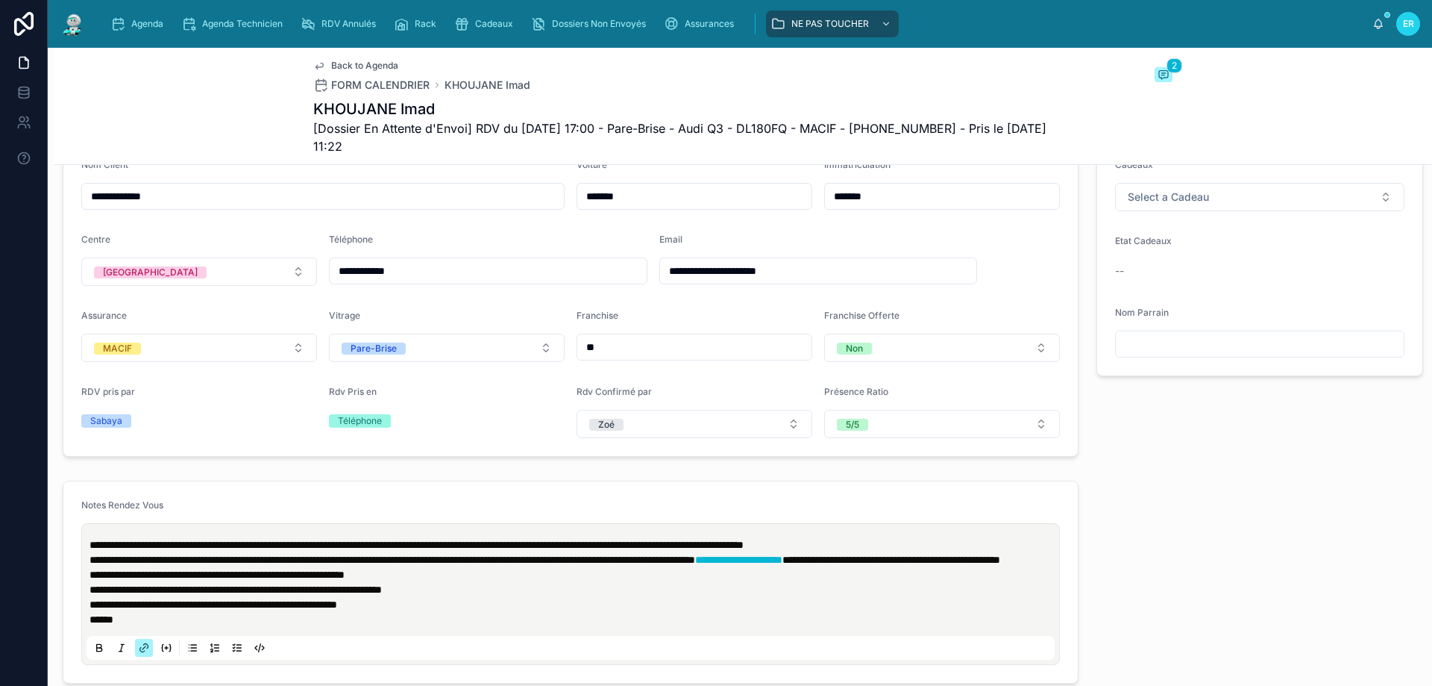
scroll to position [406, 0]
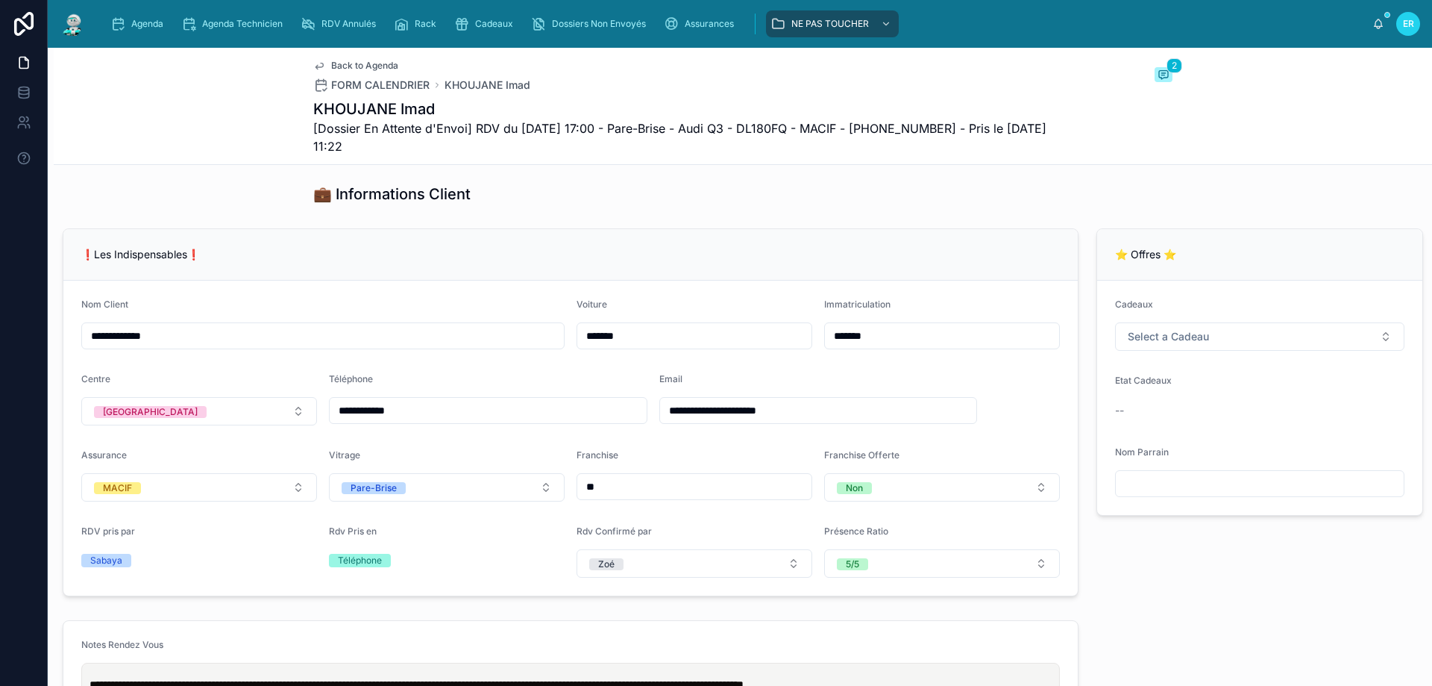
click at [997, 262] on div "❗Les Indispensables❗" at bounding box center [570, 254] width 979 height 15
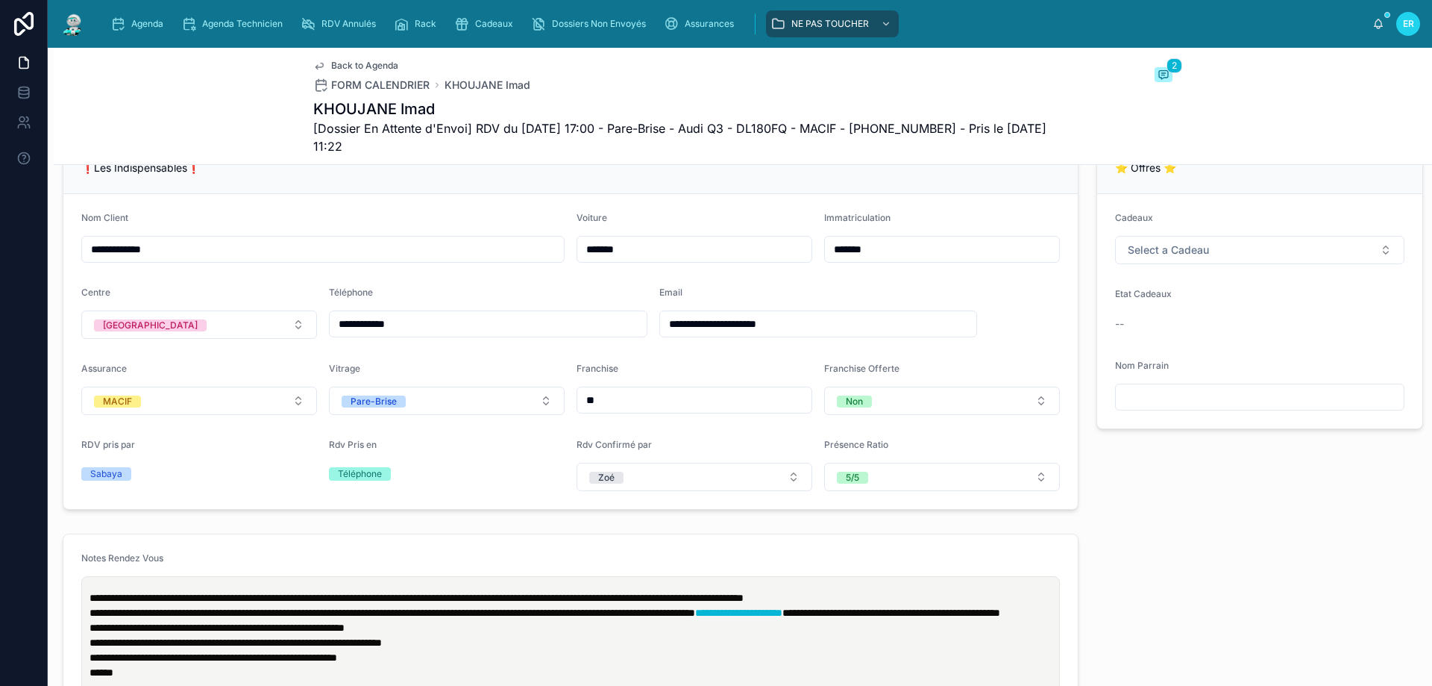
scroll to position [492, 0]
click at [1161, 73] on icon at bounding box center [1163, 73] width 4 height 0
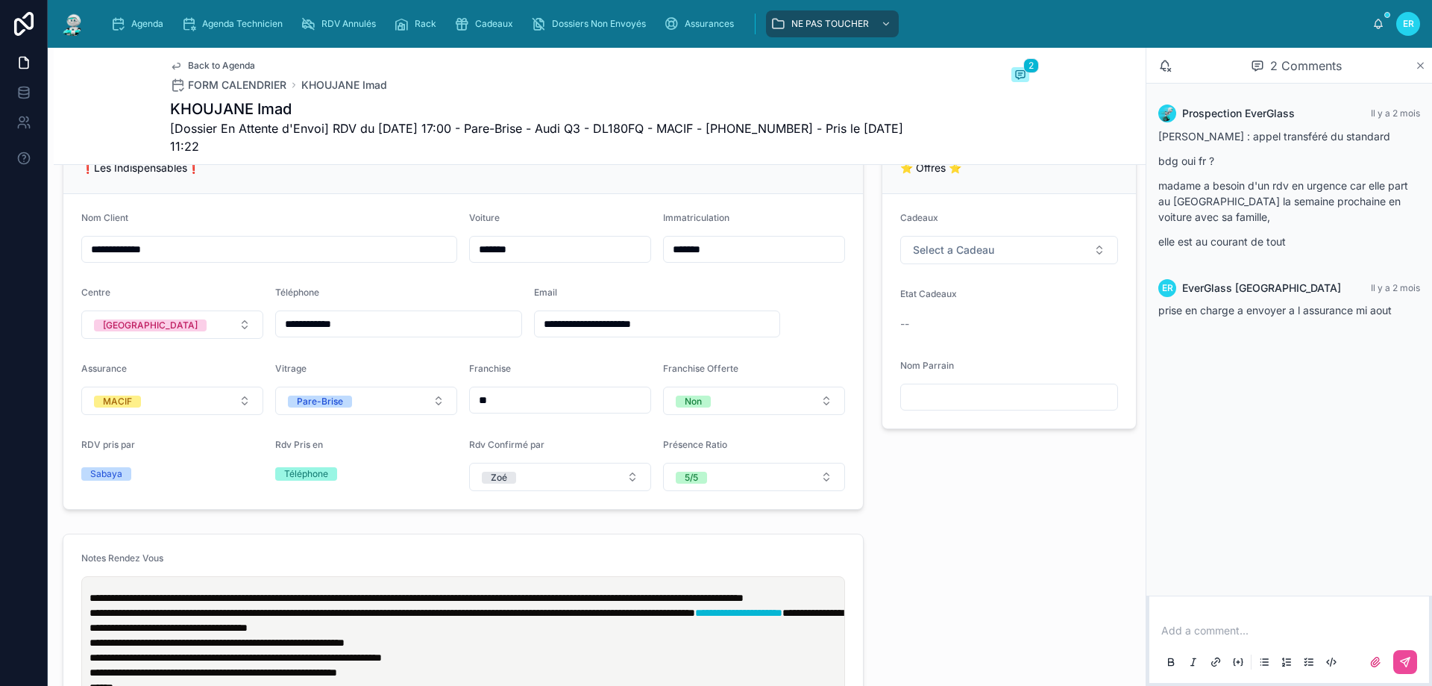
click at [1420, 64] on icon at bounding box center [1420, 66] width 11 height 12
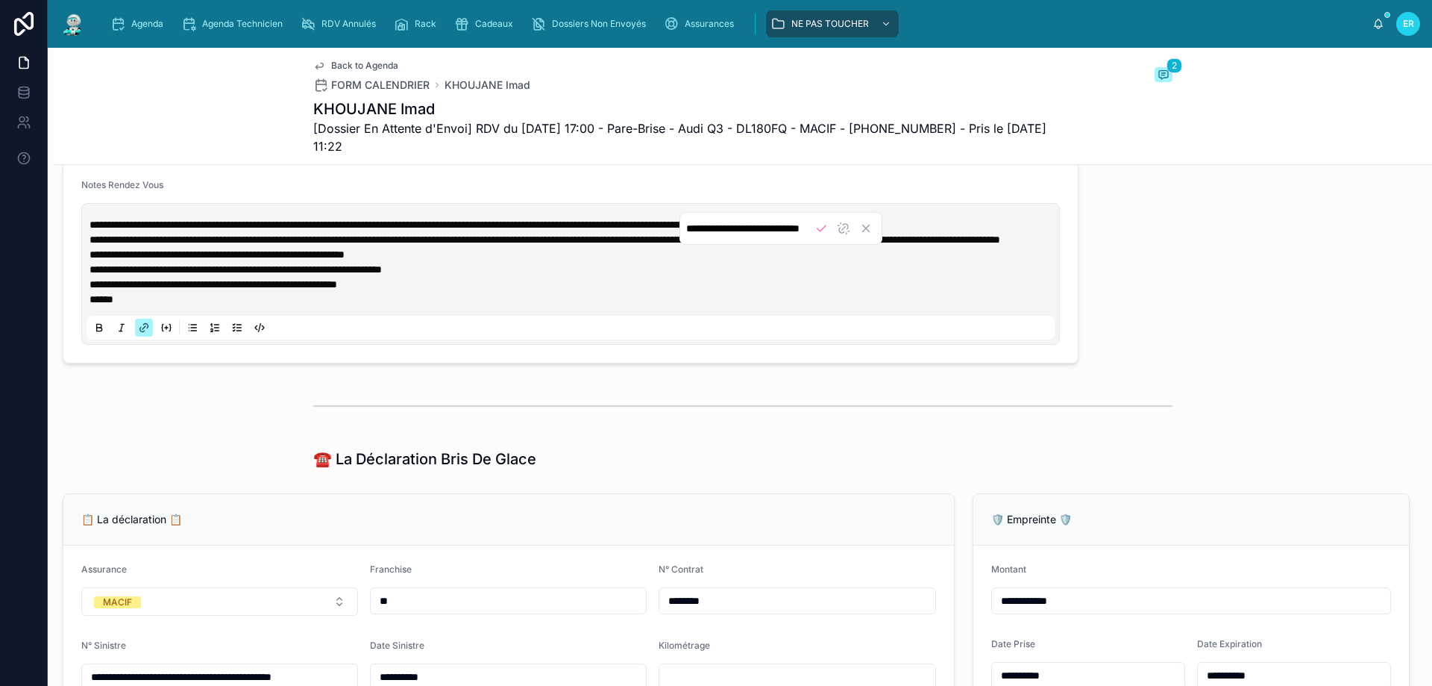
scroll to position [0, 23]
drag, startPoint x: 866, startPoint y: 251, endPoint x: 968, endPoint y: 250, distance: 102.2
click at [783, 245] on span "**********" at bounding box center [738, 239] width 87 height 10
drag, startPoint x: 835, startPoint y: 228, endPoint x: 705, endPoint y: 226, distance: 129.8
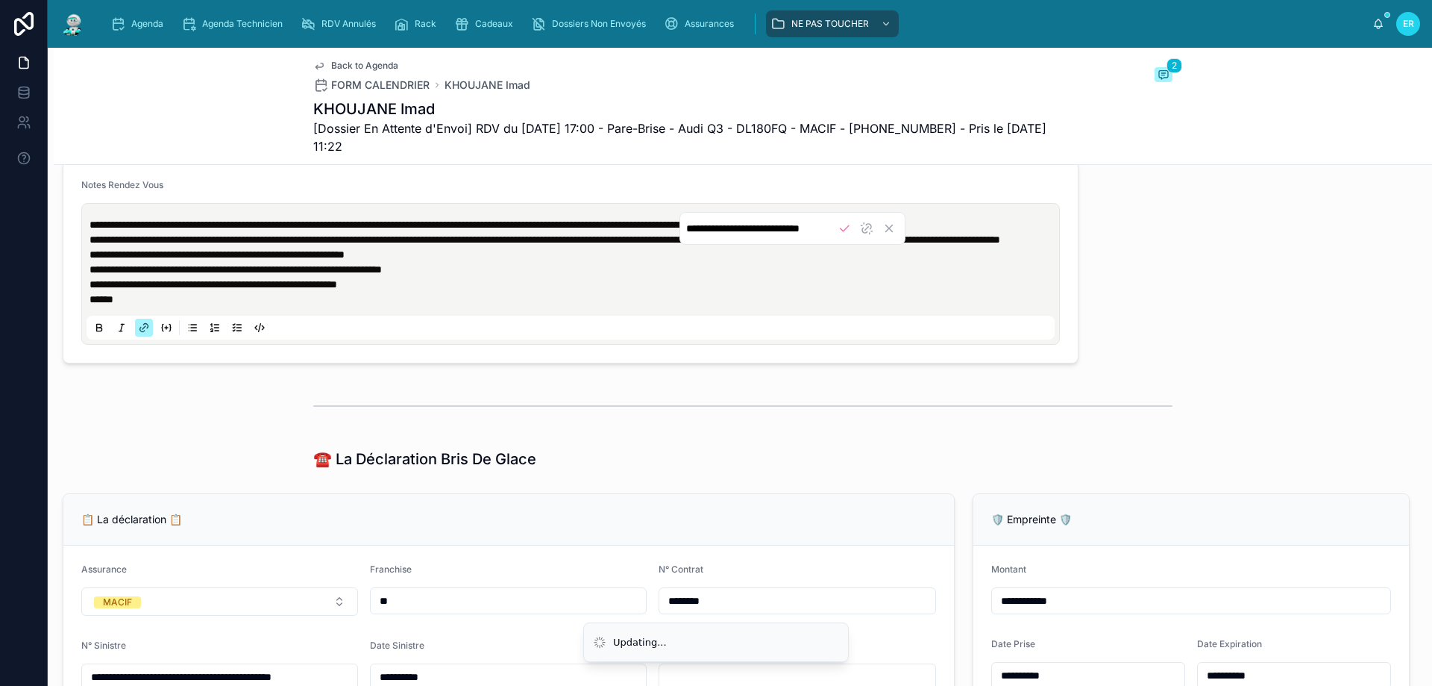
click at [705, 226] on div "**********" at bounding box center [793, 228] width 226 height 33
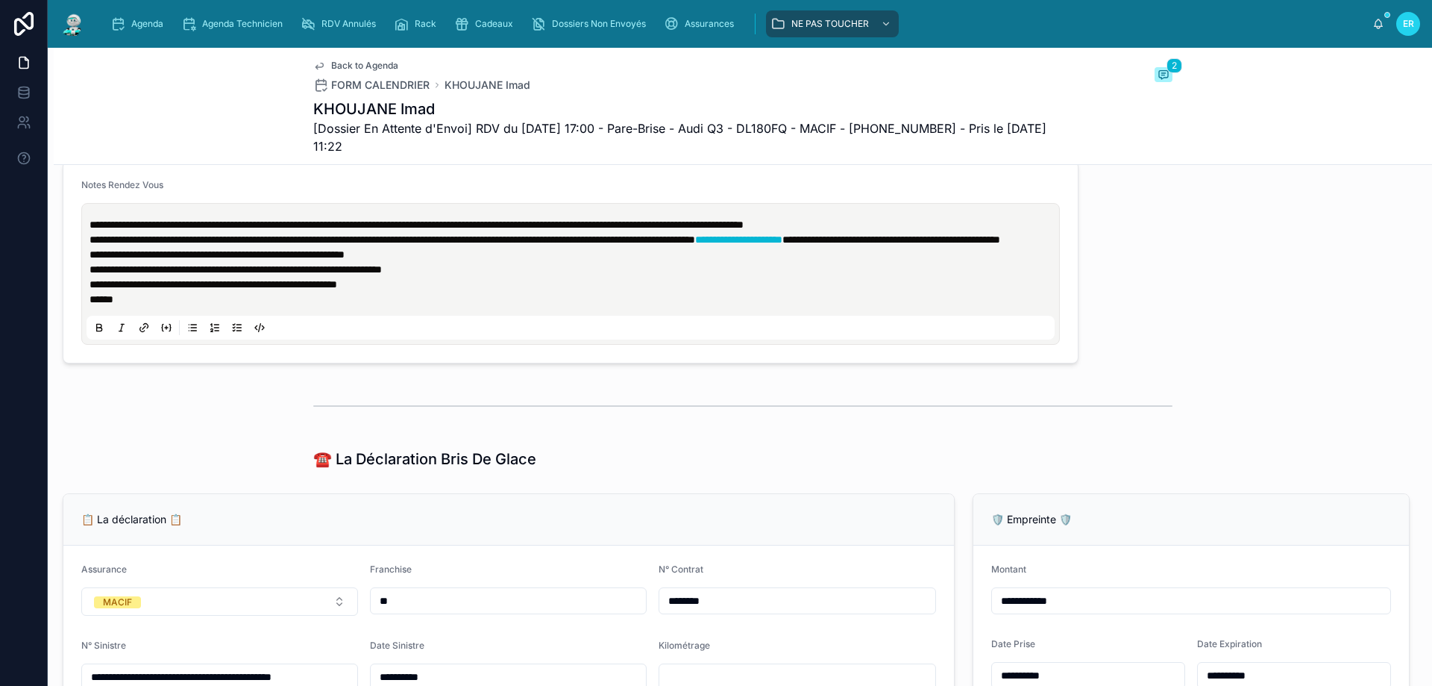
click at [885, 247] on p "**********" at bounding box center [574, 239] width 968 height 15
click at [910, 277] on p "**********" at bounding box center [574, 269] width 968 height 15
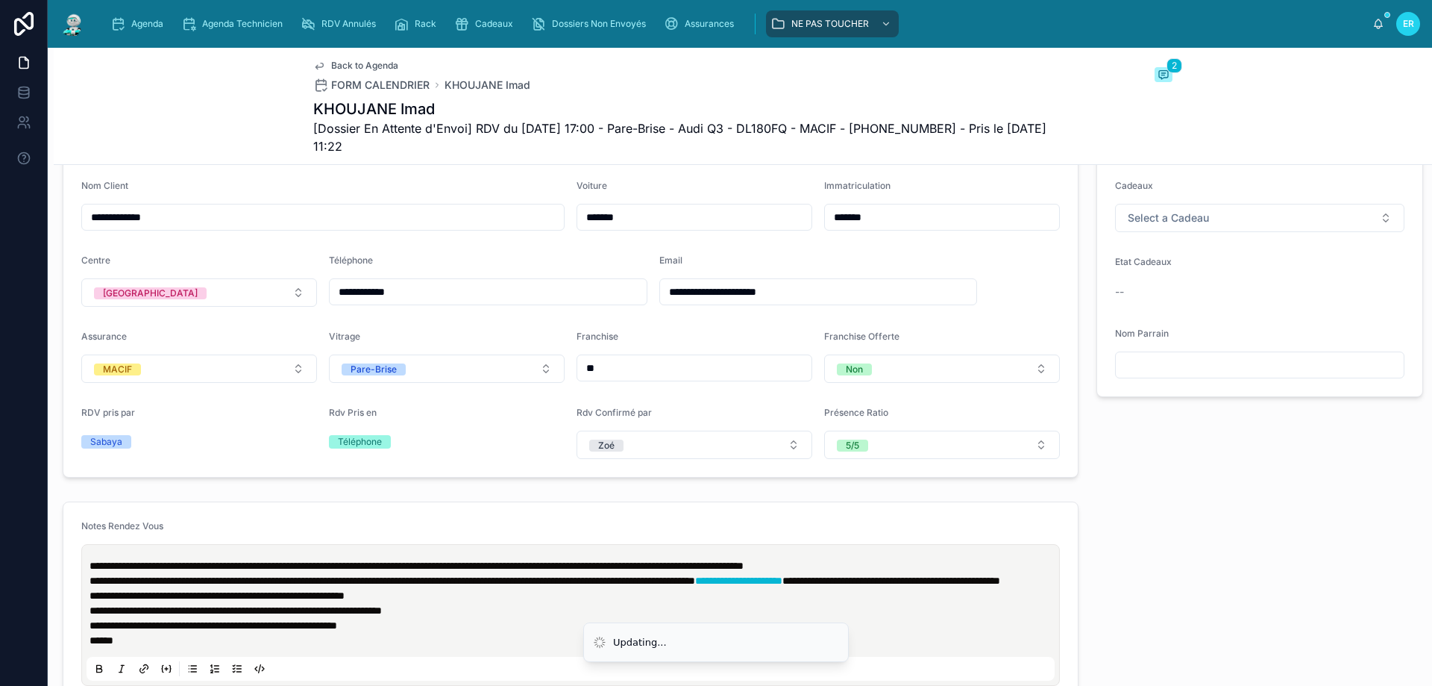
scroll to position [194, 0]
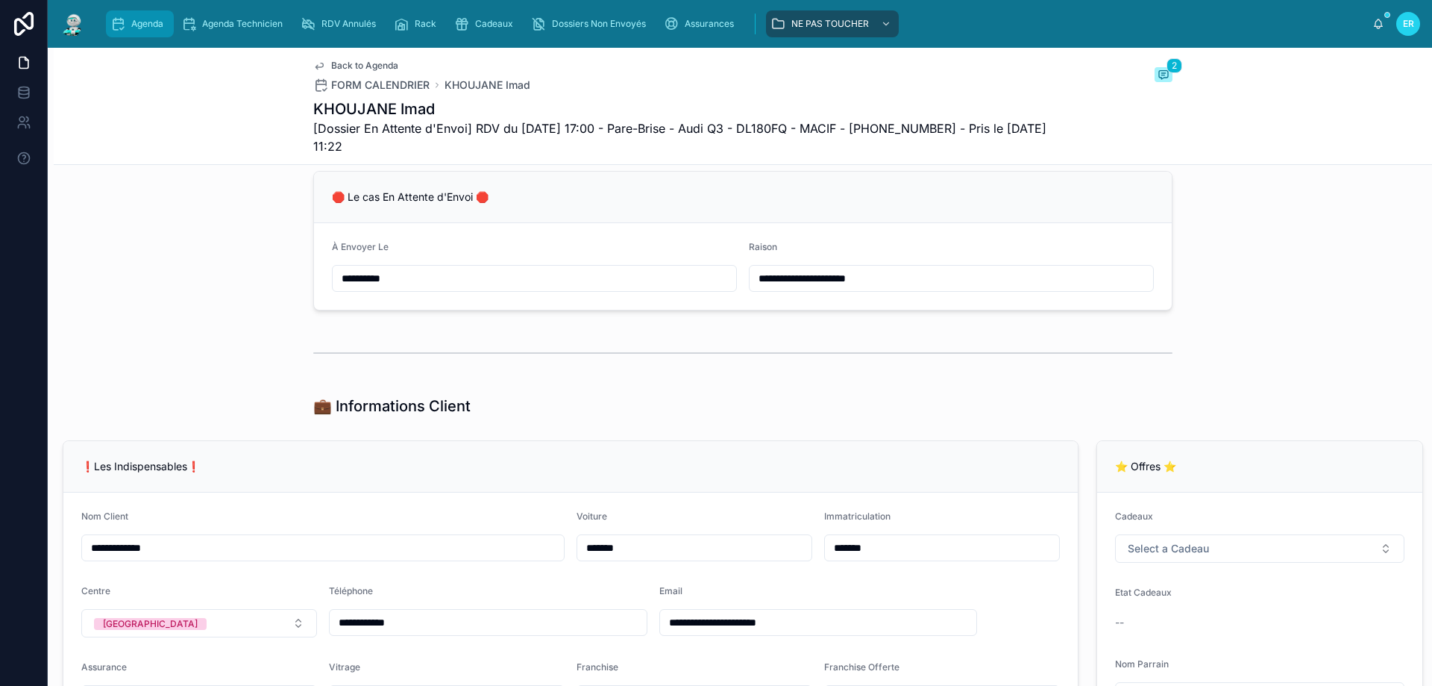
click at [137, 25] on span "Agenda" at bounding box center [147, 24] width 32 height 12
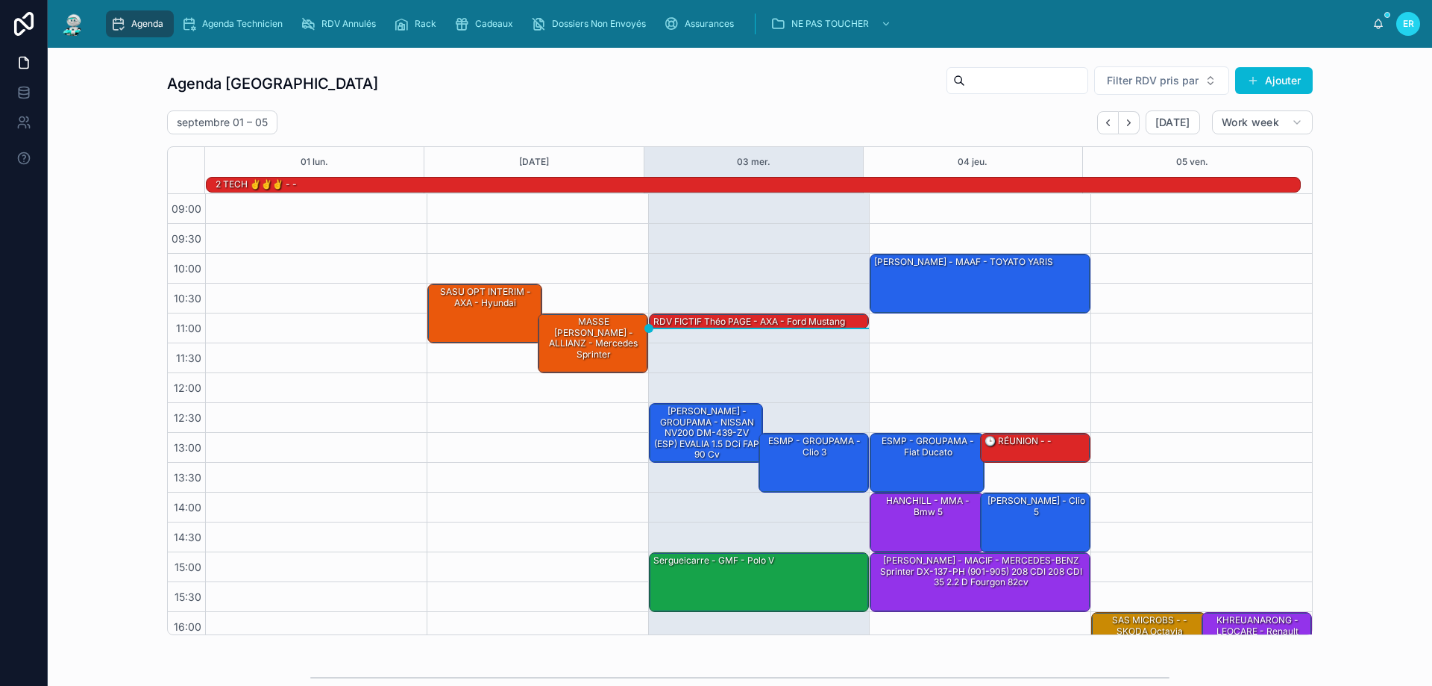
scroll to position [75, 0]
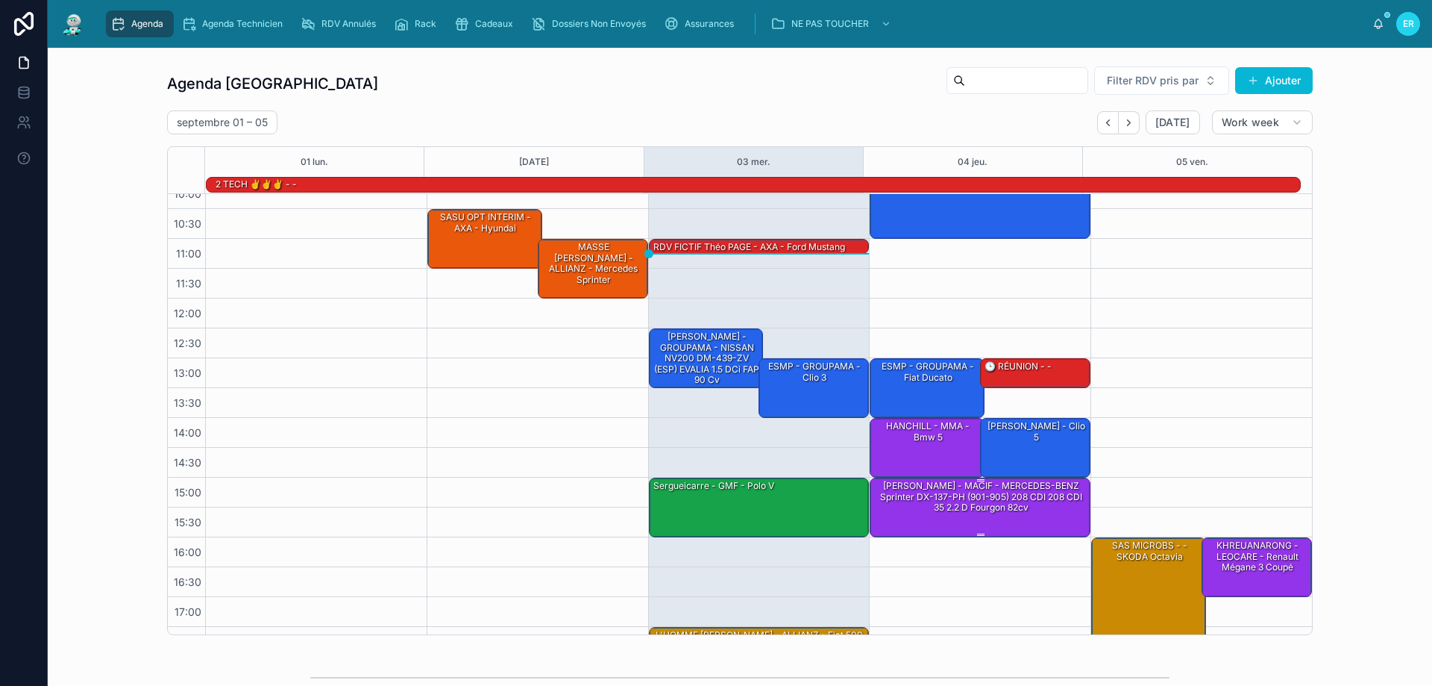
click at [980, 501] on div "Guisnel Stanislas - MACIF - MERCEDES-BENZ Sprinter DX-137-PH (901-905) 208 CDI …" at bounding box center [981, 496] width 216 height 35
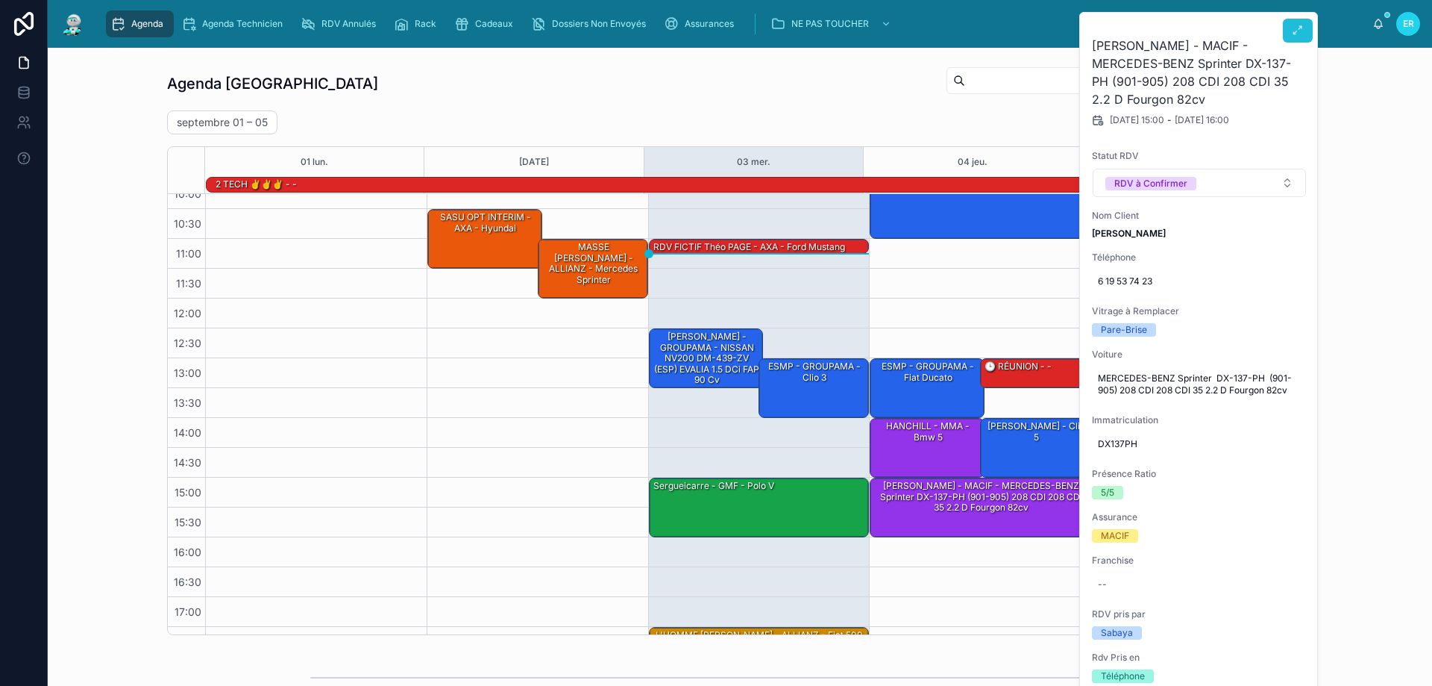
click at [1297, 27] on icon at bounding box center [1298, 31] width 12 height 12
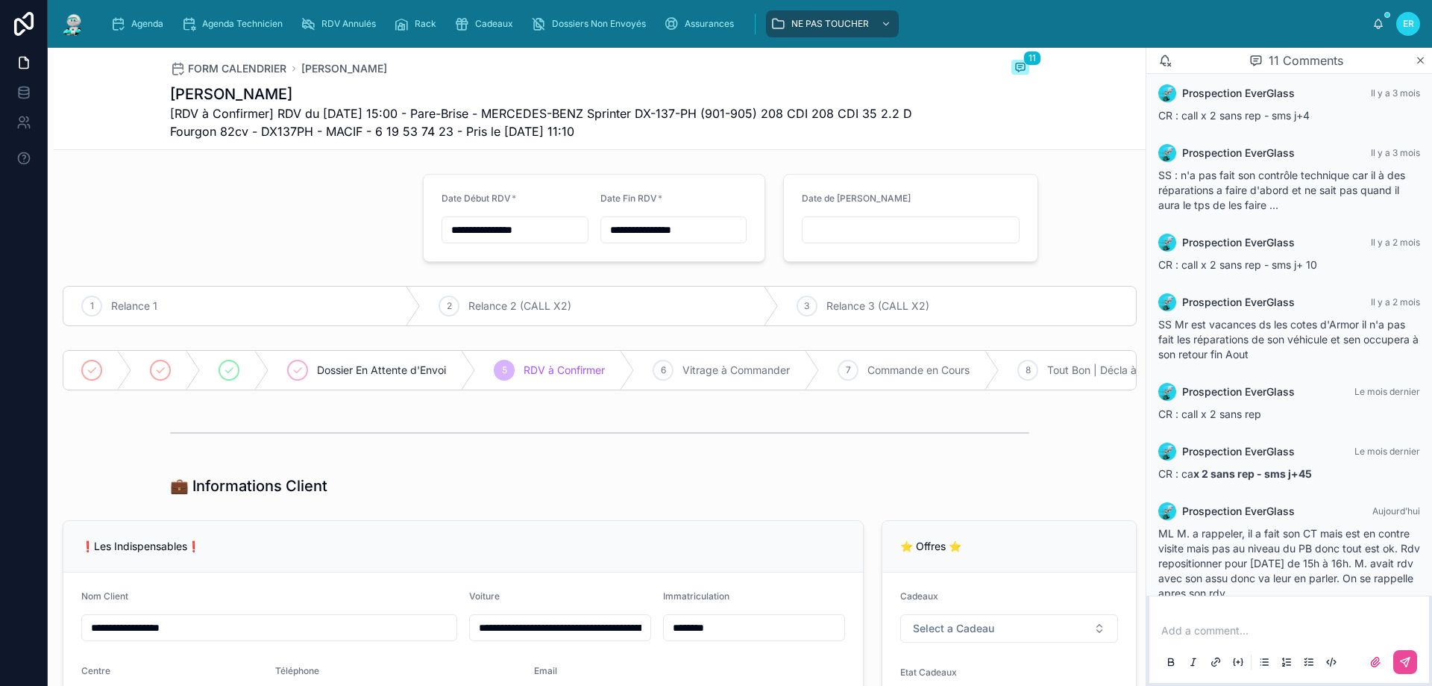
scroll to position [275, 0]
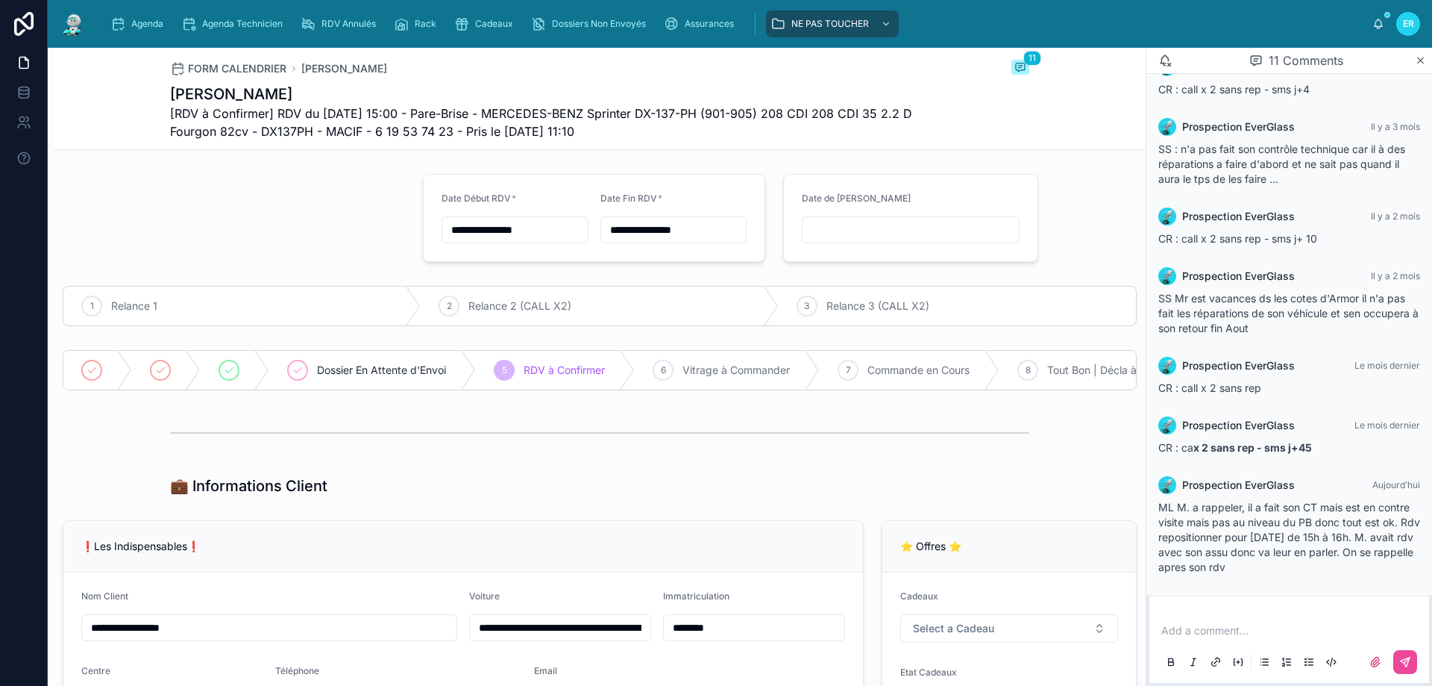
drag, startPoint x: 298, startPoint y: 92, endPoint x: 155, endPoint y: 97, distance: 142.5
click at [155, 97] on div "FORM CALENDRIER Guisnel Stanislas 11 Guisnel Stanislas [RDV à Confirmer] RDV du…" at bounding box center [600, 99] width 1092 height 102
copy h1 "Guisnel Stanislas"
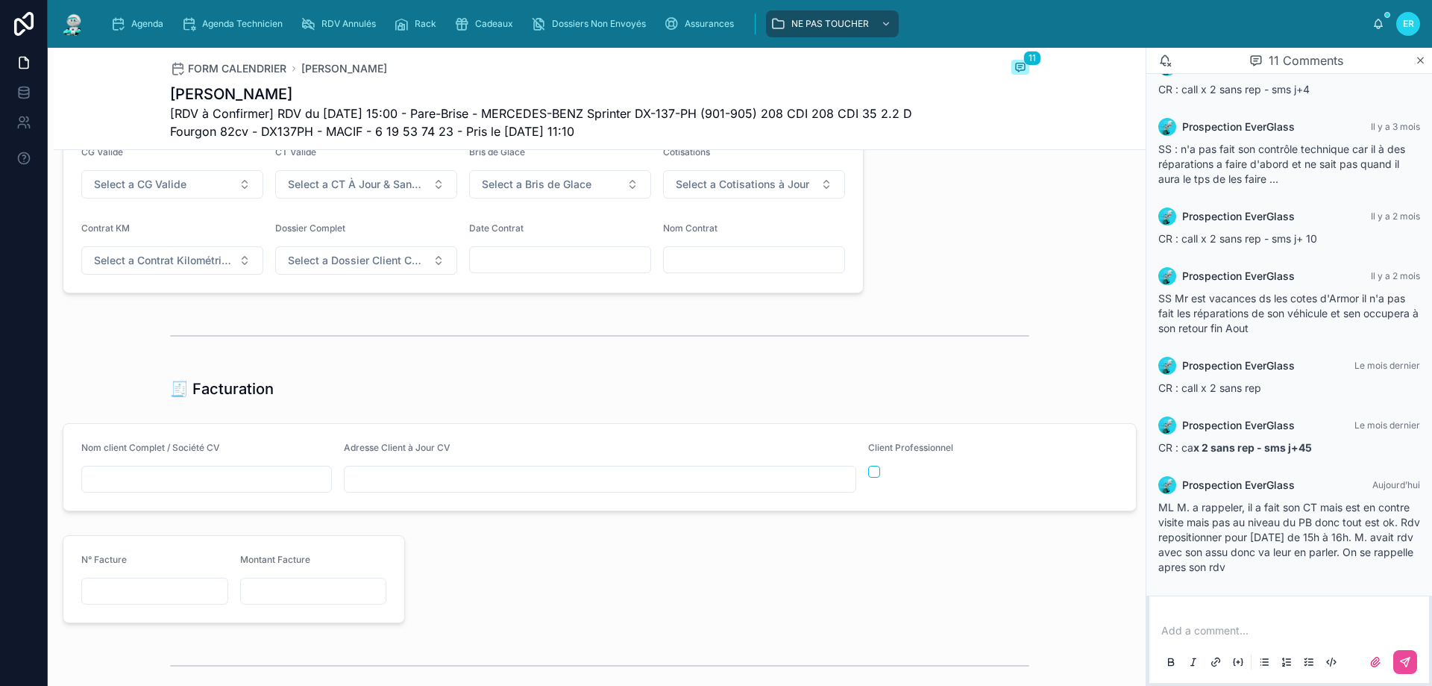
scroll to position [1408, 0]
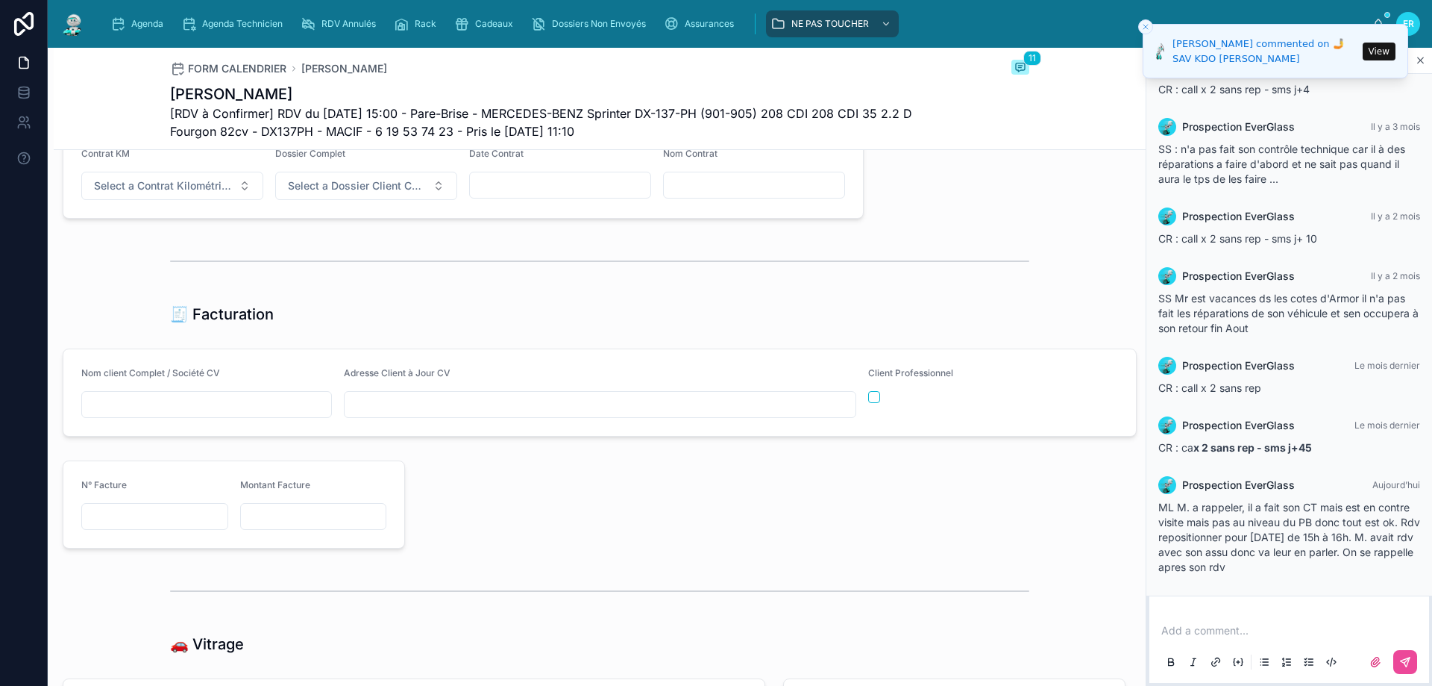
click at [1258, 60] on div "Ségolène Delval commented on 🤳SAV KDO TAILLARD Nadège" at bounding box center [1266, 51] width 186 height 29
click at [1392, 53] on button "View" at bounding box center [1379, 52] width 33 height 18
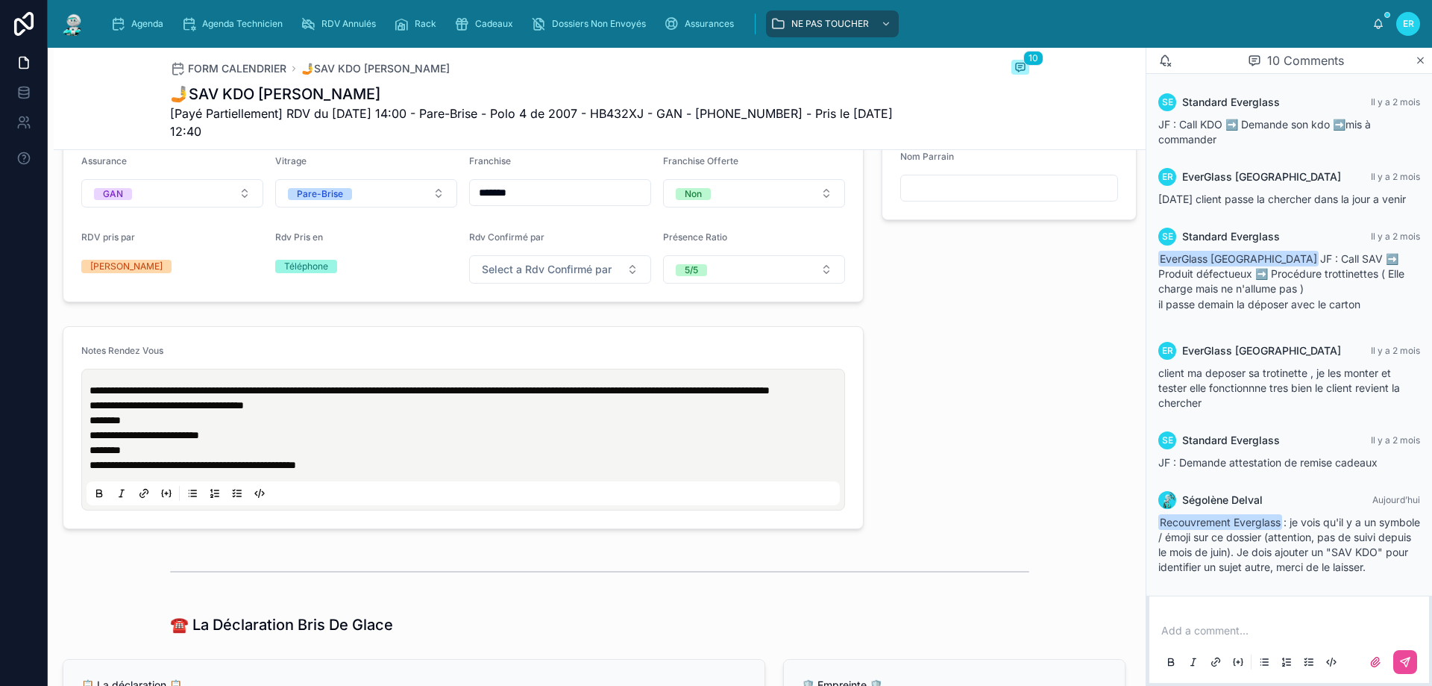
scroll to position [597, 0]
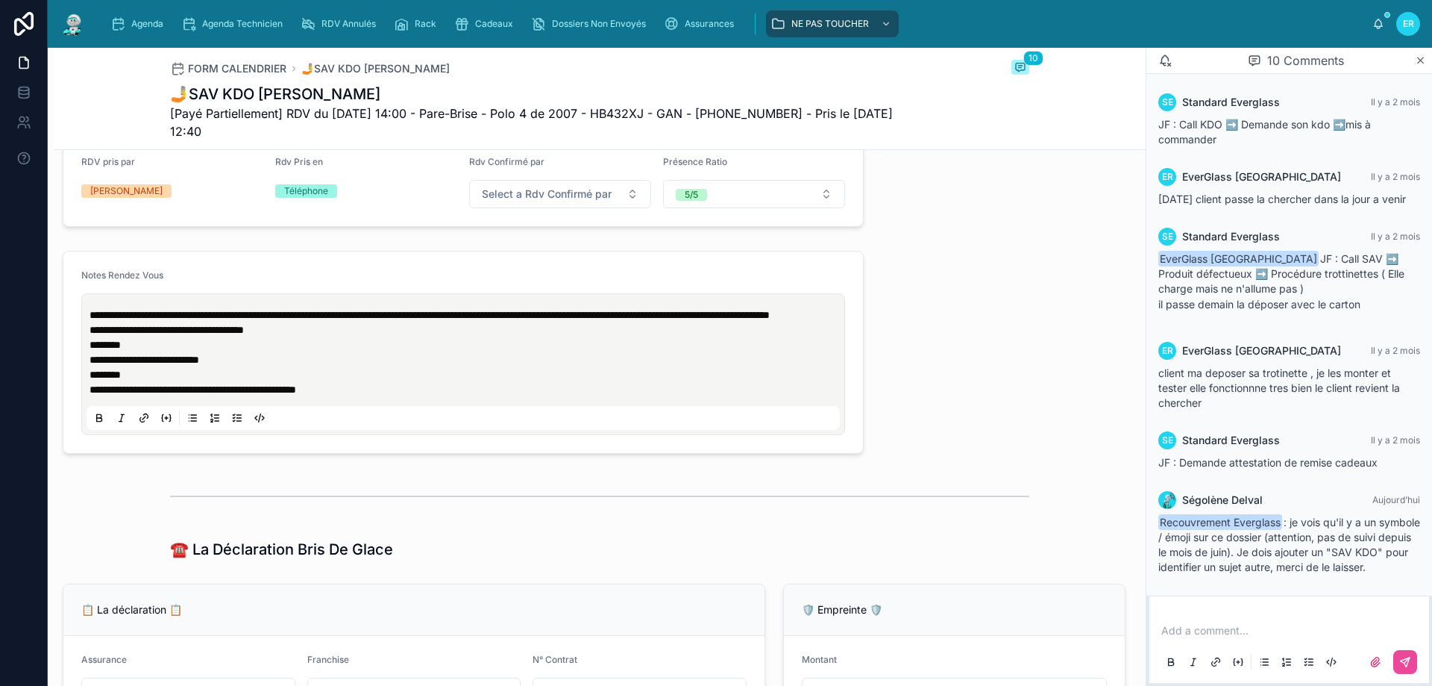
click at [1223, 621] on div "Add a comment..." at bounding box center [1289, 645] width 262 height 63
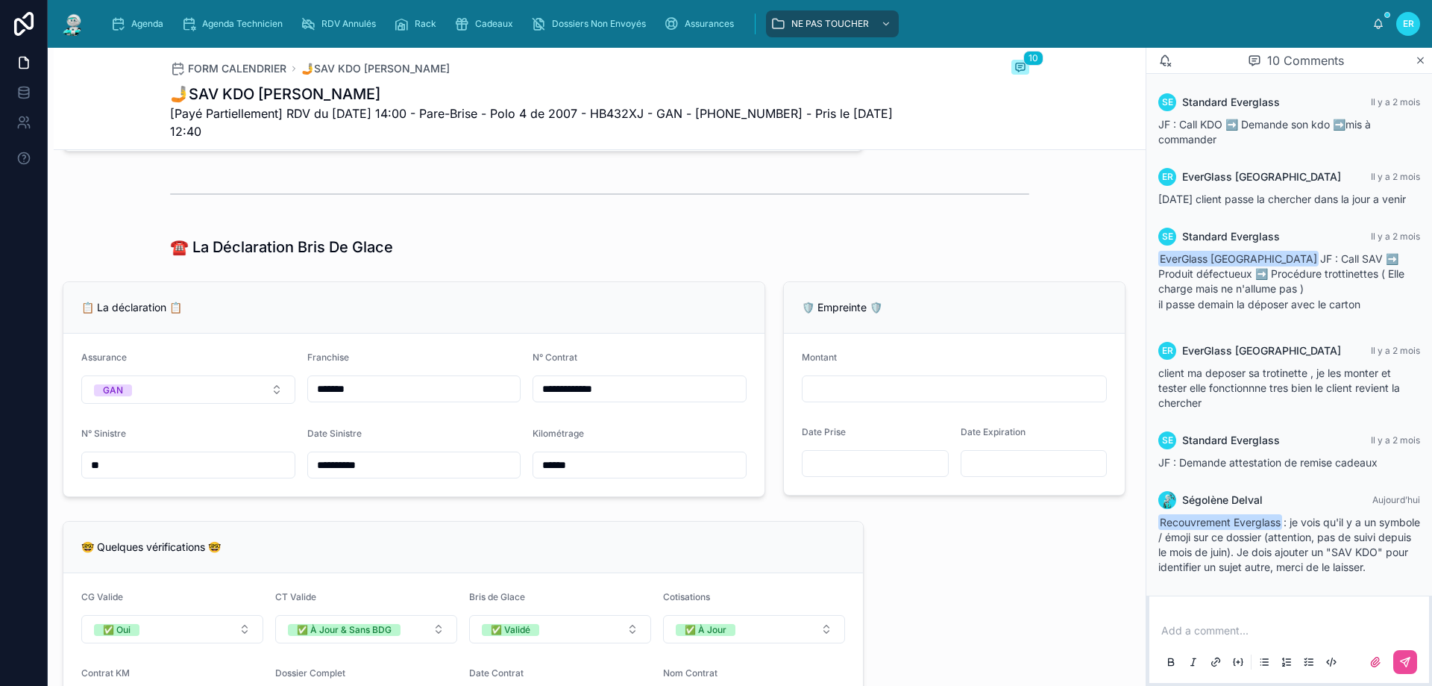
scroll to position [895, 0]
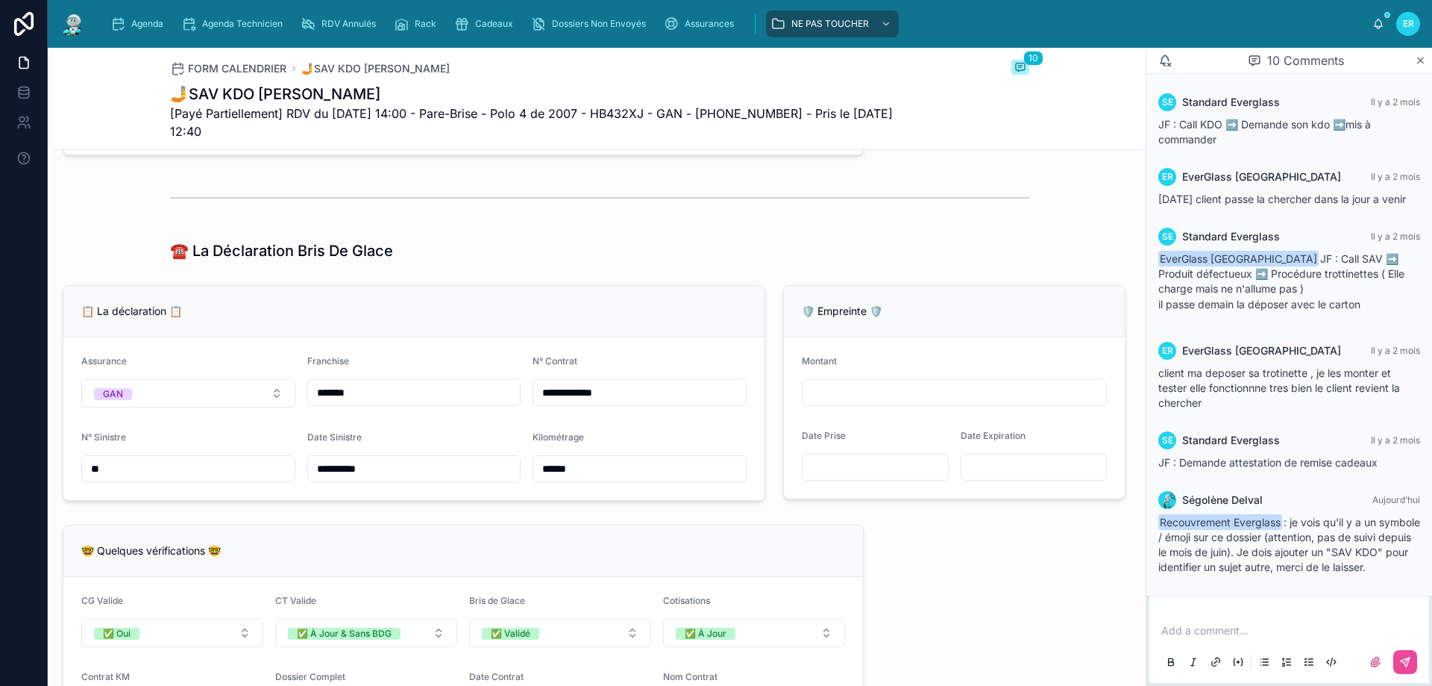
click at [1195, 627] on p at bounding box center [1292, 630] width 262 height 15
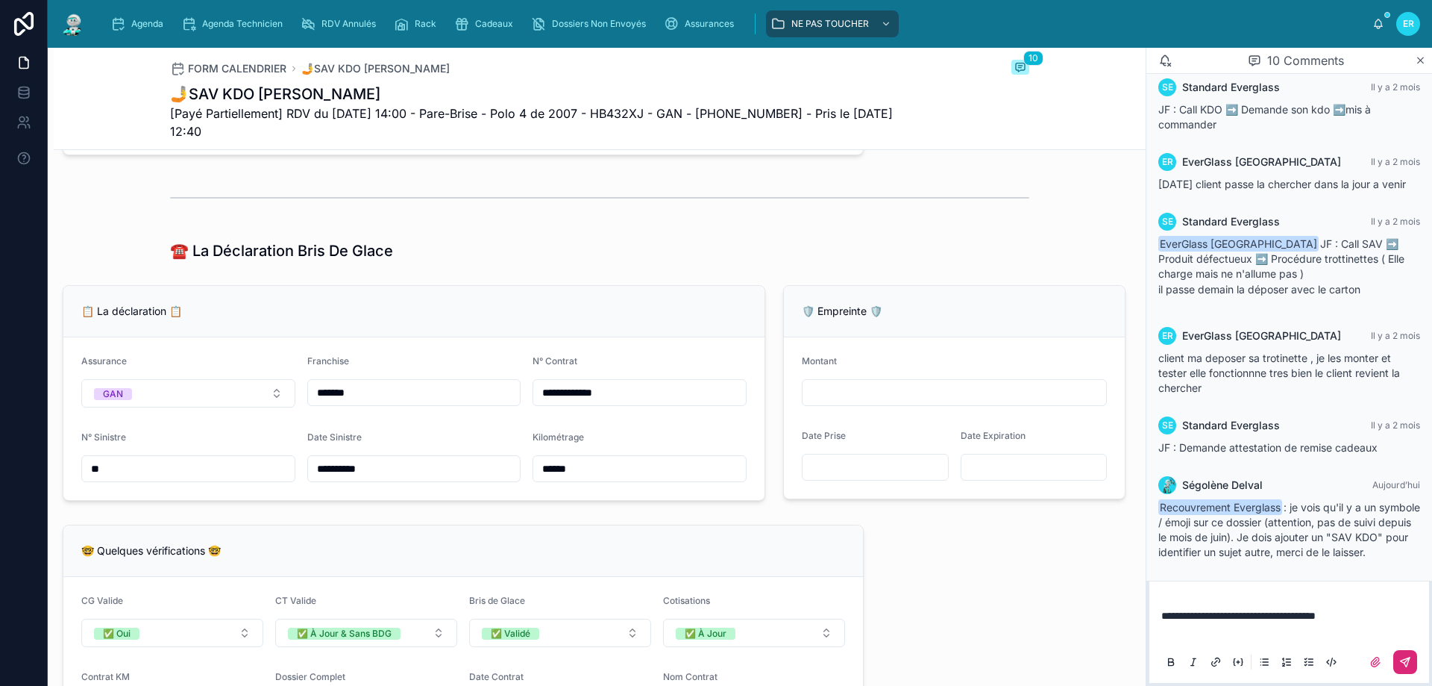
click at [1408, 669] on button at bounding box center [1405, 662] width 24 height 24
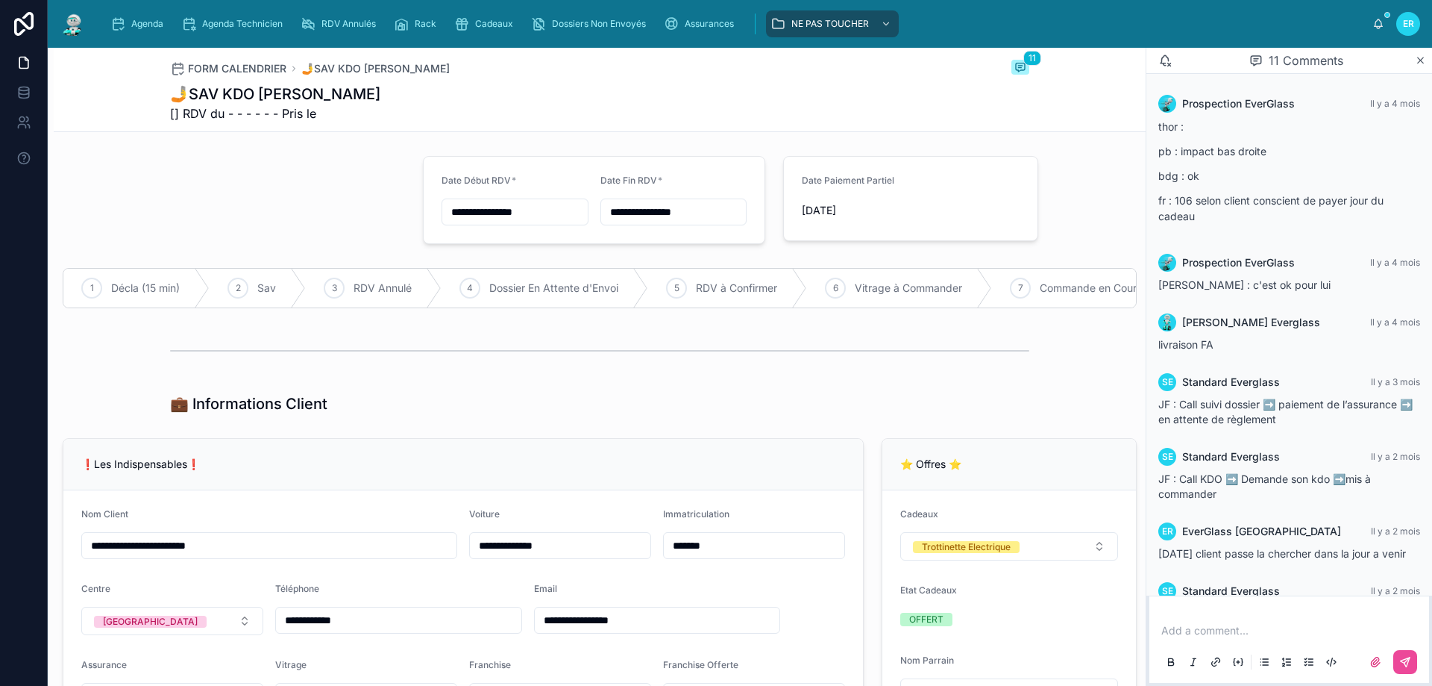
scroll to position [444, 0]
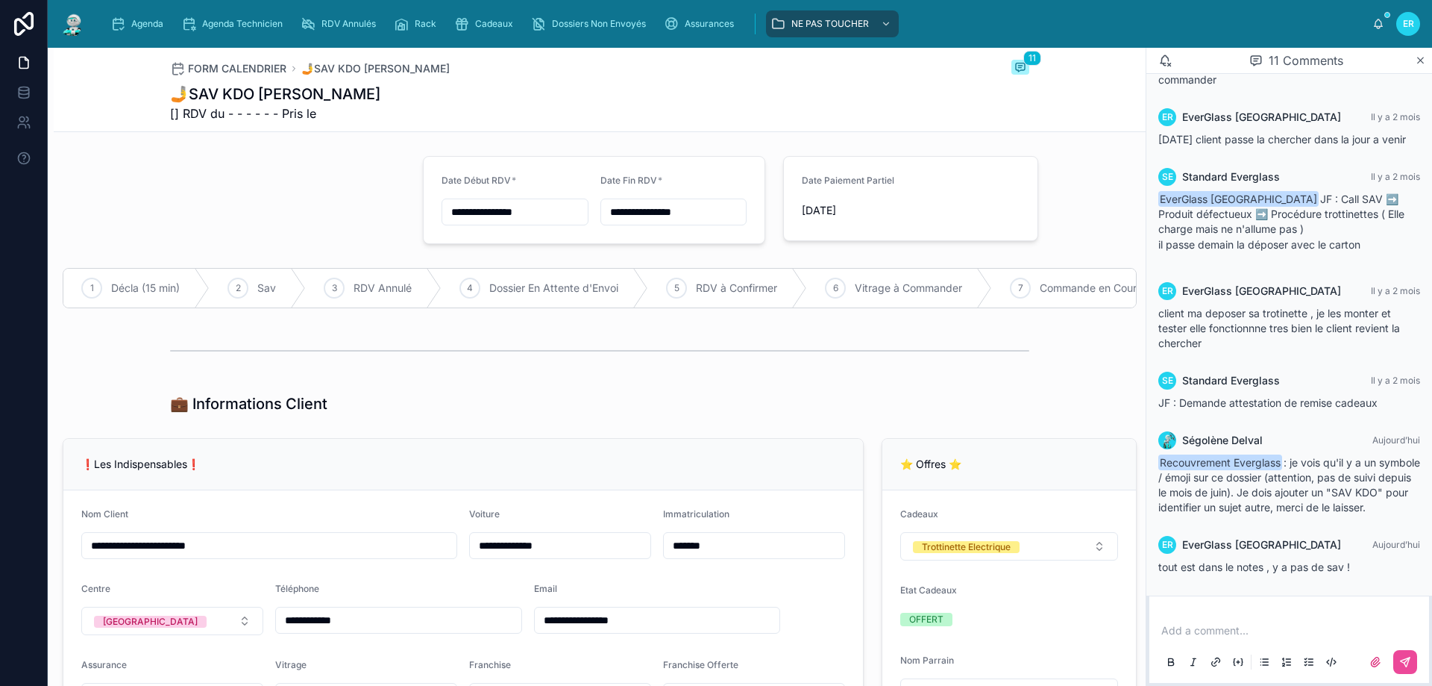
click at [1210, 627] on p at bounding box center [1292, 630] width 262 height 15
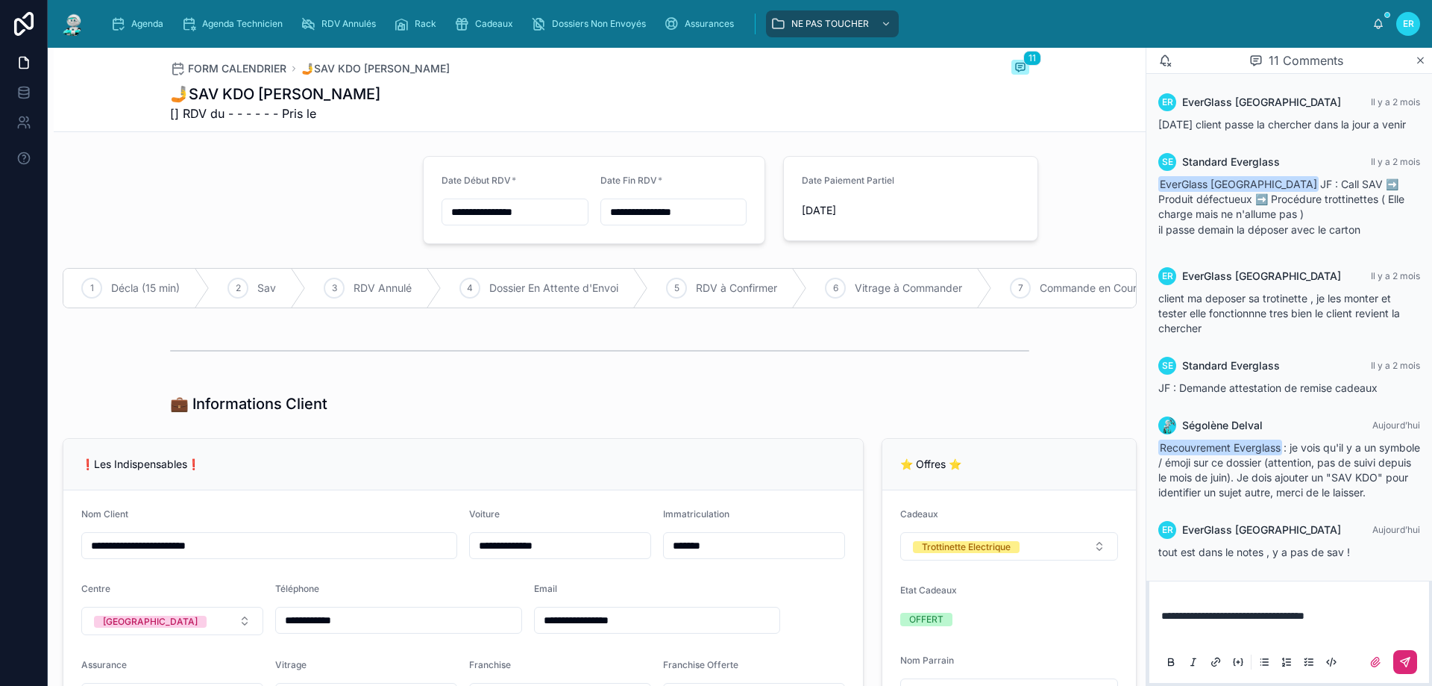
click at [1403, 663] on icon at bounding box center [1405, 662] width 12 height 12
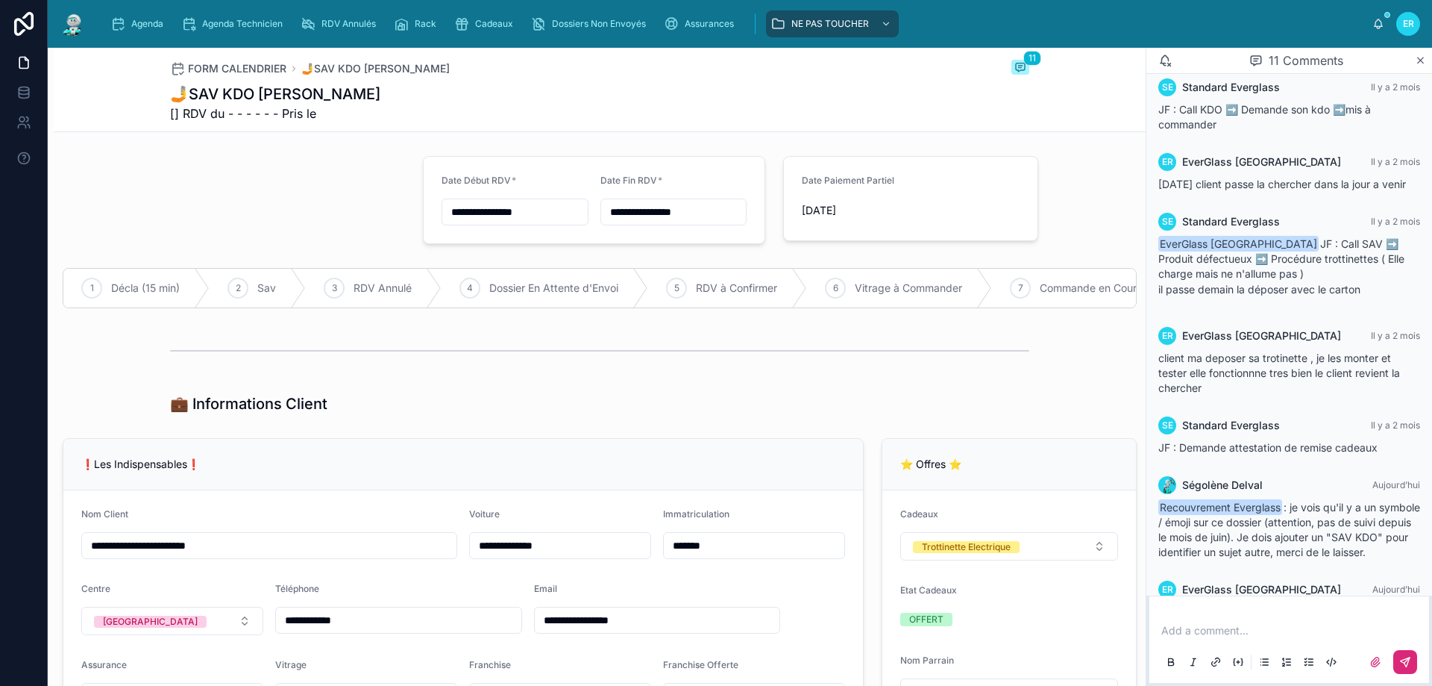
scroll to position [504, 0]
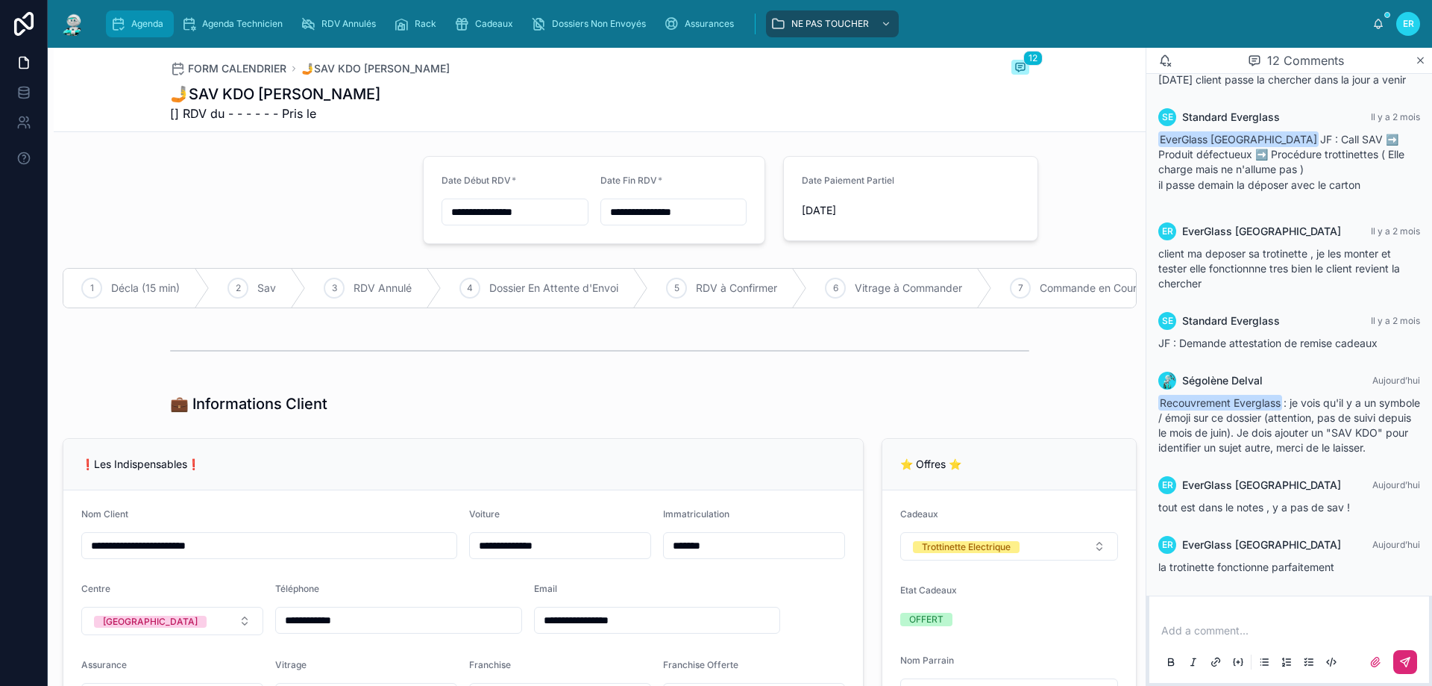
click at [131, 25] on span "Agenda" at bounding box center [147, 24] width 32 height 12
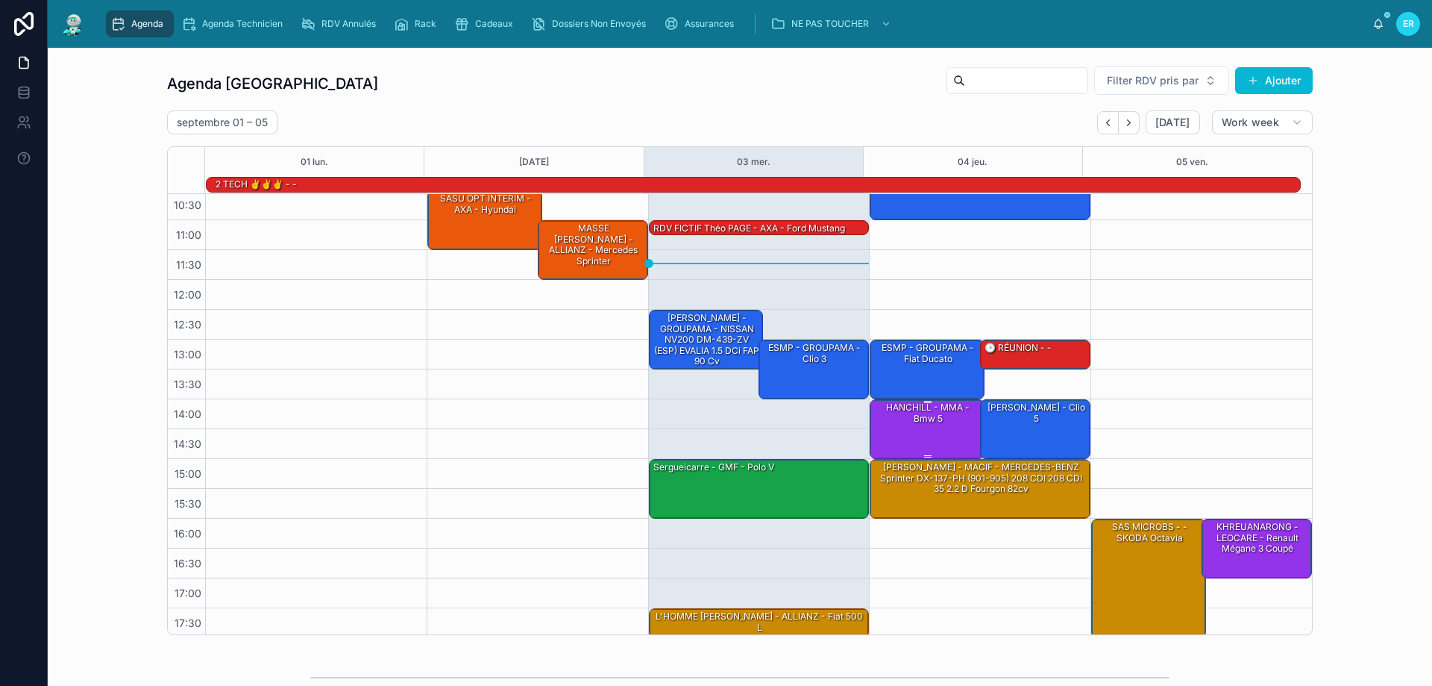
scroll to position [97, 0]
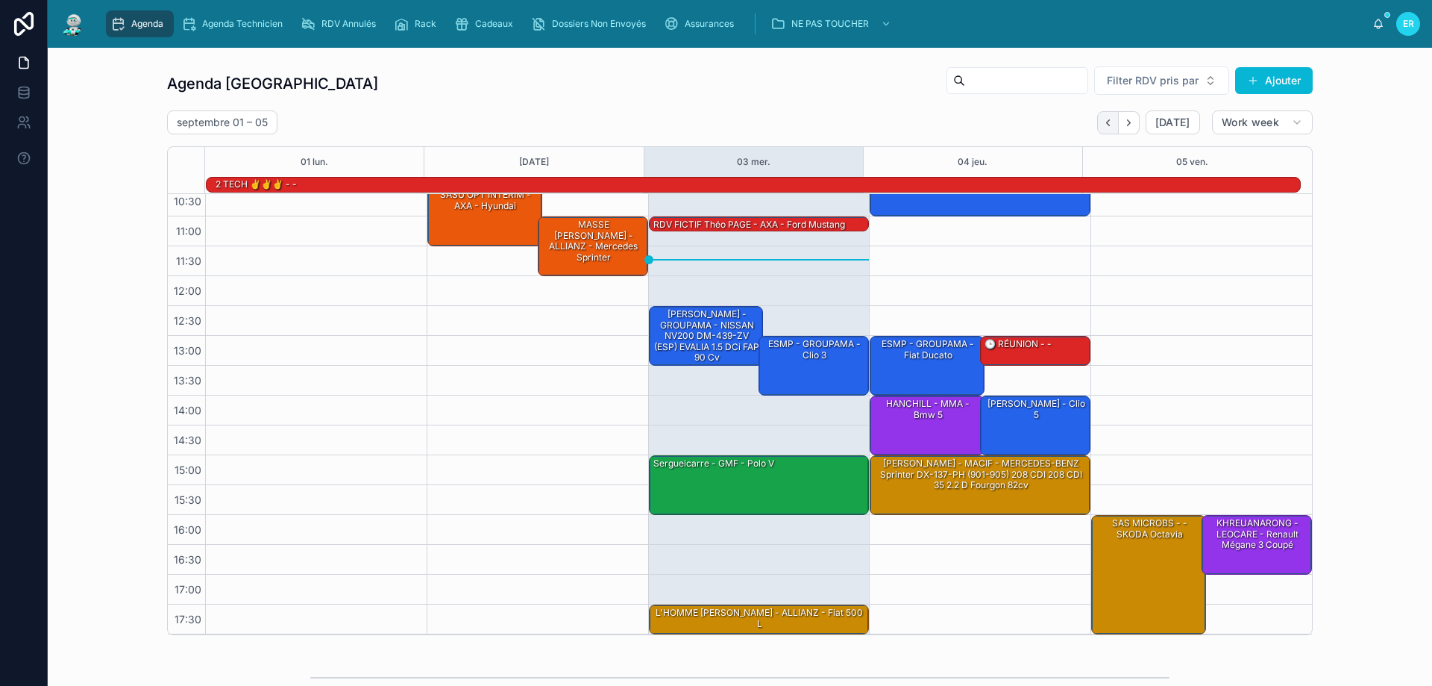
click at [1099, 120] on button "Back" at bounding box center [1108, 122] width 22 height 23
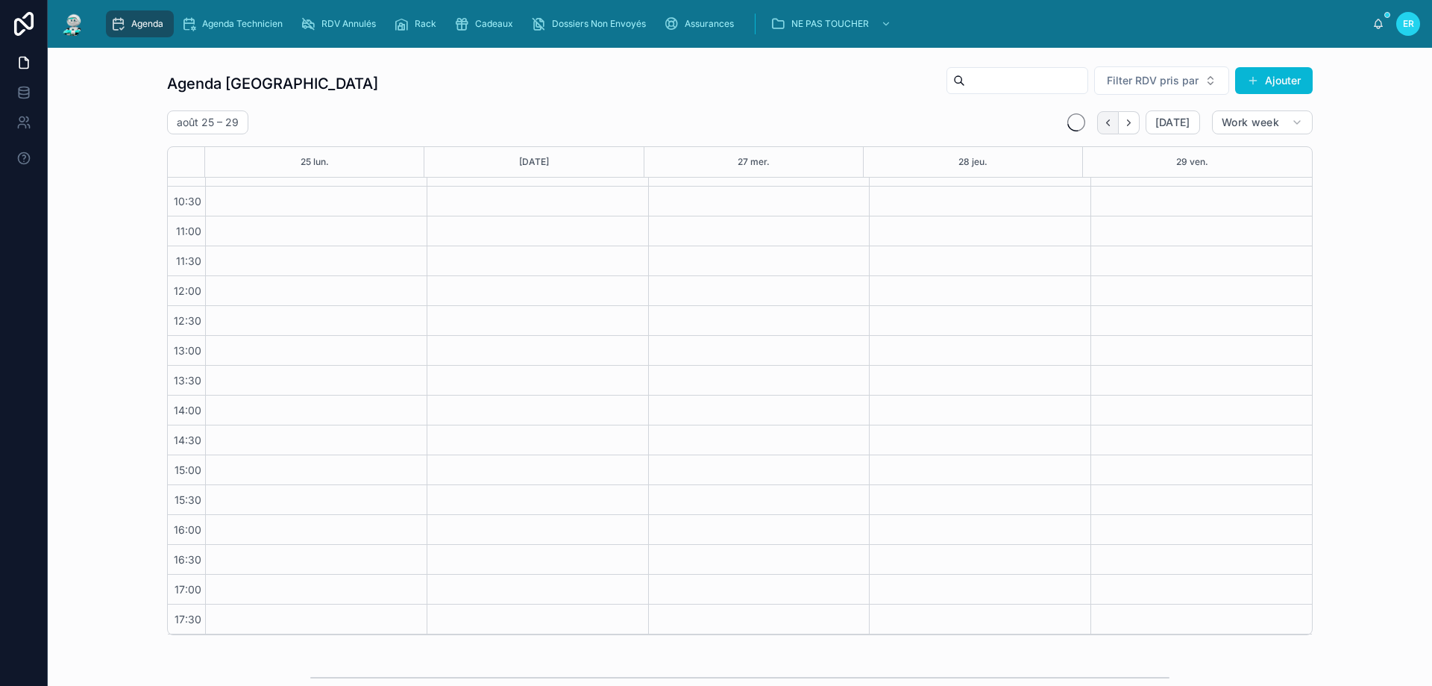
click at [1105, 121] on icon "Back" at bounding box center [1108, 122] width 11 height 11
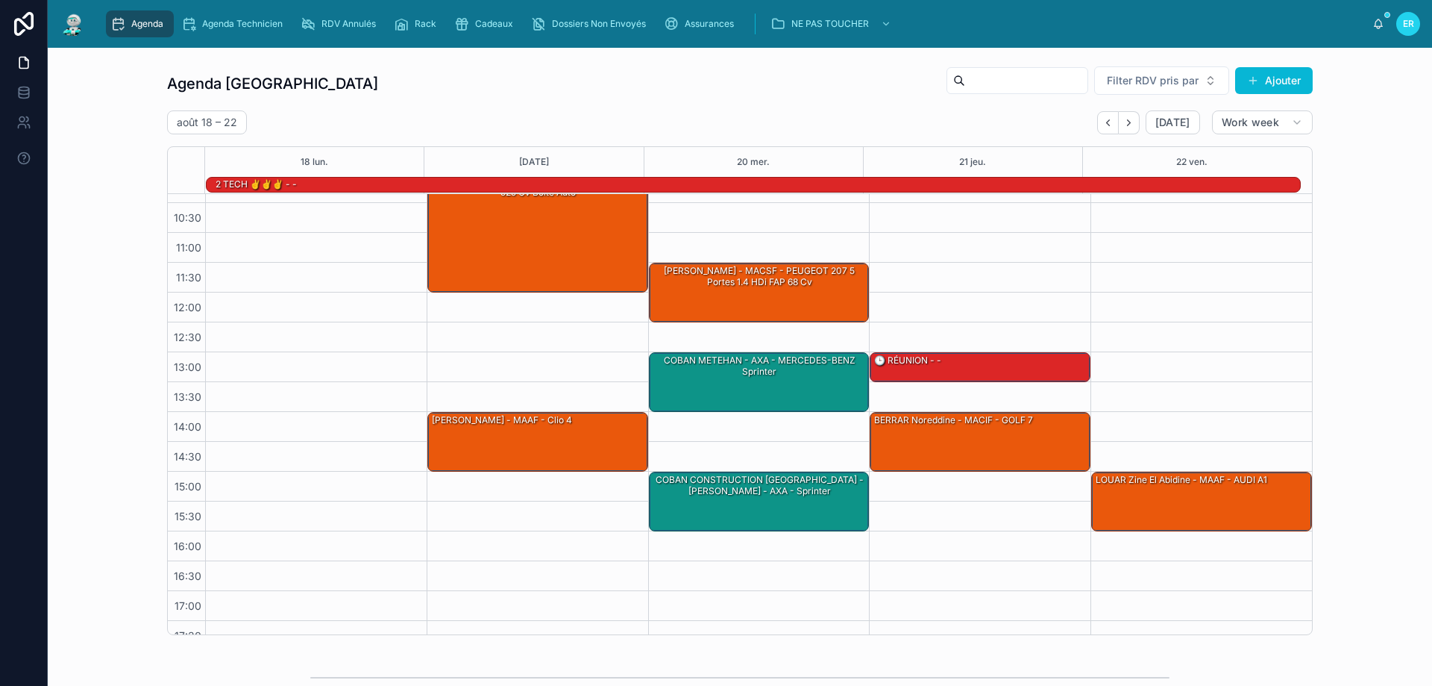
scroll to position [97, 0]
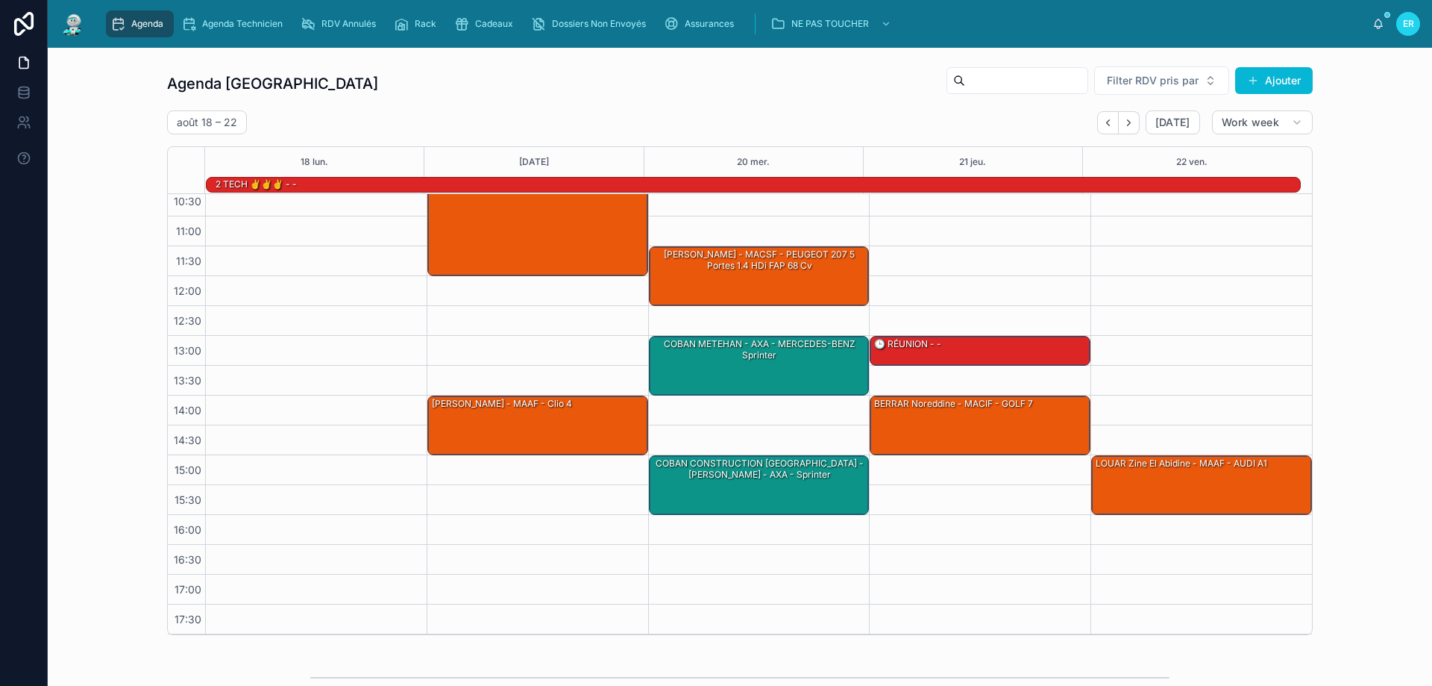
click at [1106, 121] on icon "Back" at bounding box center [1107, 122] width 3 height 6
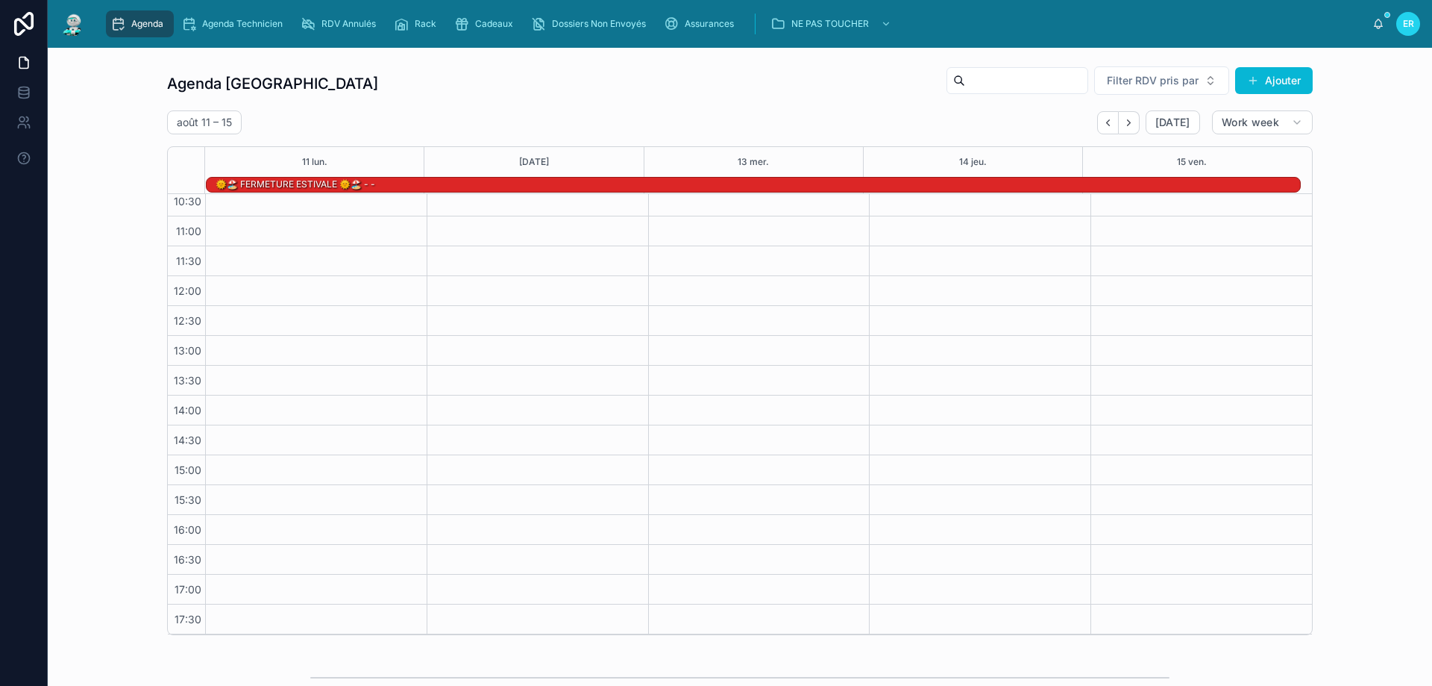
click at [1106, 121] on icon "Back" at bounding box center [1107, 122] width 3 height 6
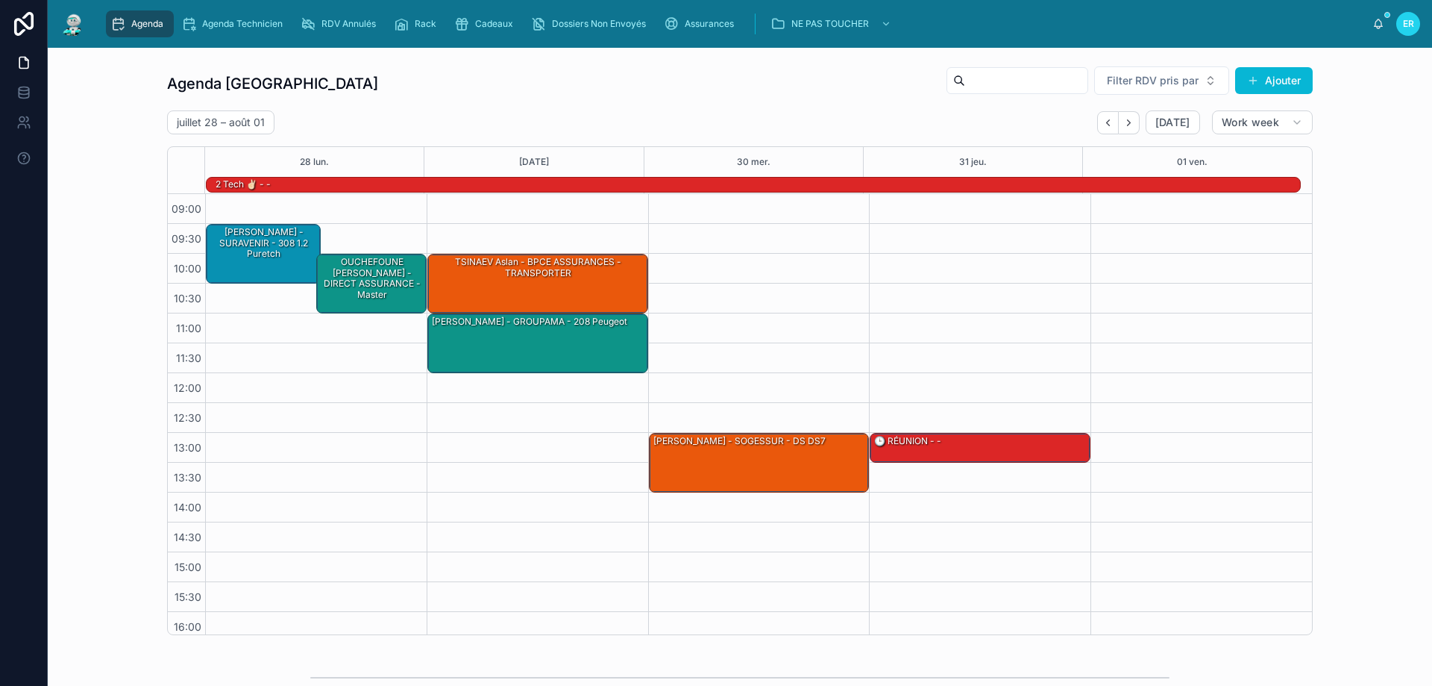
drag, startPoint x: 1104, startPoint y: 122, endPoint x: 1117, endPoint y: 216, distance: 94.1
click at [1106, 123] on icon "Back" at bounding box center [1107, 122] width 3 height 6
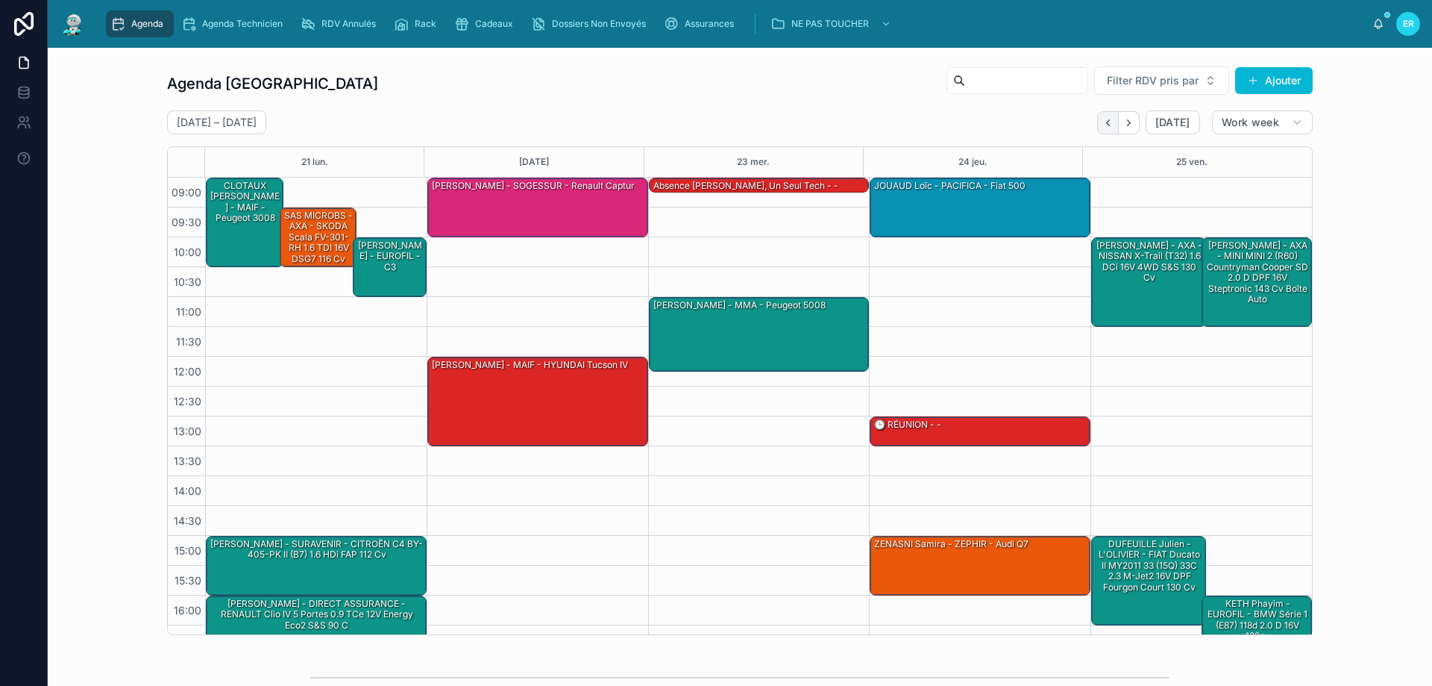
click at [1105, 120] on icon "Back" at bounding box center [1108, 122] width 11 height 11
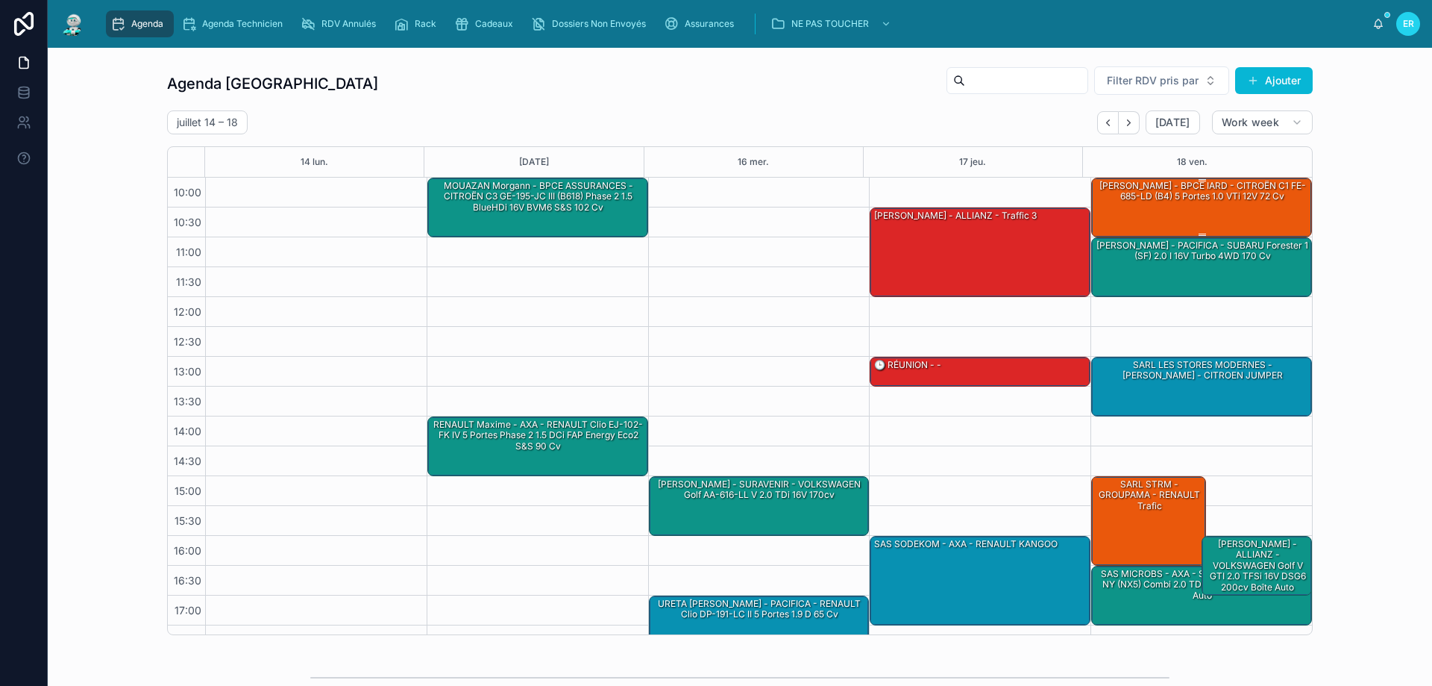
scroll to position [81, 0]
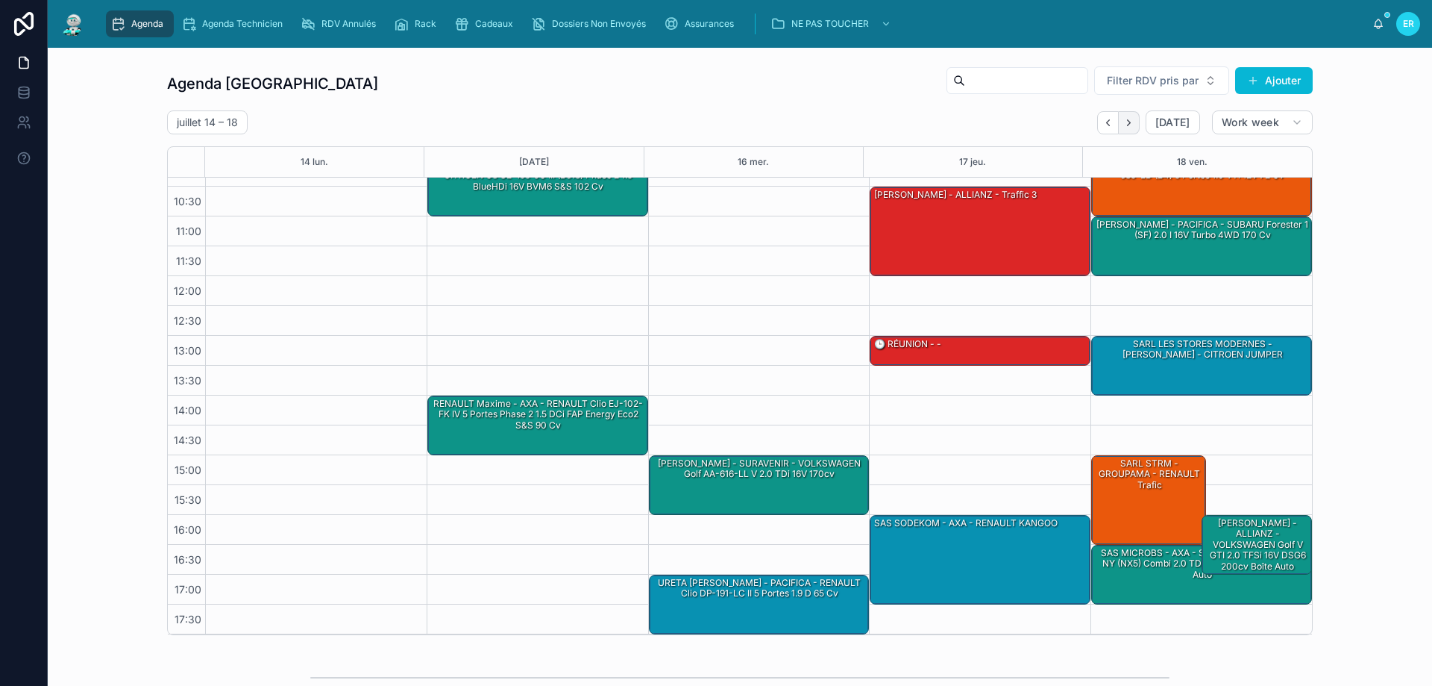
click at [1132, 123] on button "Next" at bounding box center [1129, 122] width 21 height 23
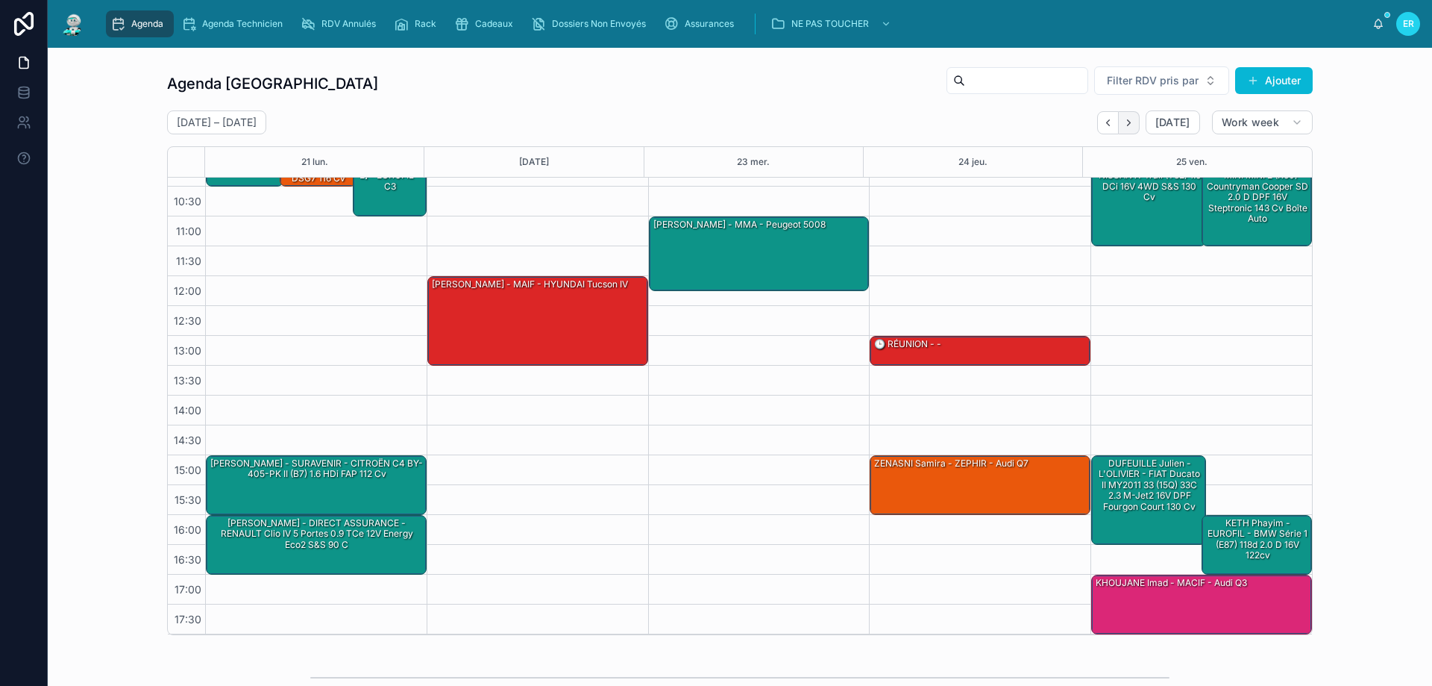
click at [1132, 123] on button "Next" at bounding box center [1129, 122] width 21 height 23
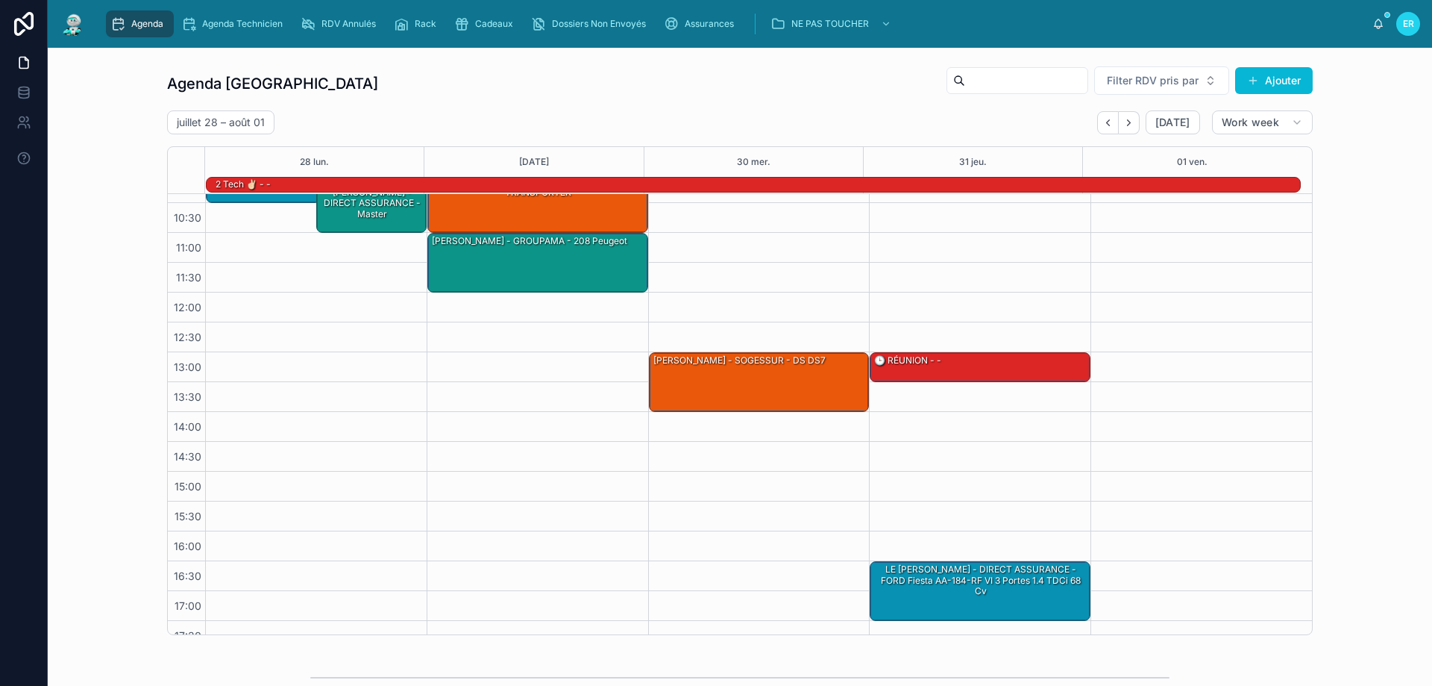
click at [1131, 123] on icon "Next" at bounding box center [1128, 122] width 11 height 11
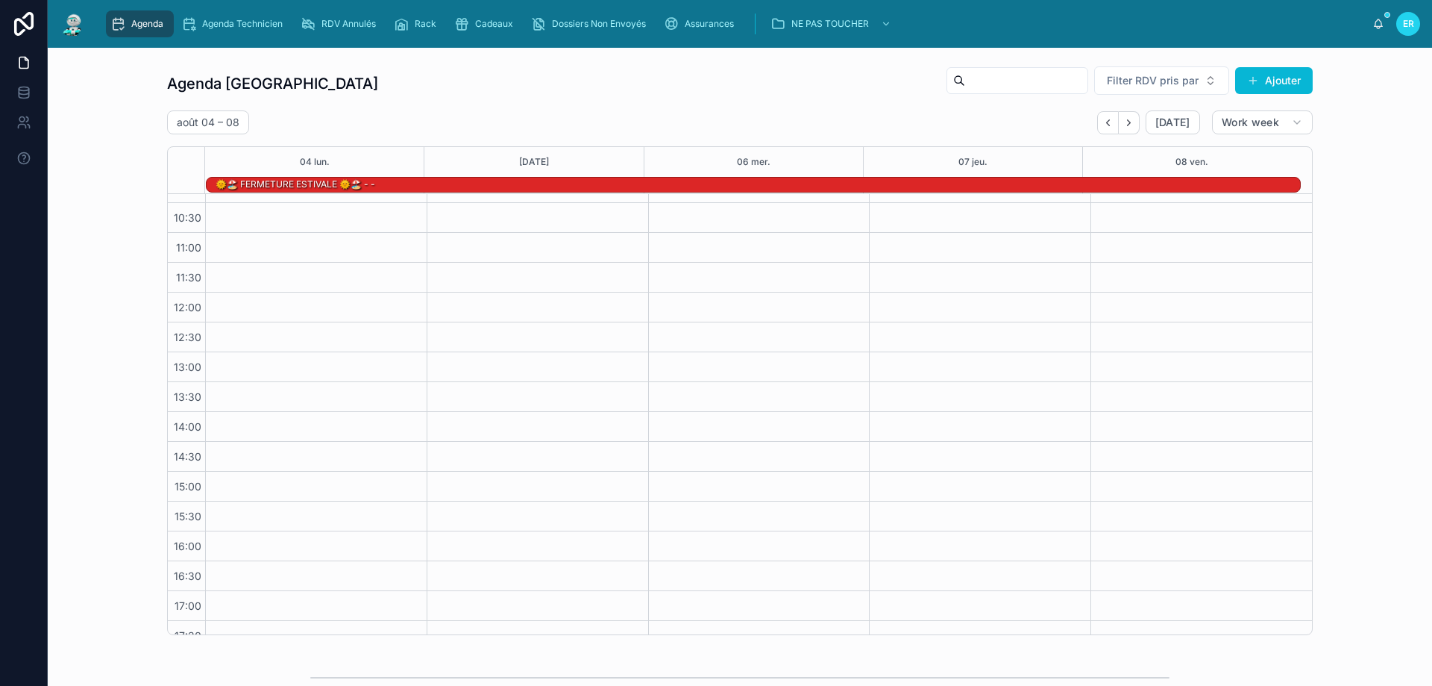
click at [1130, 124] on icon "Next" at bounding box center [1128, 122] width 11 height 11
click at [1126, 125] on icon "Next" at bounding box center [1128, 122] width 11 height 11
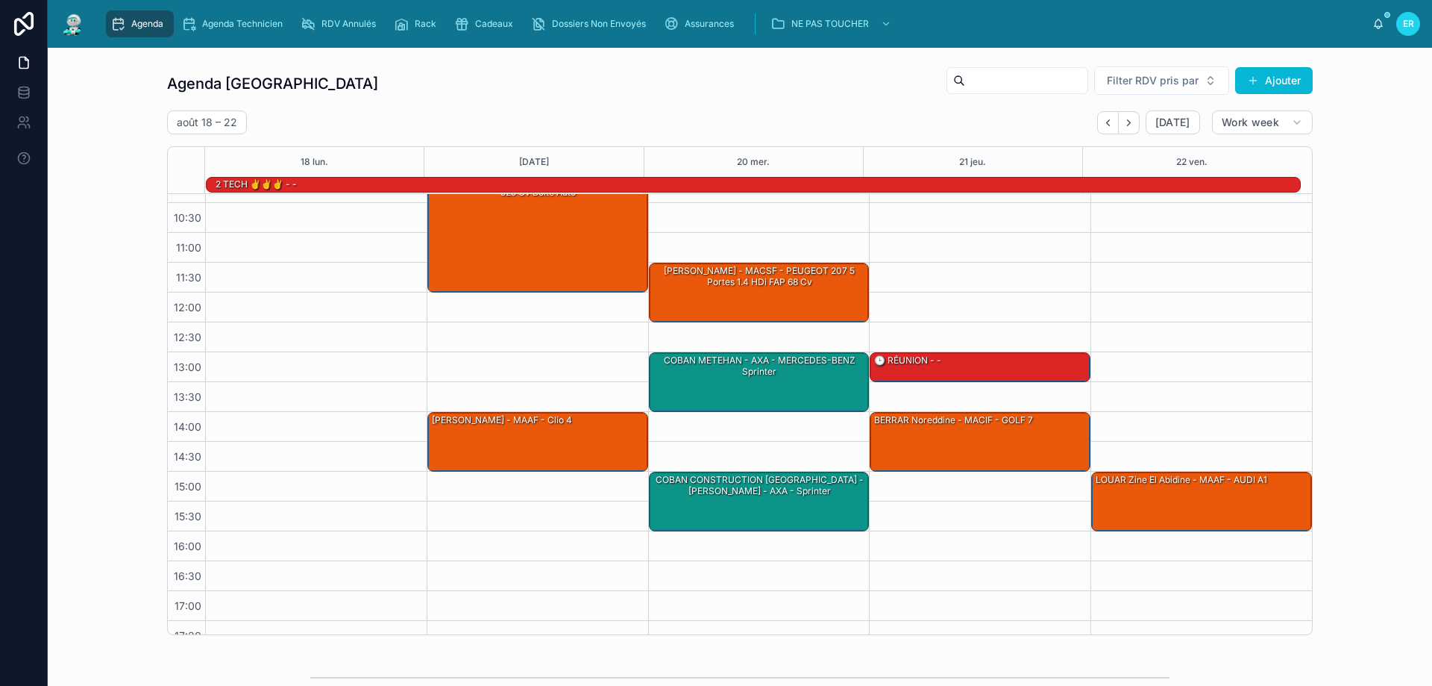
click at [1126, 125] on icon "Next" at bounding box center [1128, 122] width 11 height 11
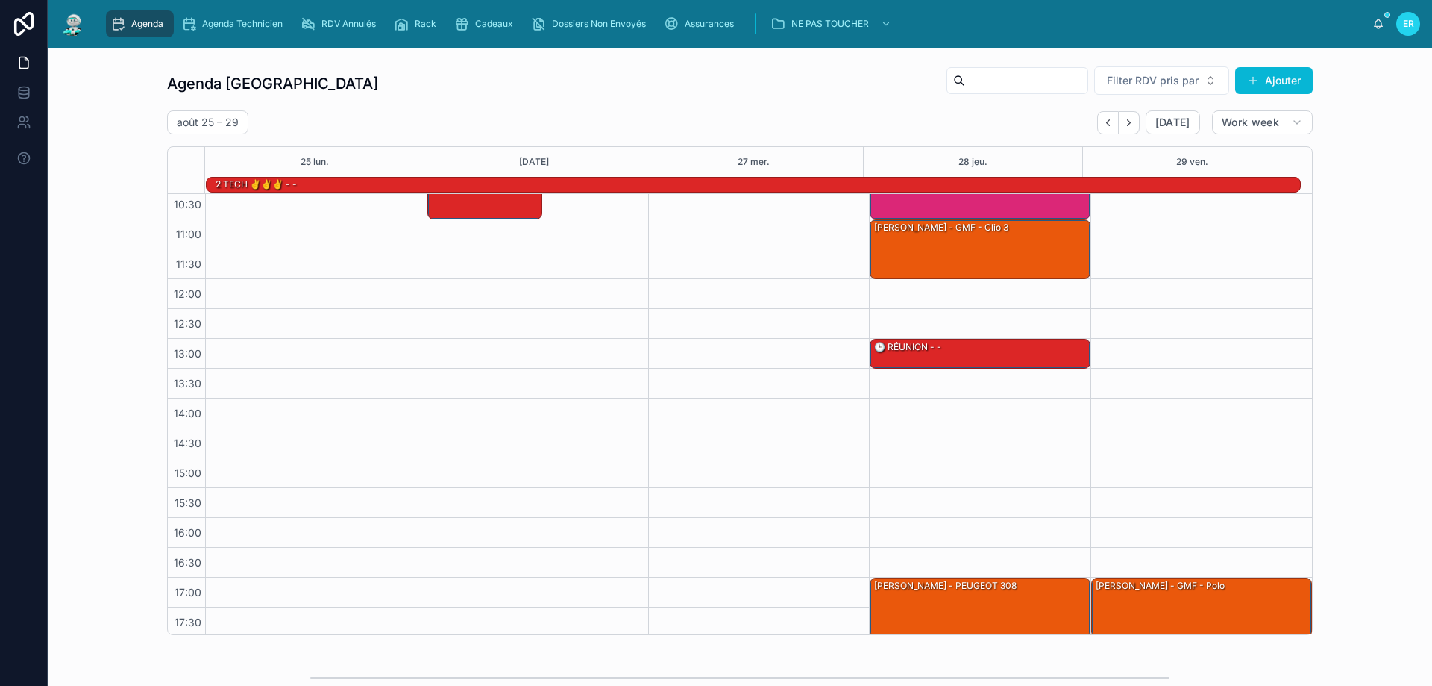
scroll to position [97, 0]
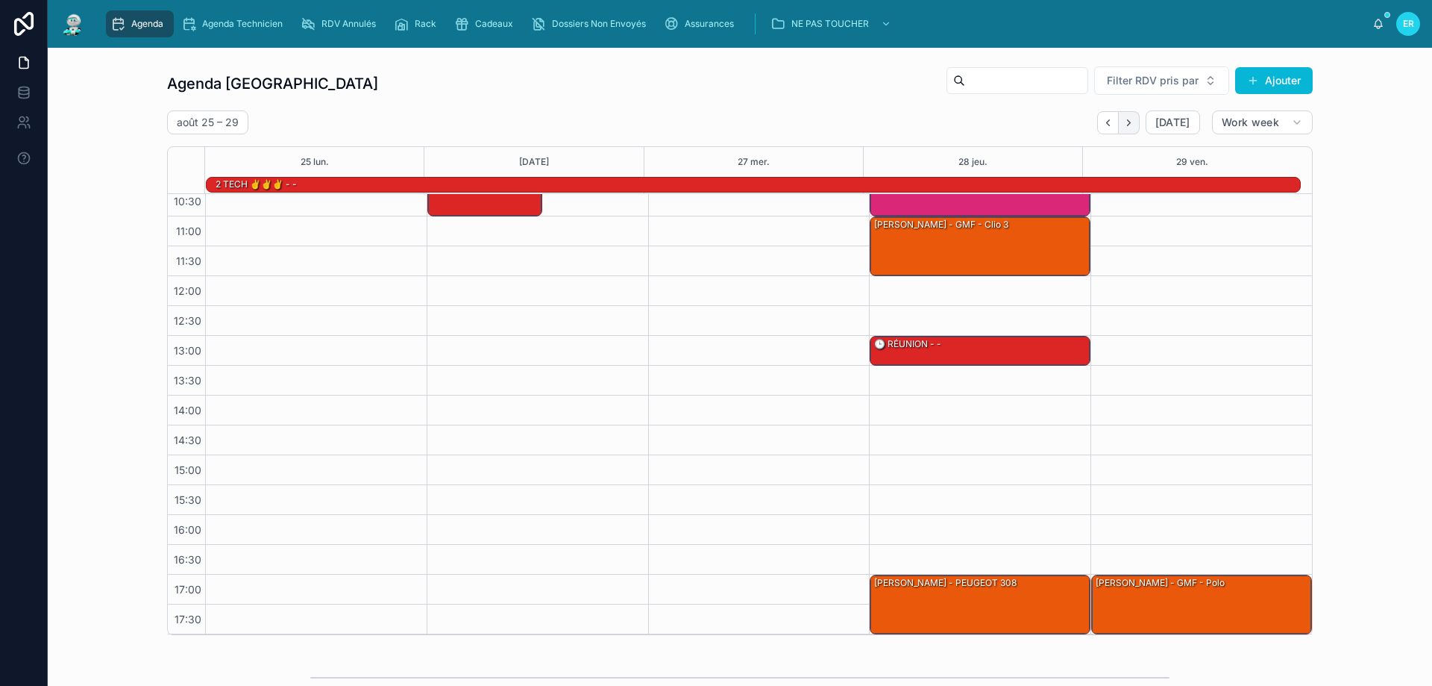
click at [1124, 122] on icon "Next" at bounding box center [1128, 122] width 11 height 11
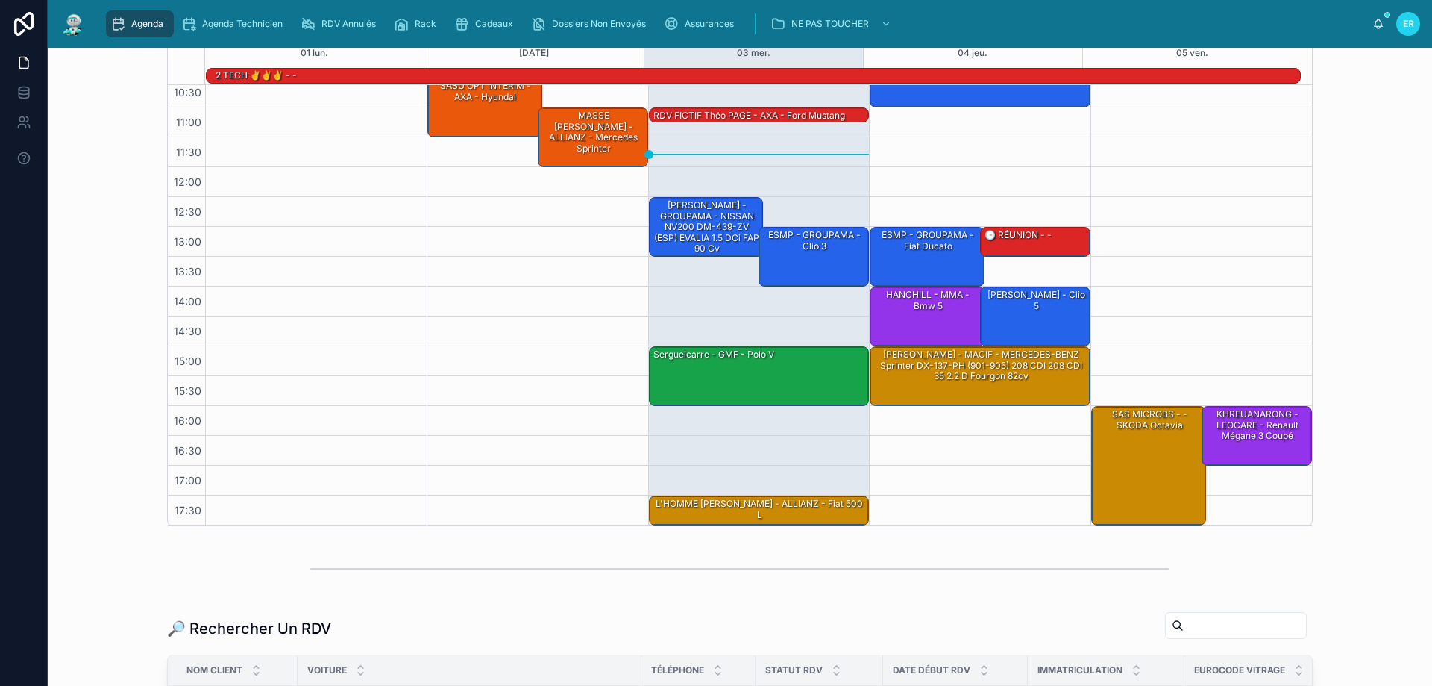
scroll to position [224, 0]
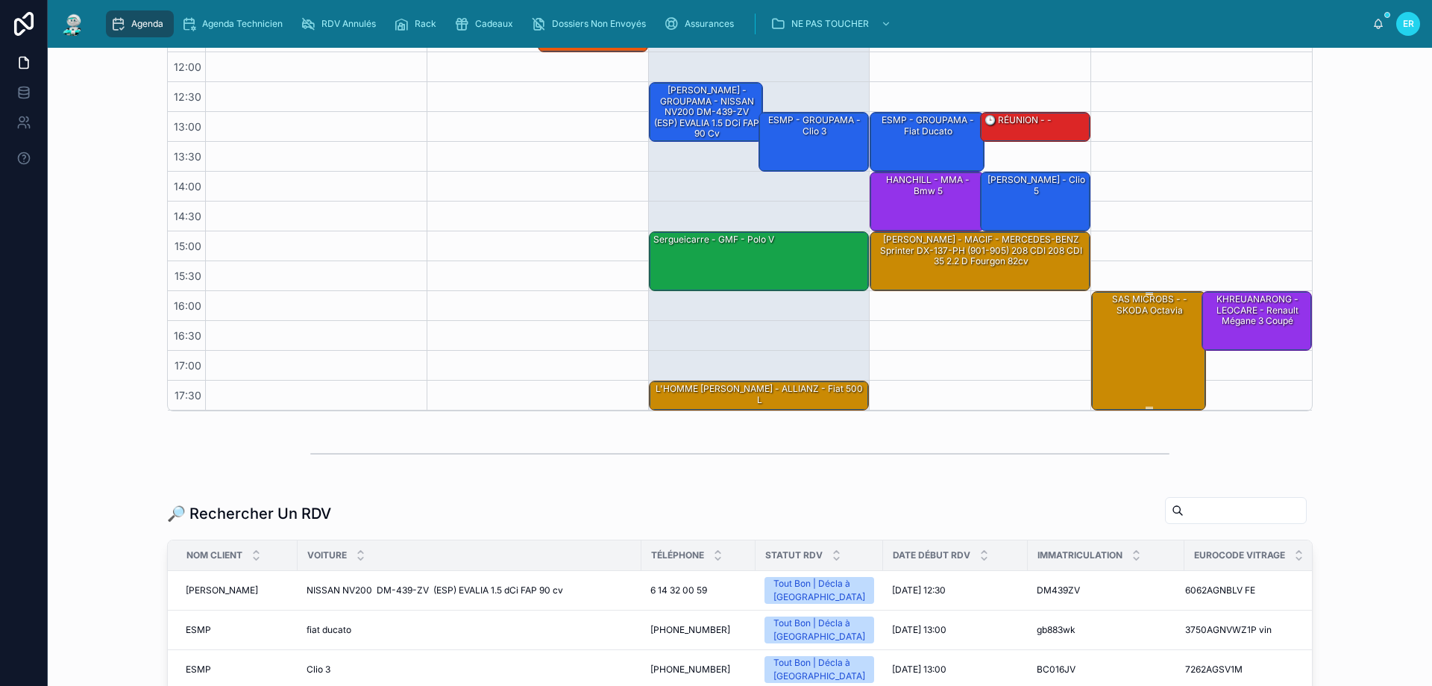
click at [1141, 355] on div "SAS MICROBS - - SKODA Octavia" at bounding box center [1149, 350] width 110 height 116
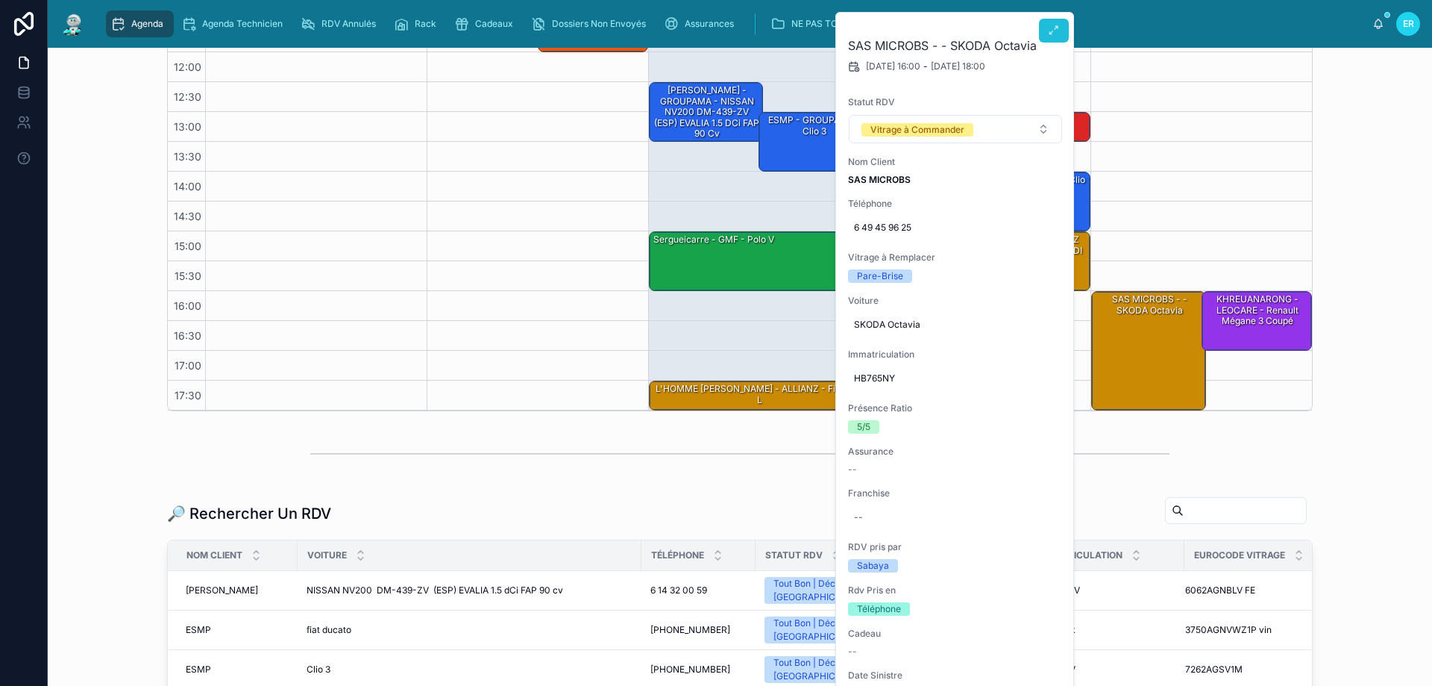
click at [1053, 30] on icon at bounding box center [1054, 31] width 12 height 12
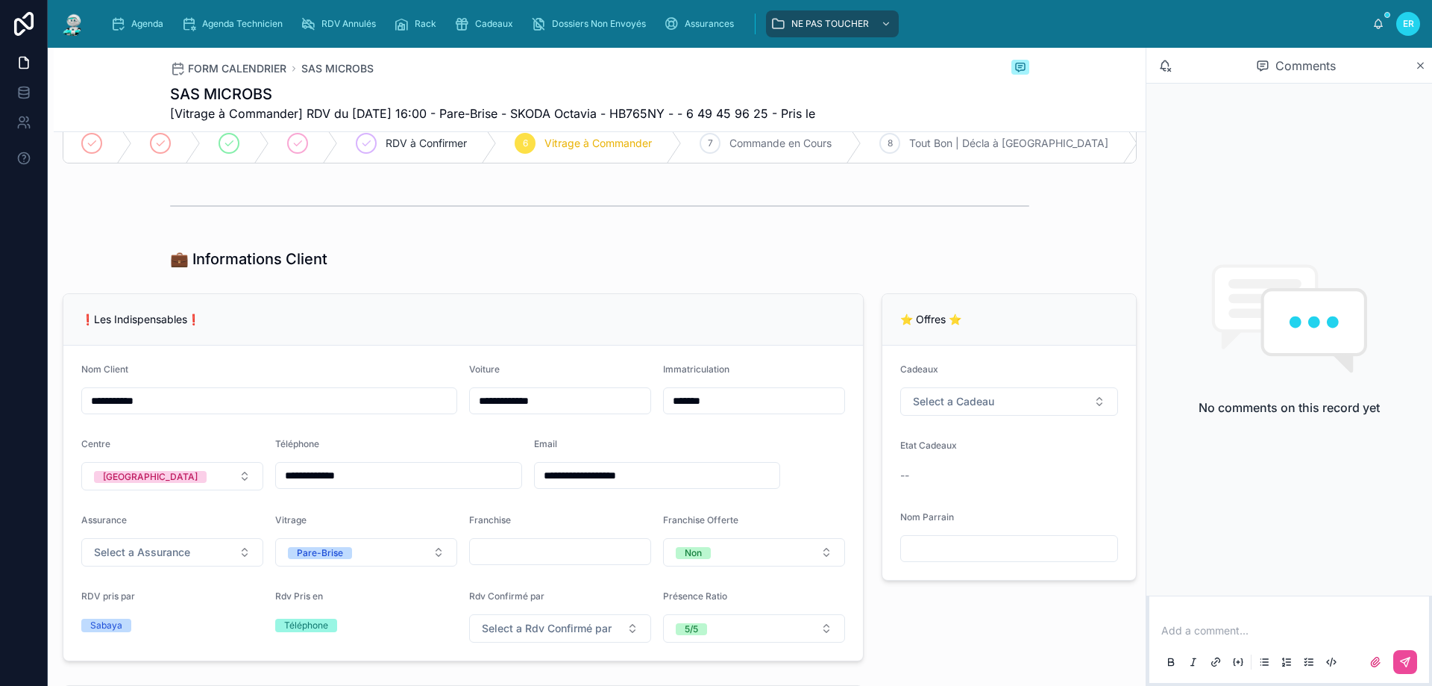
scroll to position [149, 0]
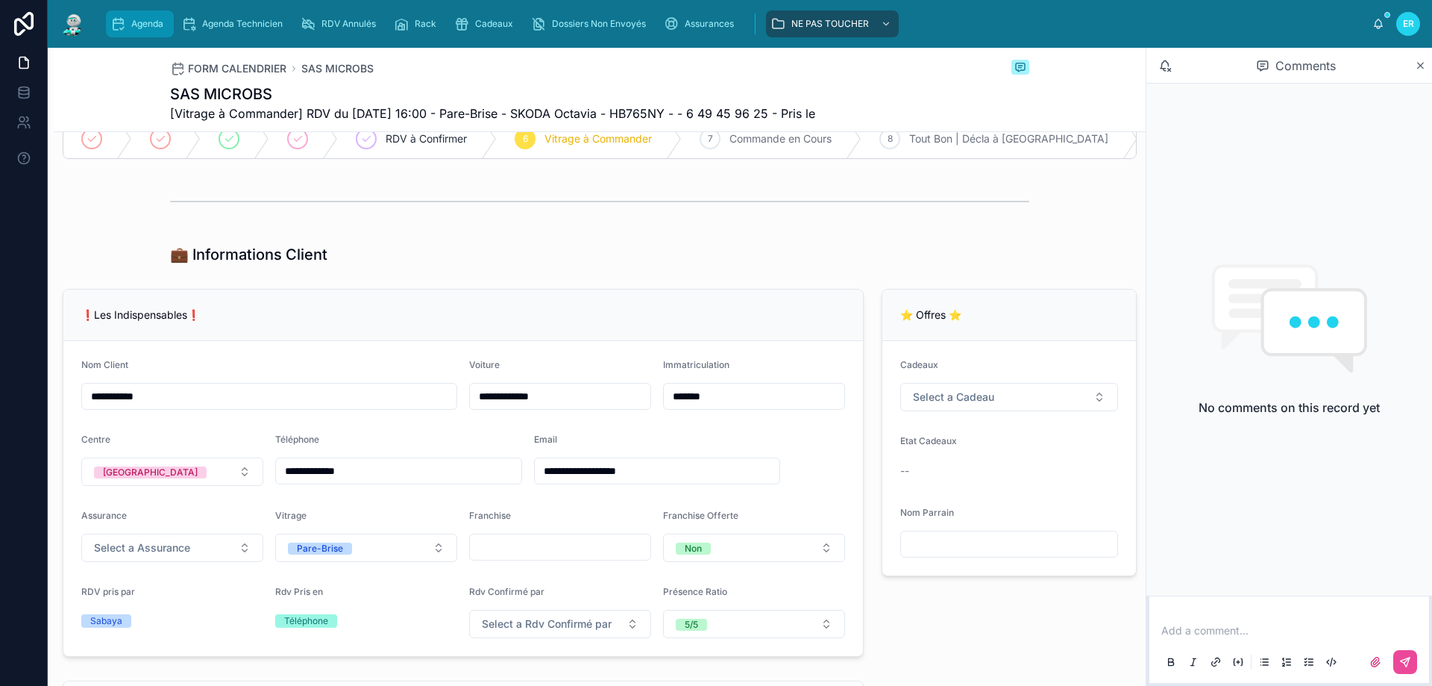
click at [149, 16] on div "Agenda" at bounding box center [139, 24] width 59 height 24
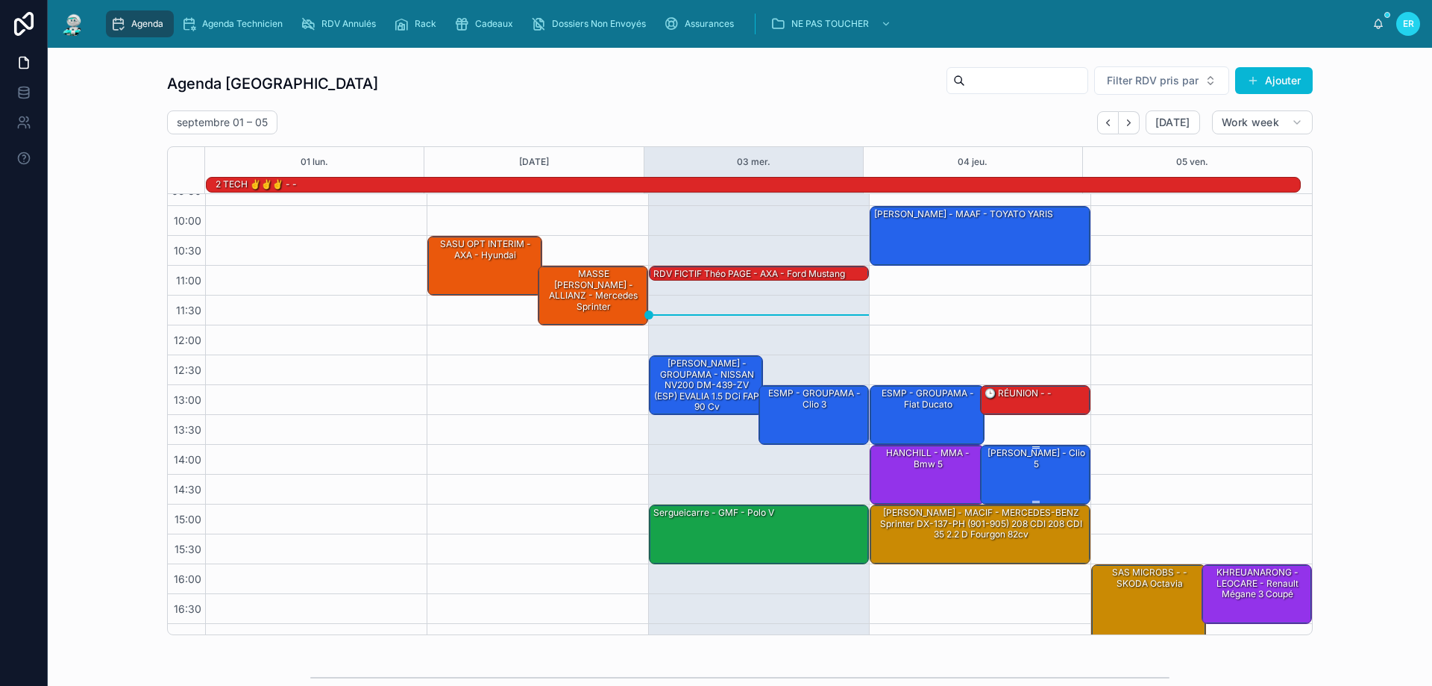
scroll to position [97, 0]
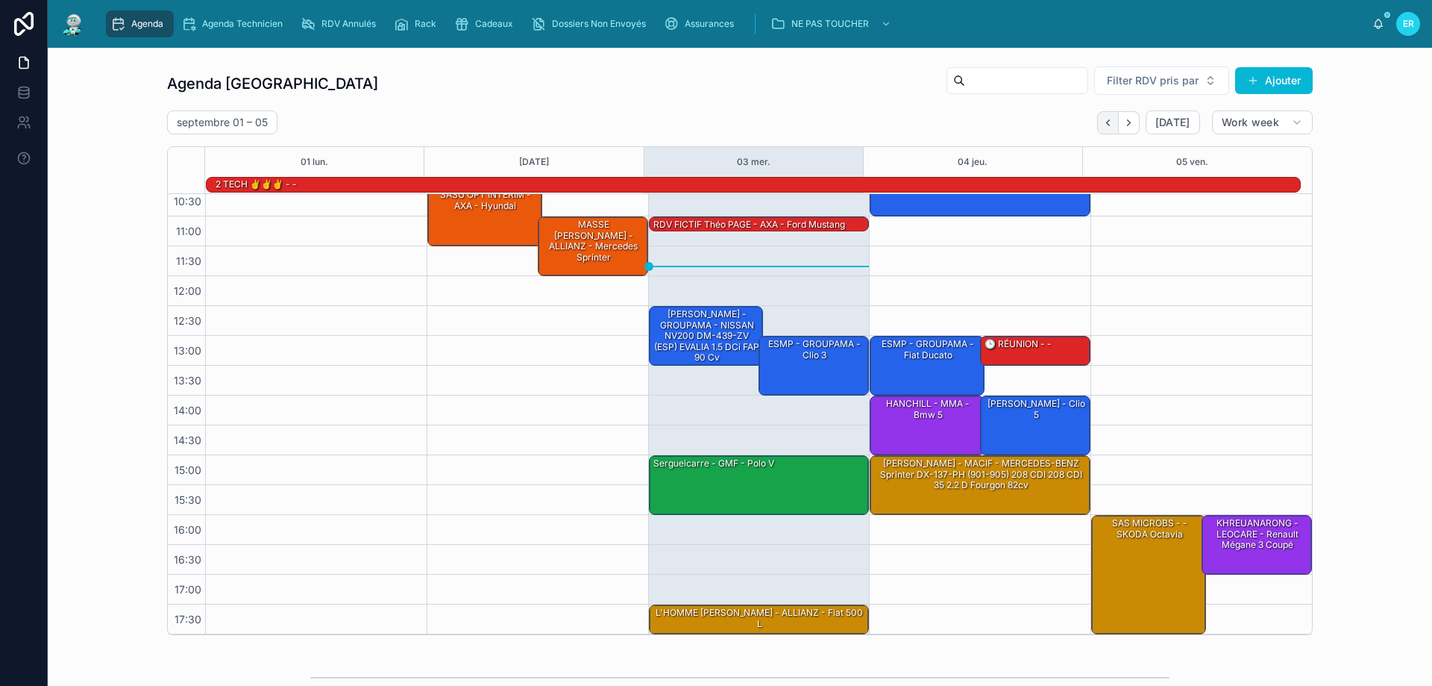
click at [1103, 120] on icon "Back" at bounding box center [1108, 122] width 11 height 11
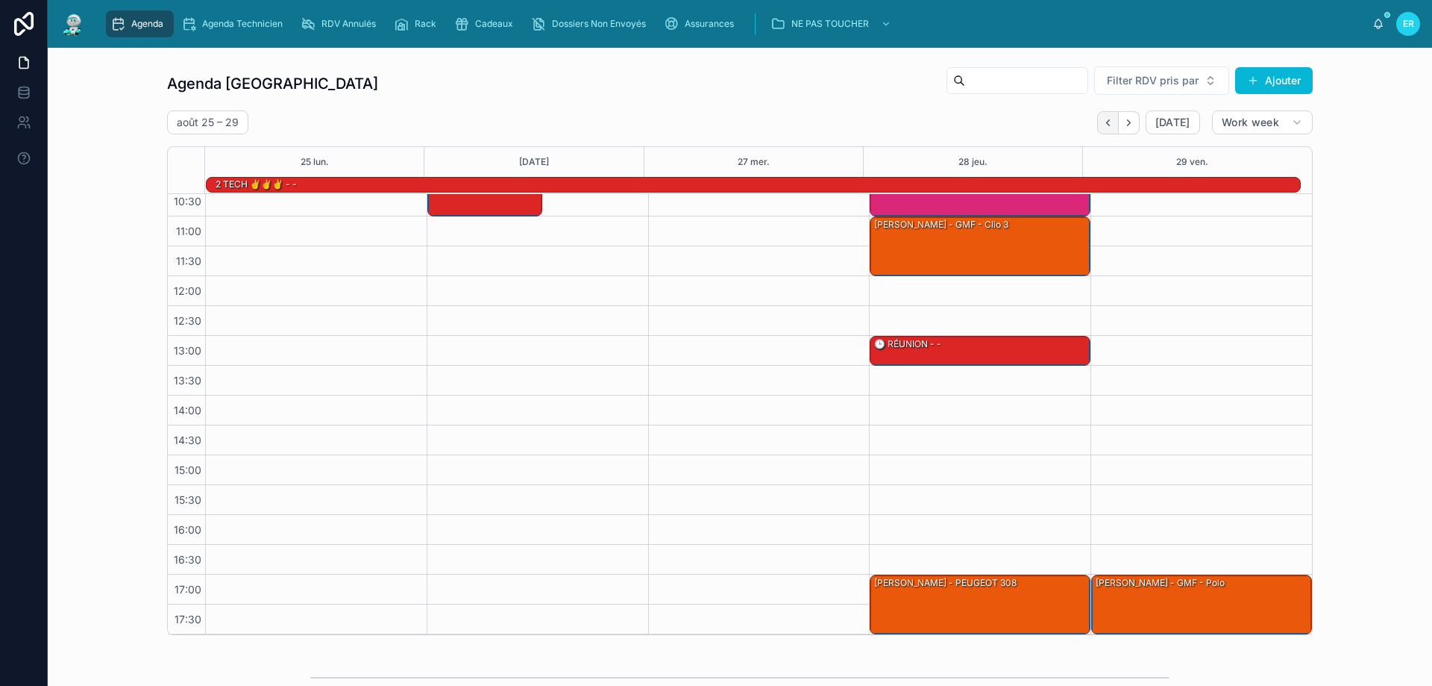
click at [1104, 120] on icon "Back" at bounding box center [1108, 122] width 11 height 11
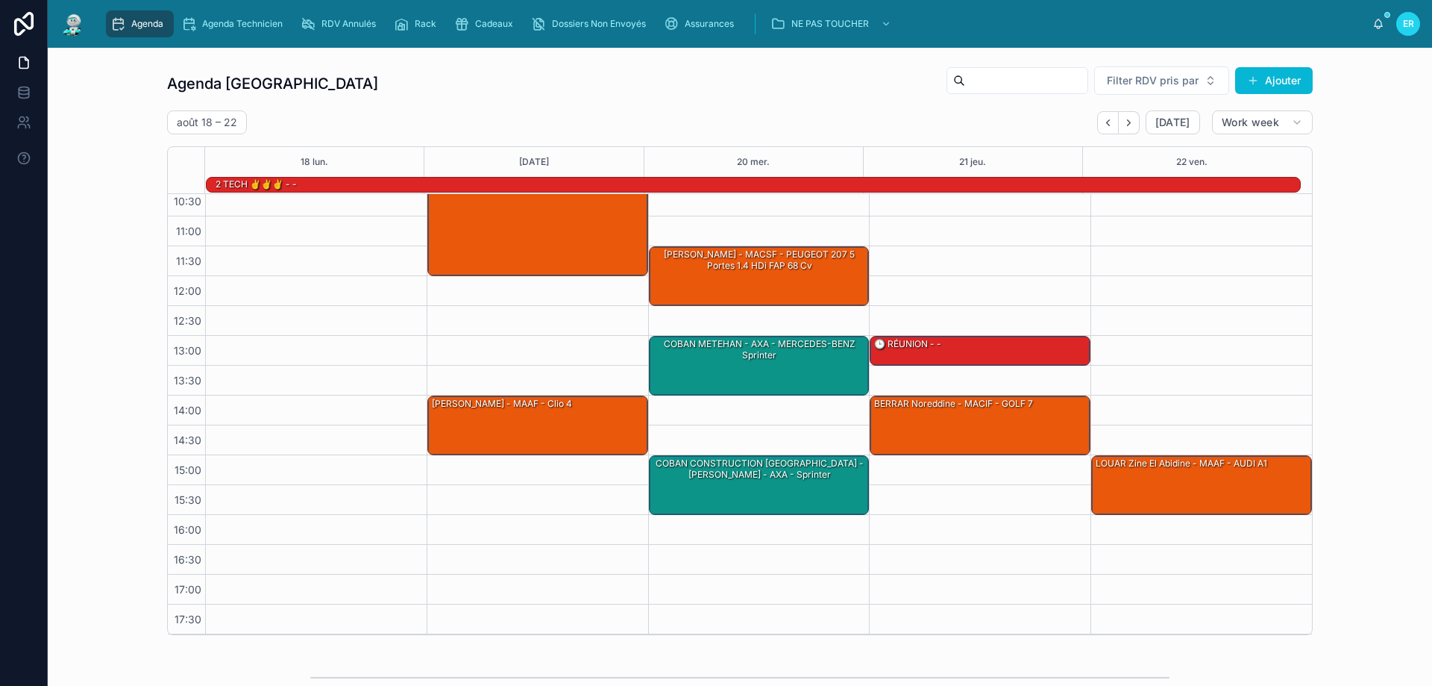
click at [1104, 120] on icon "Back" at bounding box center [1108, 122] width 11 height 11
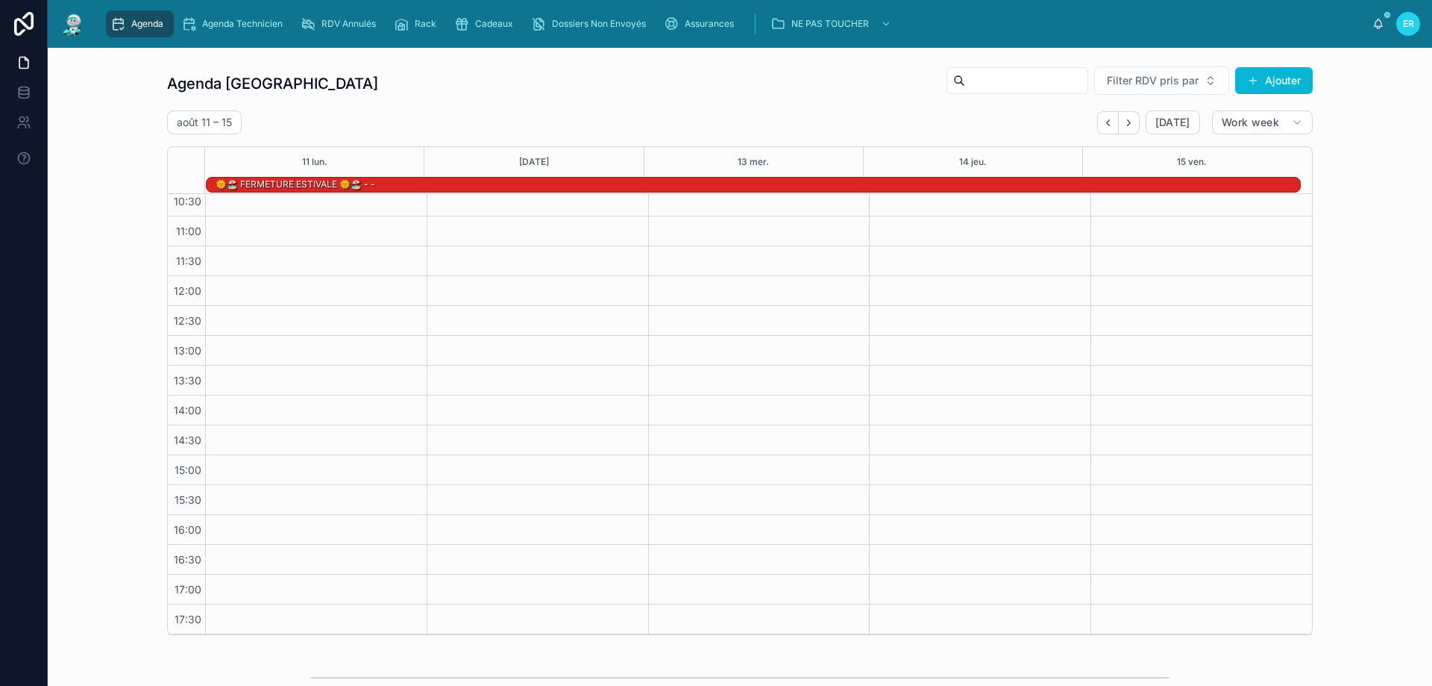
click at [1103, 119] on icon "Back" at bounding box center [1108, 122] width 11 height 11
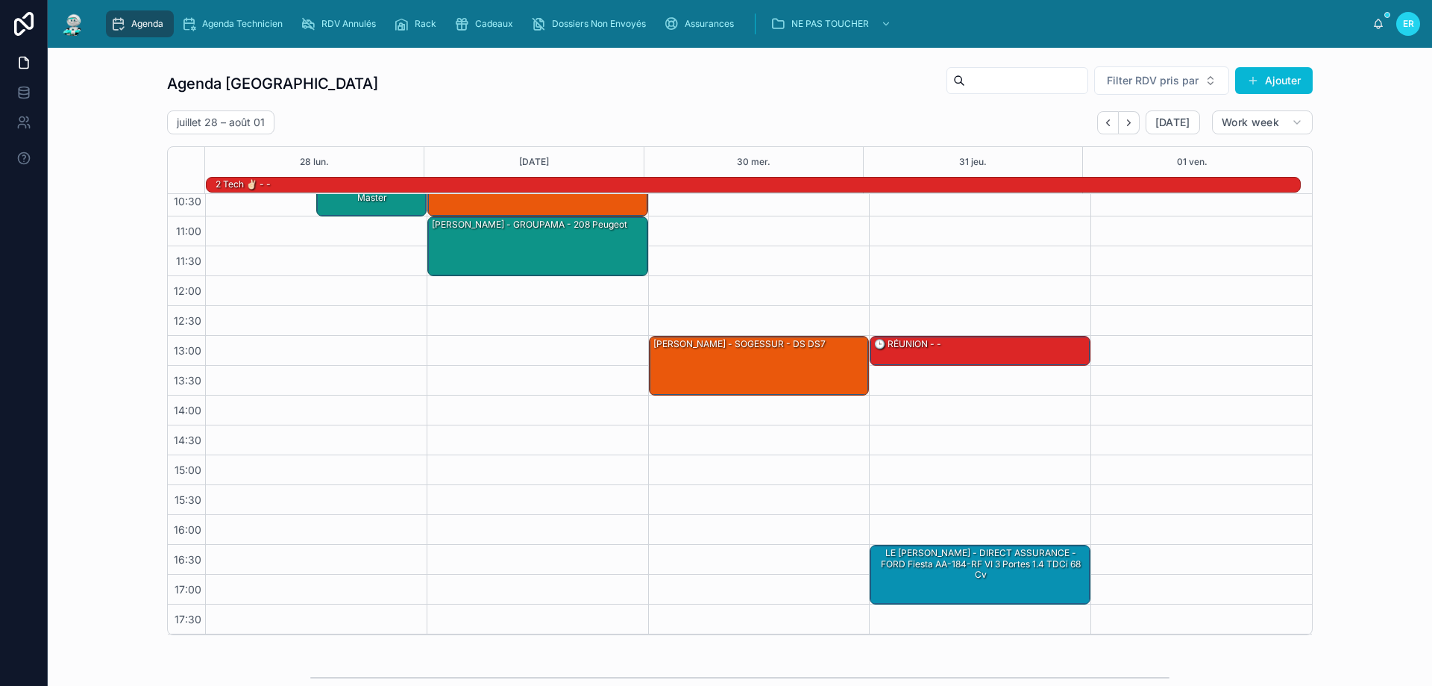
click at [1103, 119] on icon "Back" at bounding box center [1108, 122] width 11 height 11
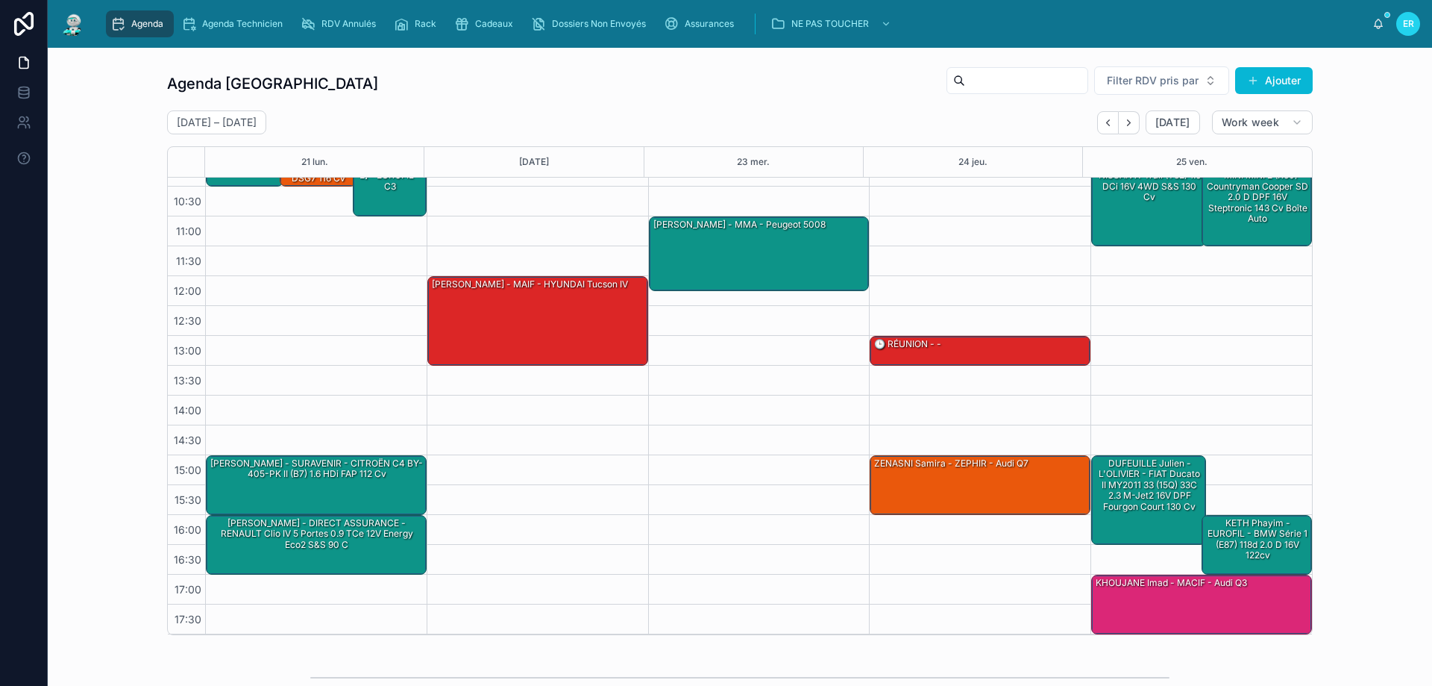
scroll to position [81, 0]
click at [1103, 119] on icon "Back" at bounding box center [1108, 122] width 11 height 11
